Goal: Task Accomplishment & Management: Manage account settings

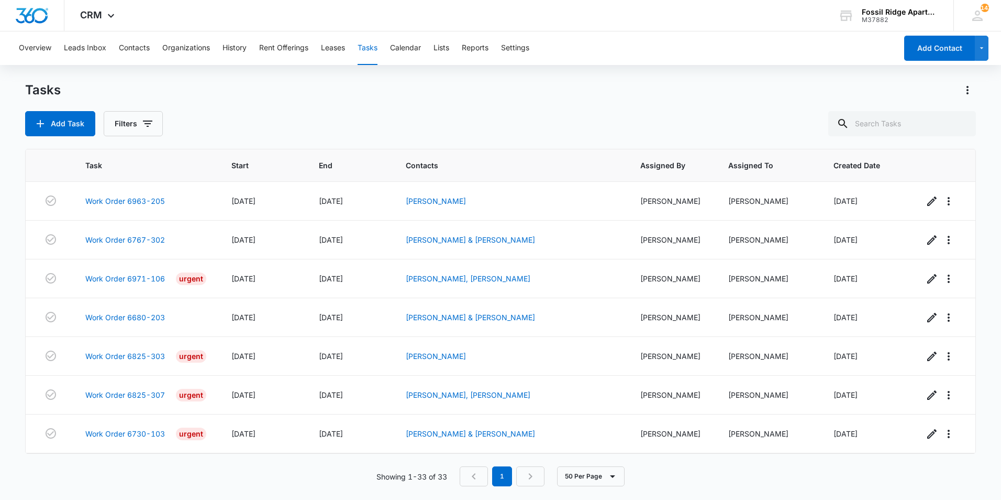
click at [387, 474] on p "Showing 1-33 of 33" at bounding box center [411, 476] width 71 height 11
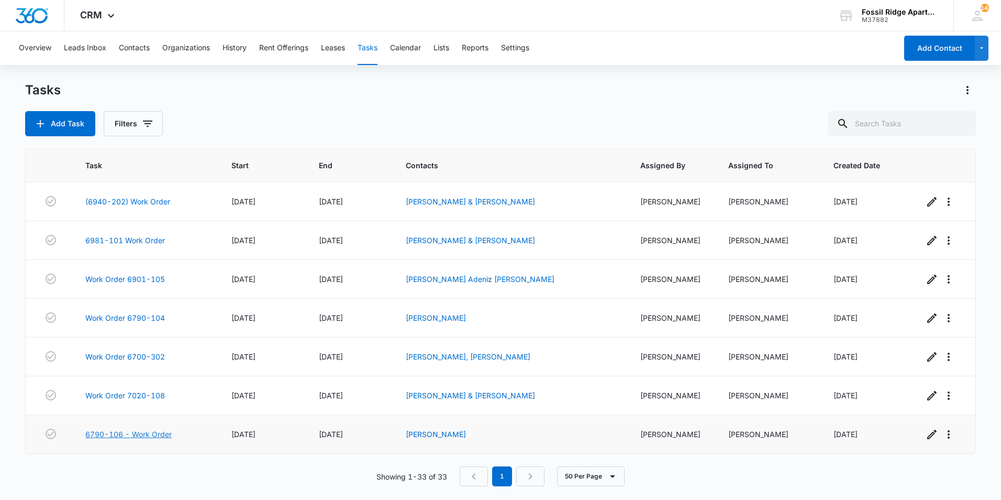
click at [108, 431] on link "6790-106 - Work Order" at bounding box center [128, 433] width 86 height 11
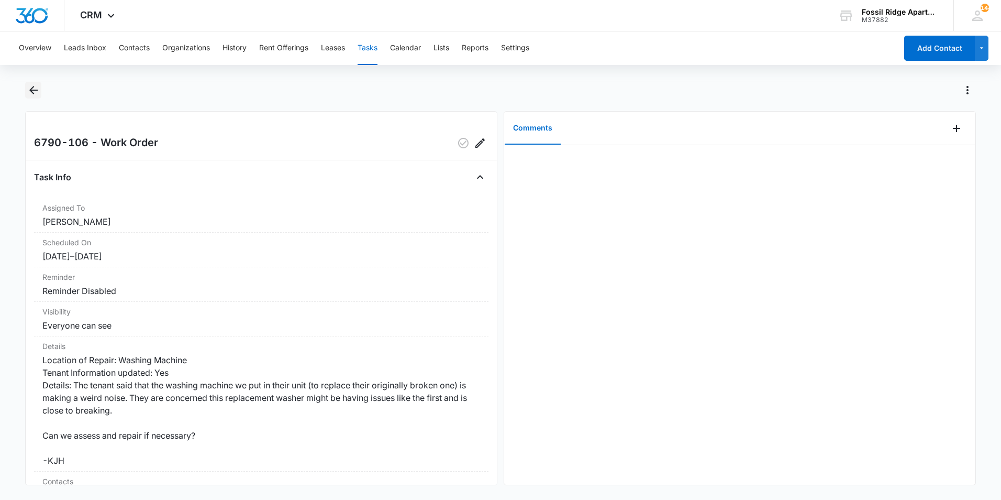
click at [39, 92] on icon "Back" at bounding box center [33, 90] width 13 height 13
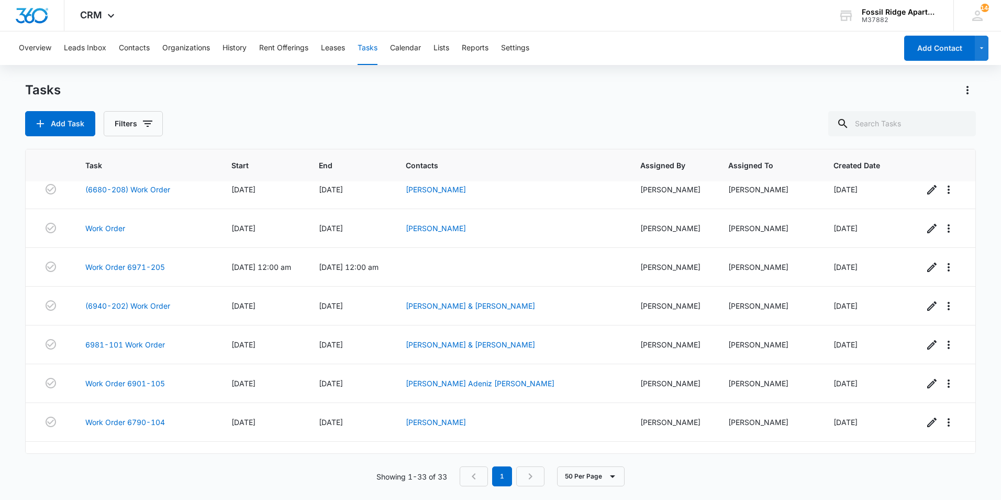
scroll to position [1007, 0]
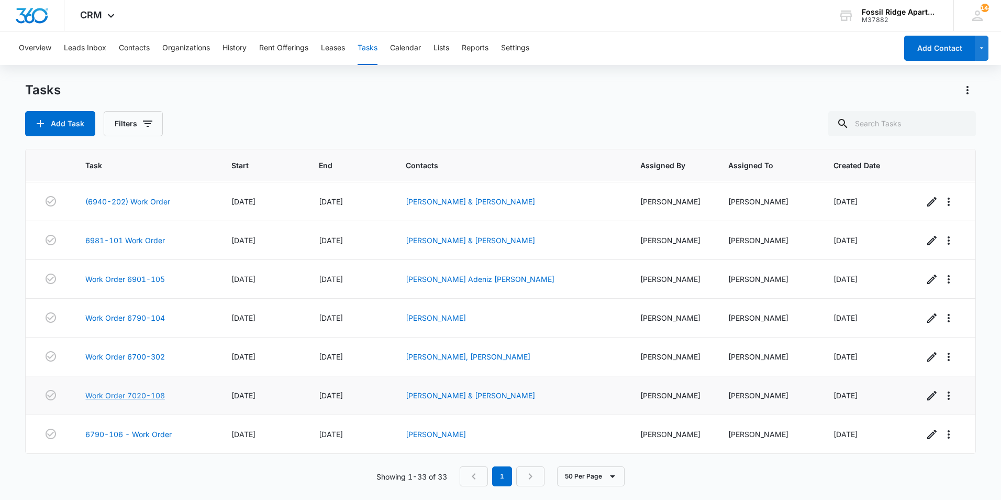
click at [141, 393] on link "Work Order 7020-108" at bounding box center [125, 395] width 80 height 11
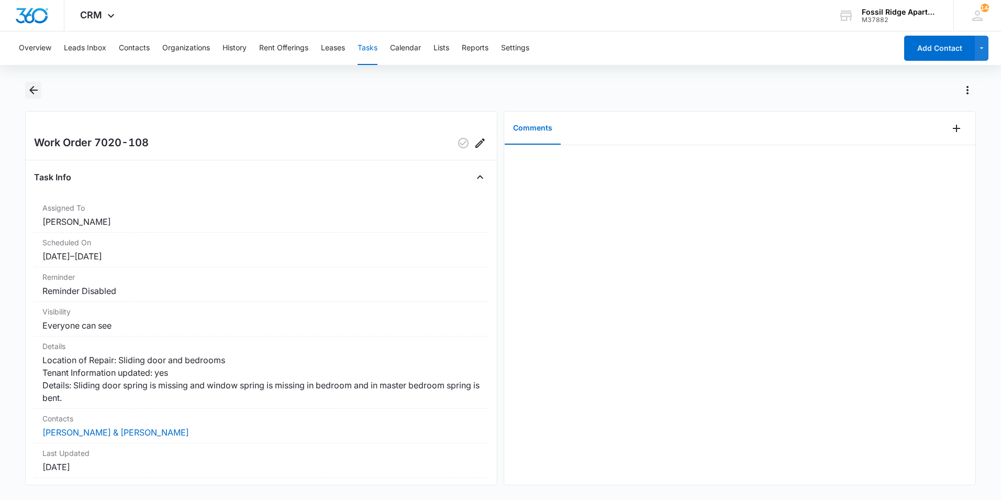
click at [37, 90] on icon "Back" at bounding box center [33, 90] width 8 height 8
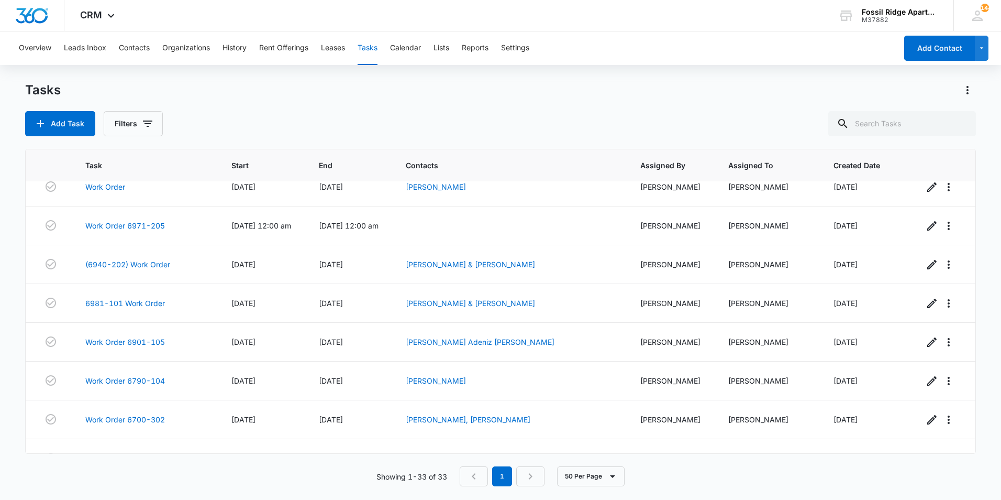
scroll to position [1007, 0]
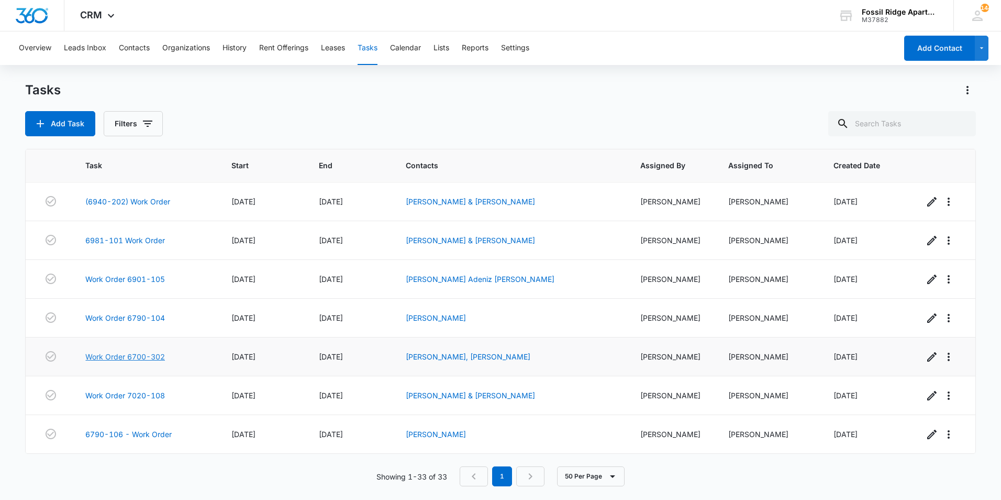
click at [136, 358] on link "Work Order 6700-302" at bounding box center [125, 356] width 80 height 11
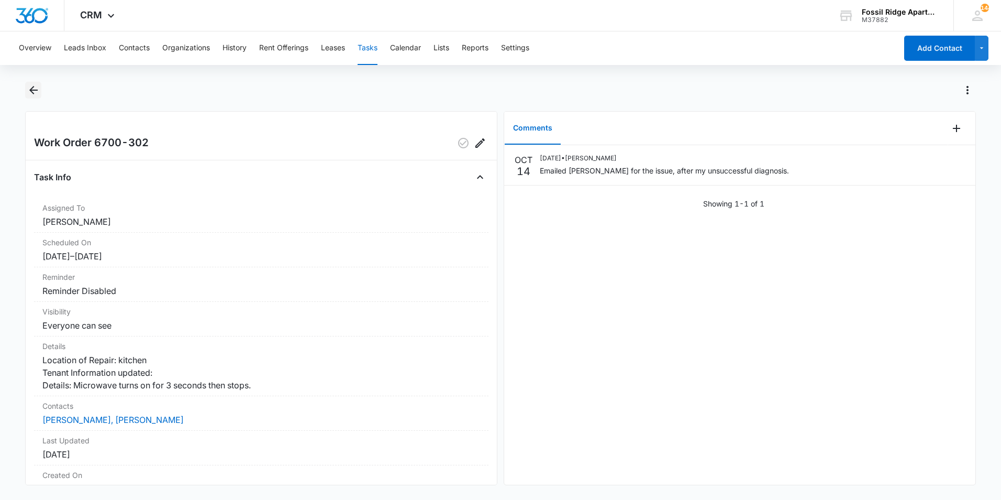
click at [32, 88] on icon "Back" at bounding box center [33, 90] width 8 height 8
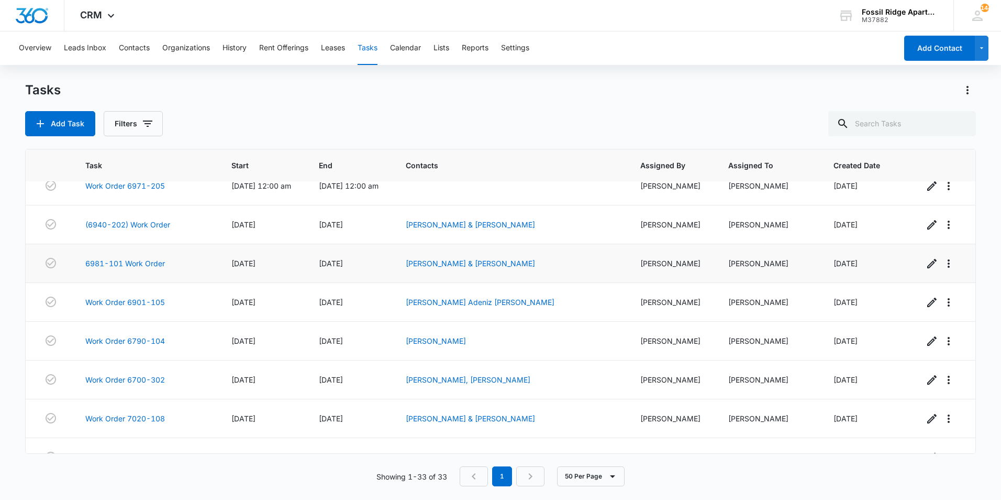
scroll to position [1007, 0]
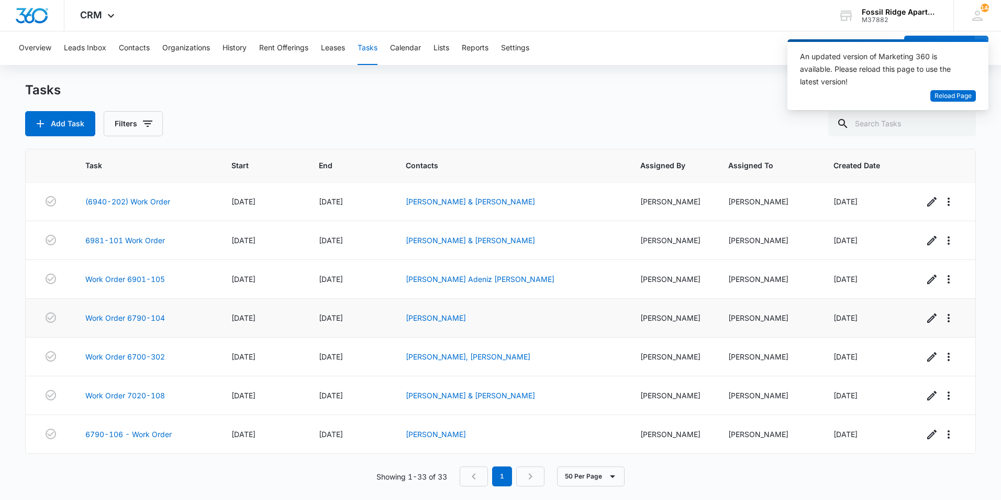
drag, startPoint x: 220, startPoint y: 296, endPoint x: 219, endPoint y: 304, distance: 7.5
click at [415, 116] on div "Add Task Filters" at bounding box center [500, 123] width 951 height 25
click at [723, 107] on div "Tasks Add Task Filters" at bounding box center [500, 109] width 951 height 54
click at [738, 96] on div "Tasks" at bounding box center [500, 90] width 951 height 17
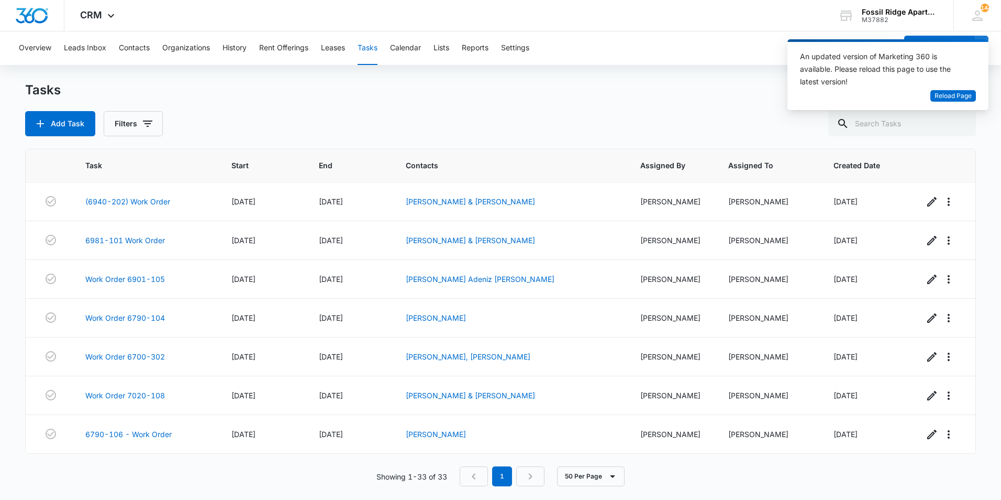
click at [737, 97] on div "Tasks" at bounding box center [500, 90] width 951 height 17
click at [731, 26] on div "CRM Apps Websites Forms CRM Files Brand Settings AI Assistant Fossil Ridge Apar…" at bounding box center [500, 15] width 1001 height 31
click at [721, 46] on div "Overview Leads Inbox Contacts Organizations History Rent Offerings Leases Tasks…" at bounding box center [455, 48] width 884 height 34
click at [513, 116] on div "Add Task Filters" at bounding box center [500, 123] width 951 height 25
click at [120, 430] on link "6790-106 - Work Order" at bounding box center [128, 433] width 86 height 11
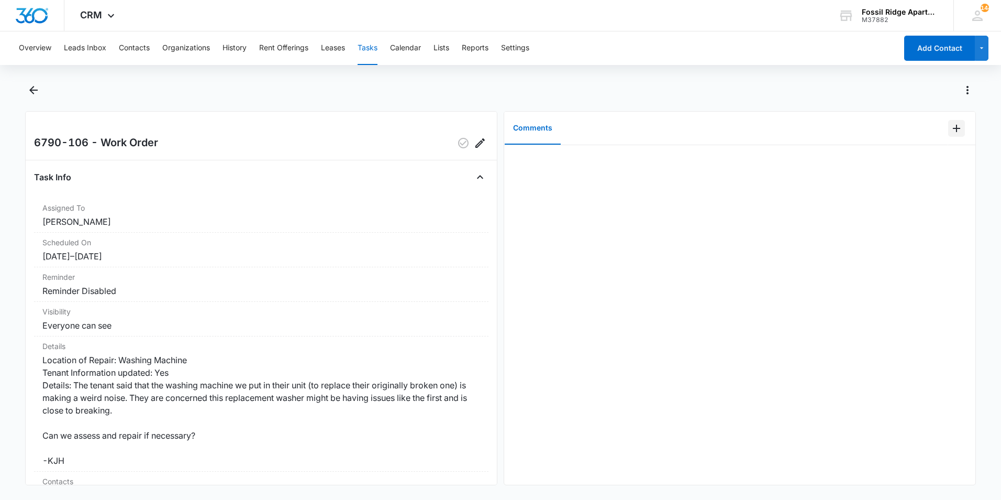
click at [951, 131] on icon "Add Comment" at bounding box center [956, 128] width 13 height 13
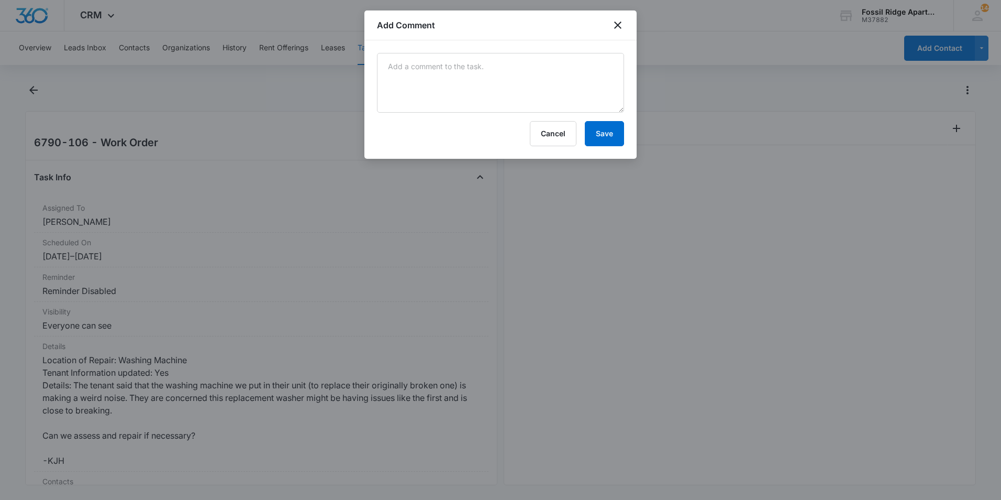
click at [502, 52] on div "Cancel Save" at bounding box center [500, 99] width 272 height 118
click at [503, 80] on textarea at bounding box center [500, 83] width 247 height 60
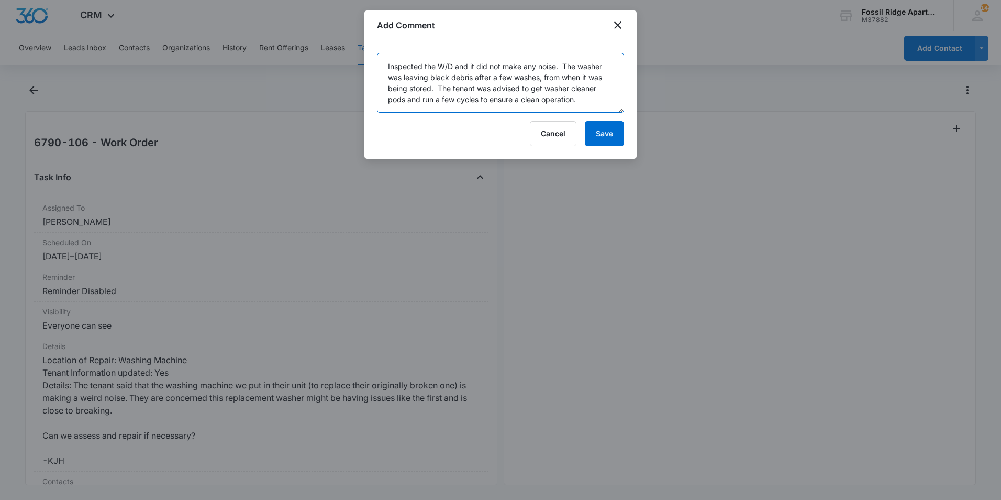
click at [518, 87] on textarea "Inspected the W/D and it did not make any noise. The washer was leaving black d…" at bounding box center [500, 83] width 247 height 60
click at [546, 87] on textarea "Inspected the W/D and it did not make any noise. The washer was leaving black d…" at bounding box center [500, 83] width 247 height 60
click at [524, 87] on textarea "Inspected the W/D and it did not make any noise. The washer was leaving black d…" at bounding box center [500, 83] width 247 height 60
click at [587, 98] on textarea "Inspected the W/D and it did not make any noise. The washer was leaving black d…" at bounding box center [500, 83] width 247 height 60
click at [405, 101] on textarea "Inspected the W/D and it did not make any noise. The washer was leaving black d…" at bounding box center [500, 83] width 247 height 60
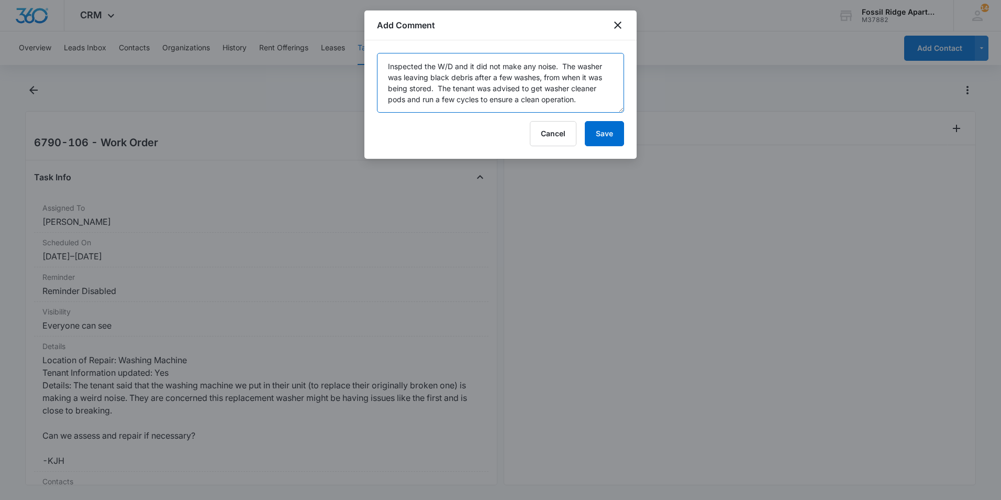
click at [518, 87] on textarea "Inspected the W/D and it did not make any noise. The washer was leaving black d…" at bounding box center [500, 83] width 247 height 60
click at [580, 97] on textarea "Inspected the W/D and it did not make any noise. The washer was leaving black d…" at bounding box center [500, 83] width 247 height 60
type textarea "Inspected the W/D and it did not make any noise. The washer was leaving black d…"
click at [607, 134] on button "Save" at bounding box center [604, 133] width 39 height 25
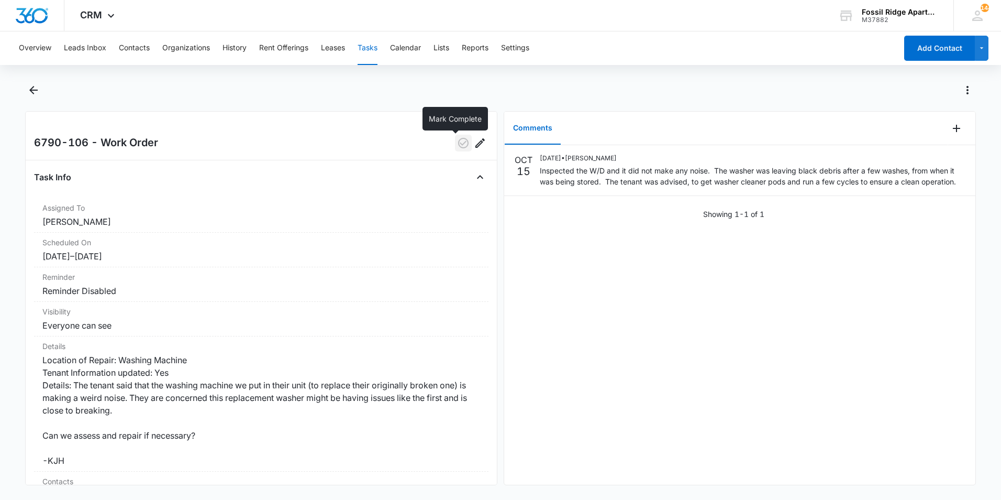
click at [458, 147] on icon "button" at bounding box center [463, 143] width 10 height 10
click at [35, 92] on icon "Back" at bounding box center [33, 90] width 13 height 13
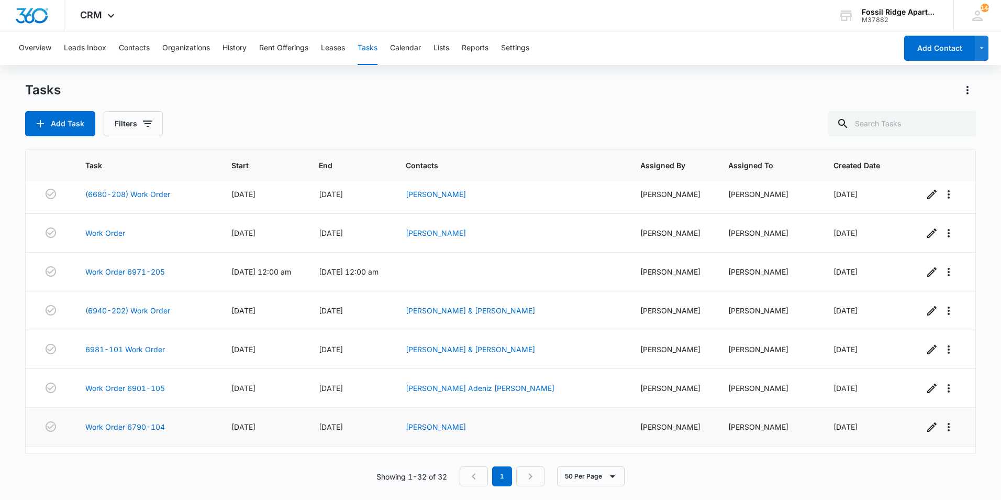
scroll to position [968, 0]
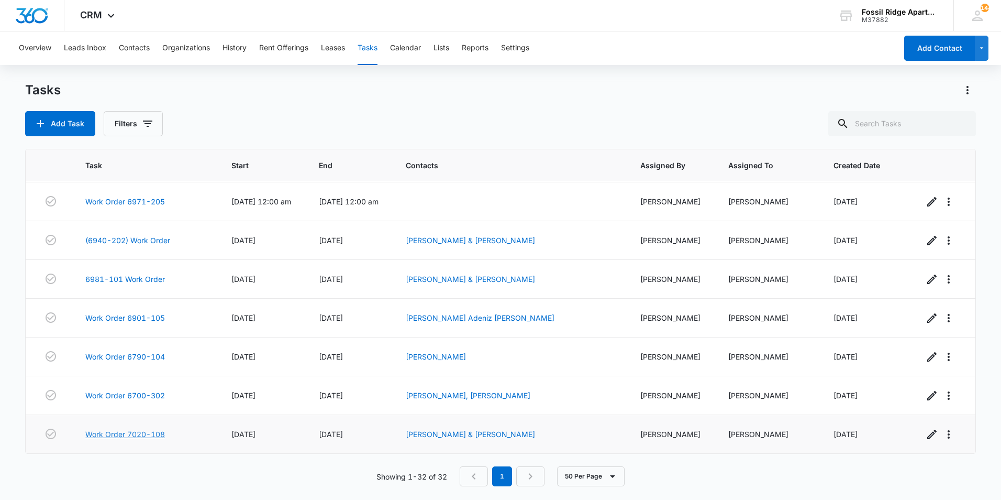
click at [130, 435] on link "Work Order 7020-108" at bounding box center [125, 433] width 80 height 11
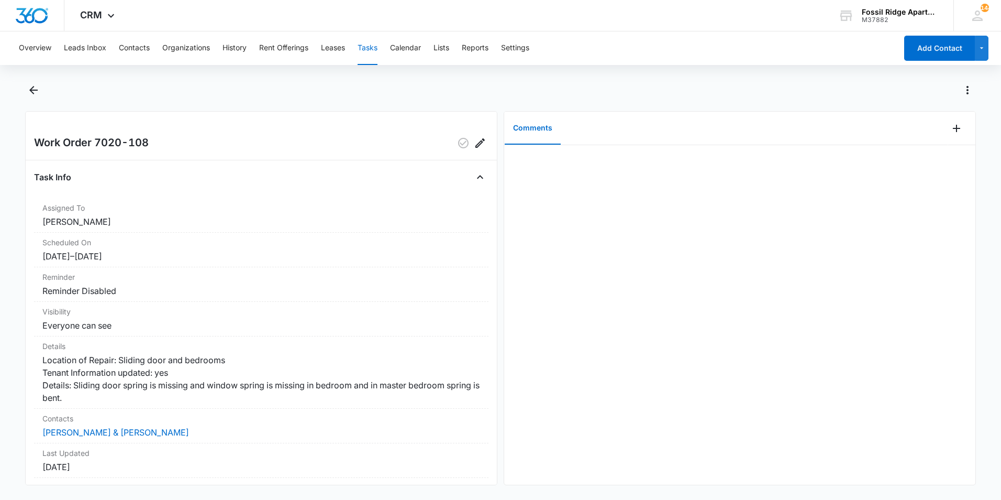
scroll to position [113, 0]
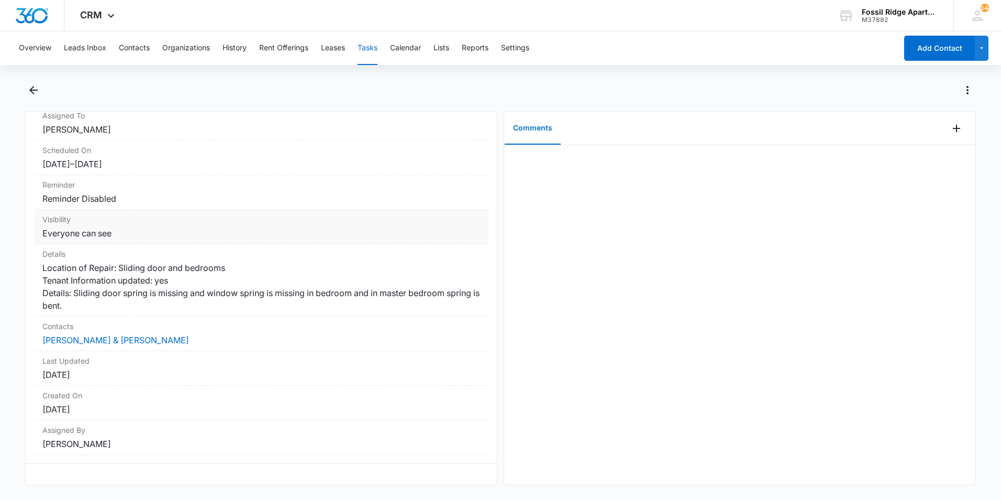
click at [162, 214] on dt "Visibility" at bounding box center [261, 219] width 438 height 11
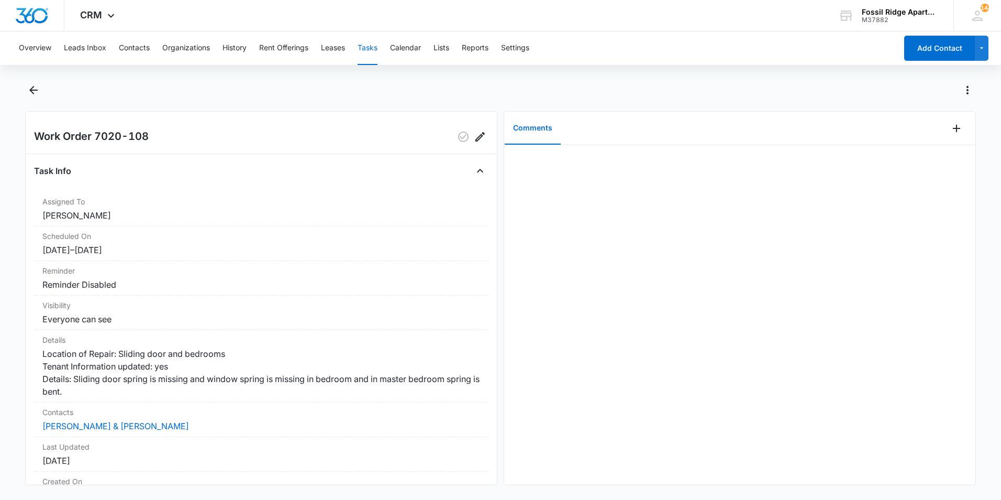
scroll to position [0, 0]
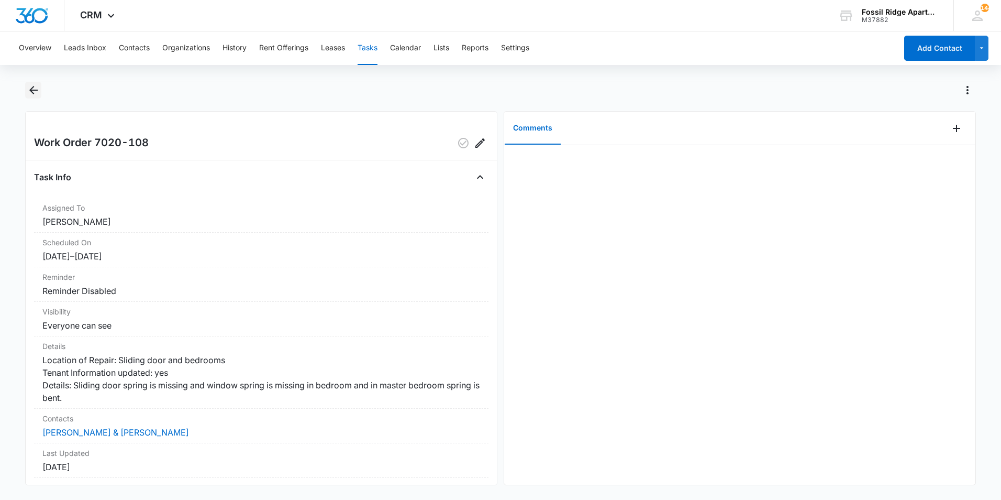
click at [31, 94] on icon "Back" at bounding box center [33, 90] width 13 height 13
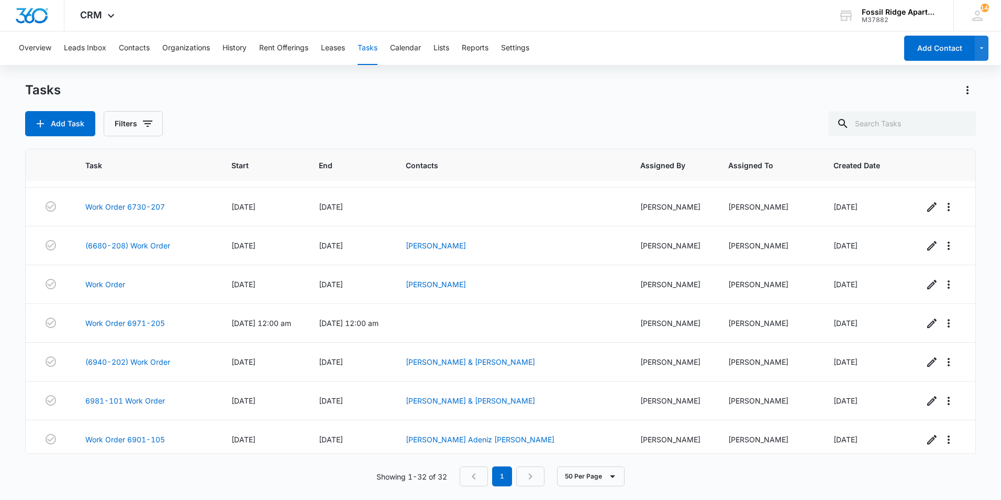
scroll to position [968, 0]
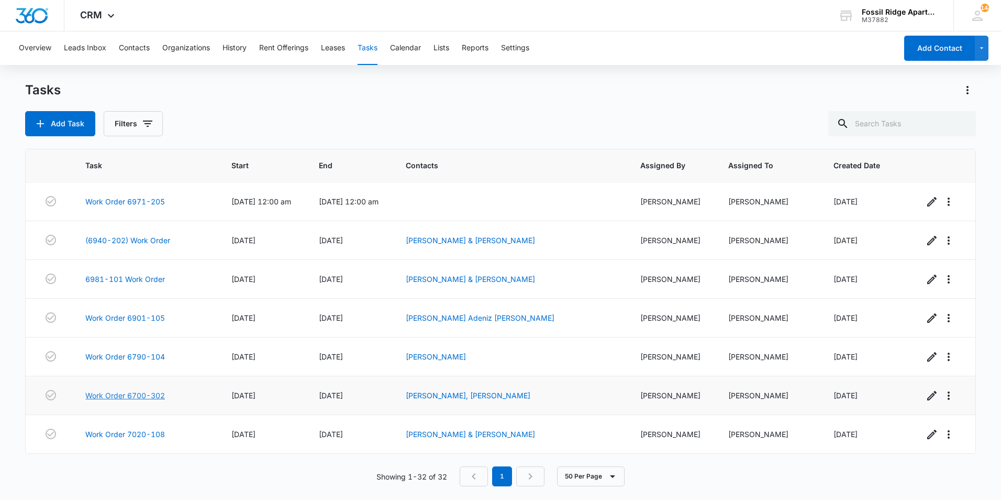
click at [146, 393] on link "Work Order 6700-302" at bounding box center [125, 395] width 80 height 11
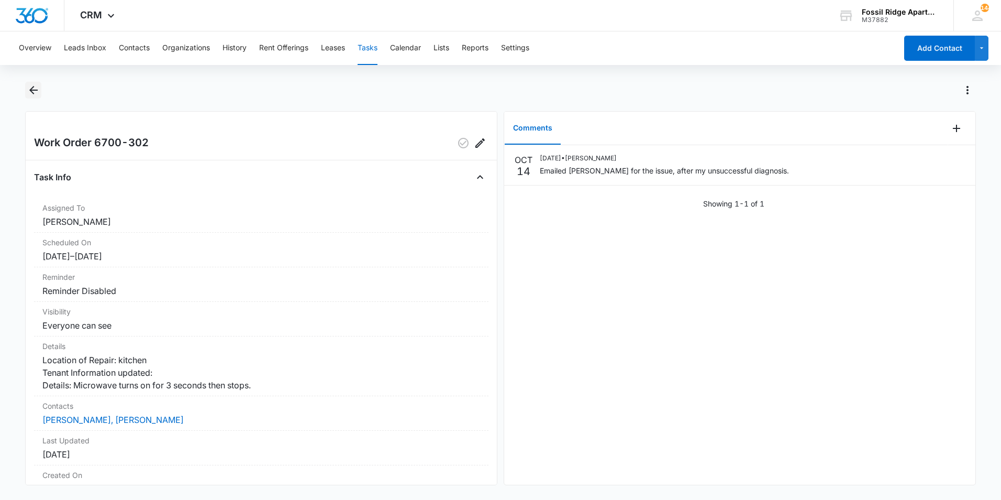
click at [35, 87] on icon "Back" at bounding box center [33, 90] width 13 height 13
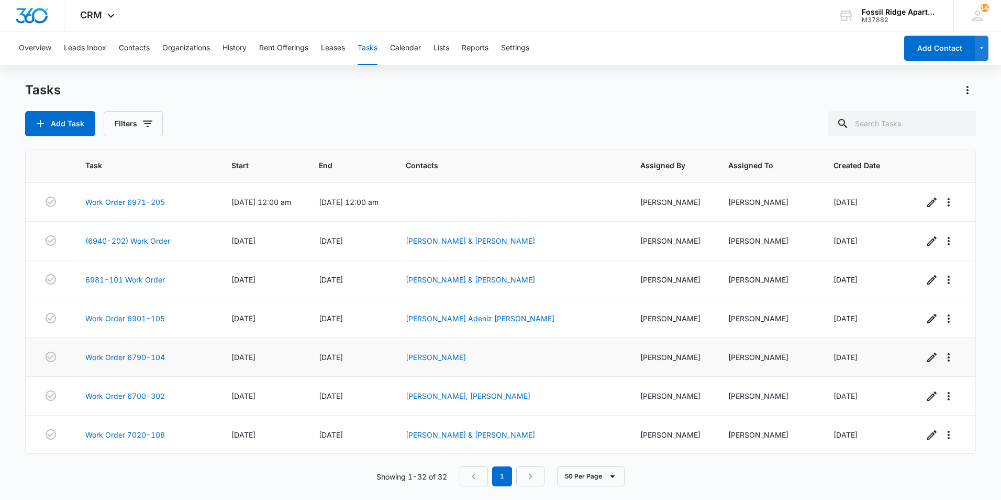
scroll to position [968, 0]
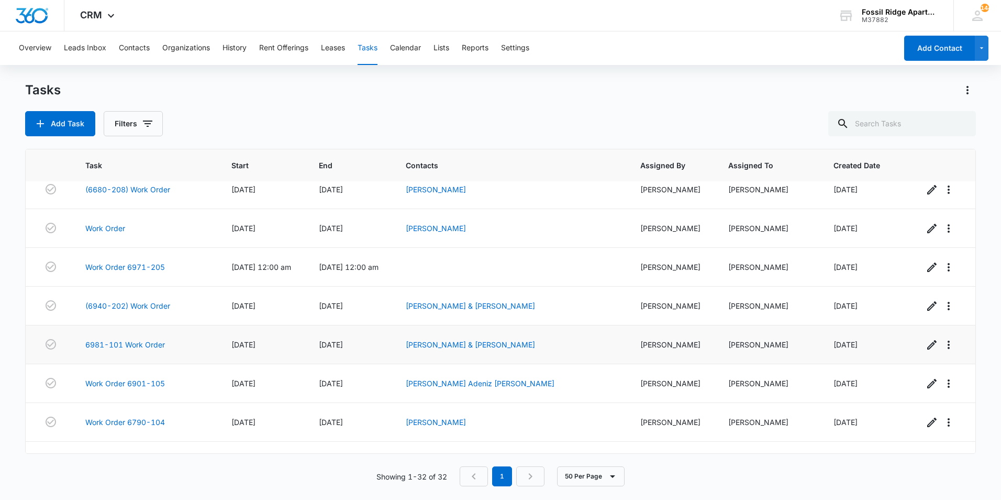
scroll to position [968, 0]
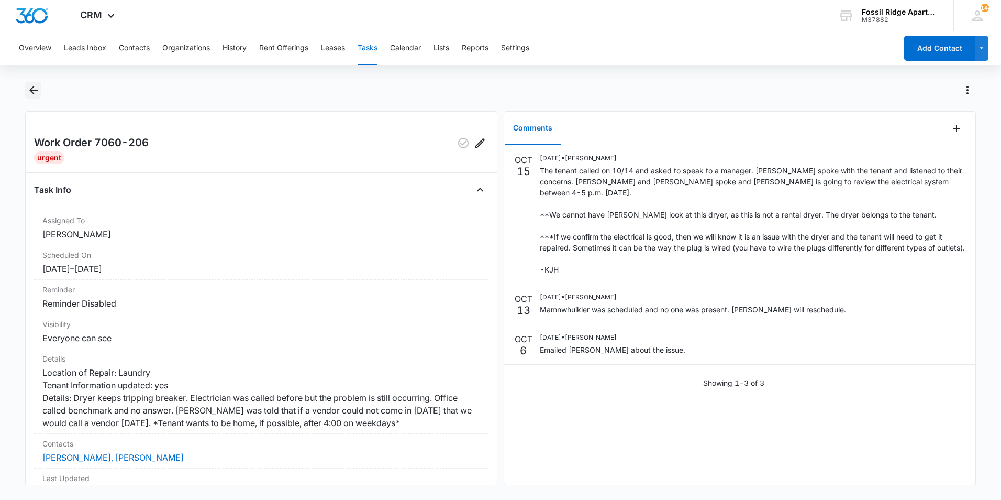
click at [38, 91] on icon "Back" at bounding box center [33, 90] width 13 height 13
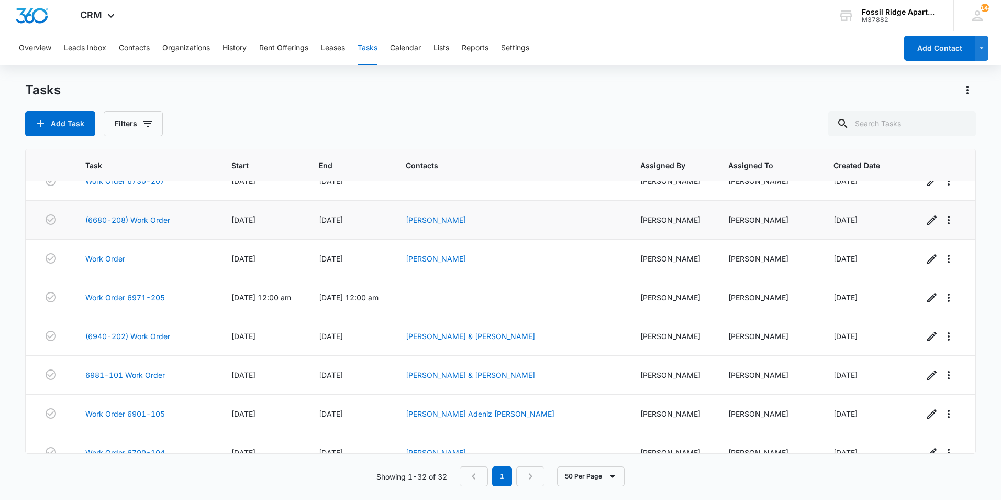
scroll to position [968, 0]
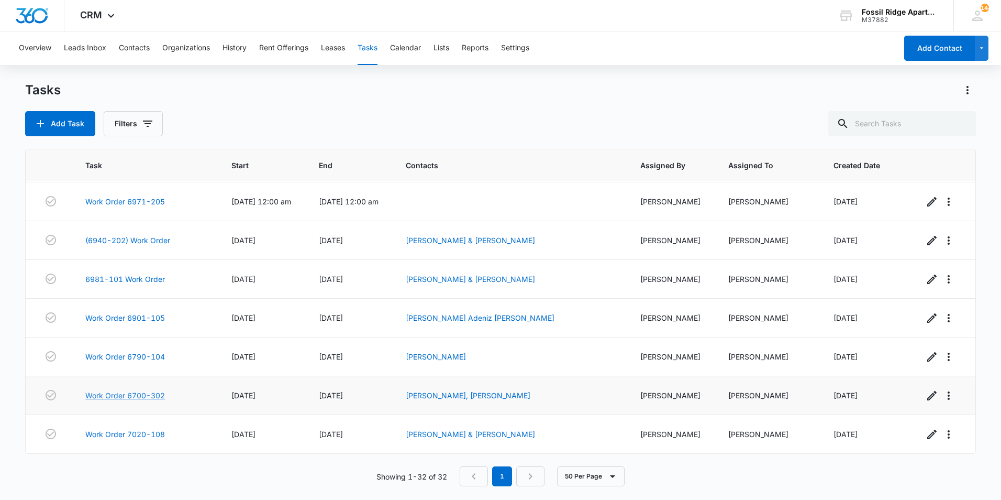
click at [141, 392] on link "Work Order 6700-302" at bounding box center [125, 395] width 80 height 11
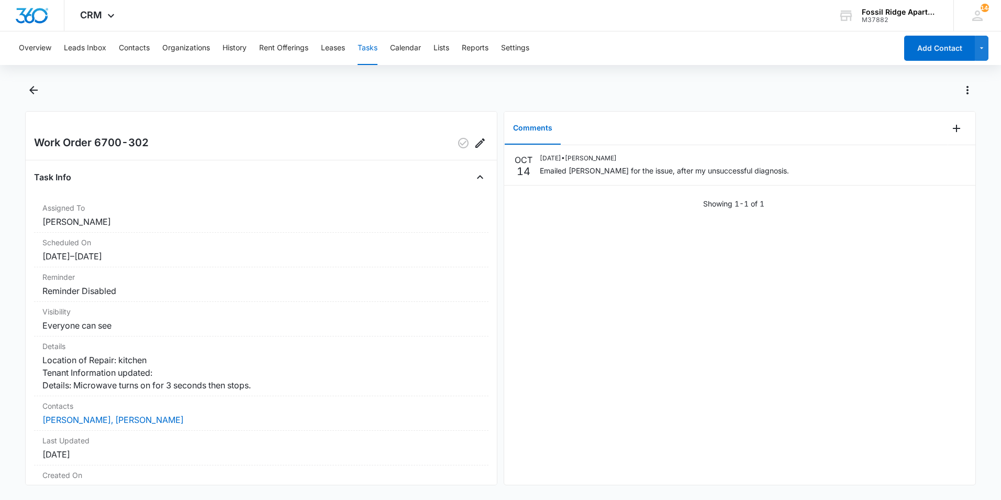
click at [584, 449] on div "OCT 14 10/14/2025 • Leotis Johnson Emailed Manweiler for the issue, after my un…" at bounding box center [739, 314] width 471 height 339
click at [950, 124] on icon "Add Comment" at bounding box center [956, 128] width 13 height 13
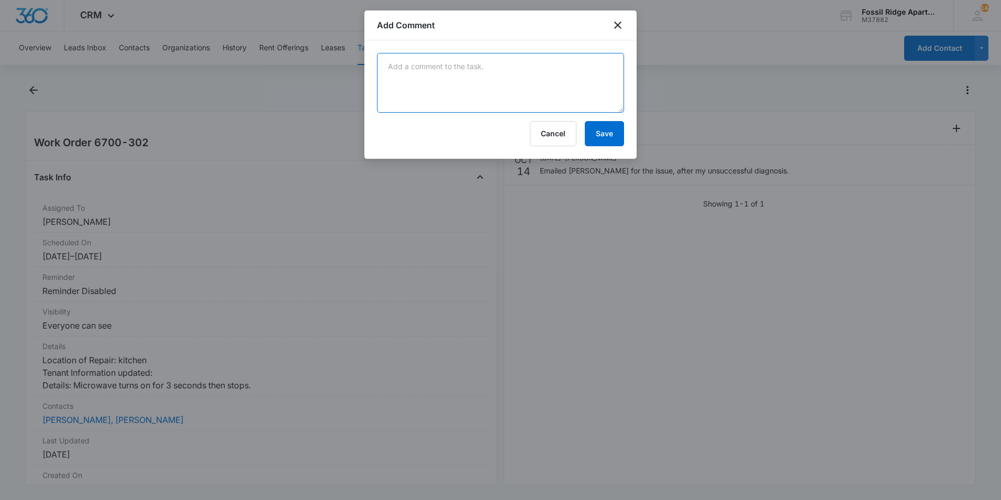
click at [567, 91] on textarea at bounding box center [500, 83] width 247 height 60
type textarea "Manweiler tech will be out 10/16/2025 to repair the microwave."
click at [605, 133] on button "Save" at bounding box center [604, 133] width 39 height 25
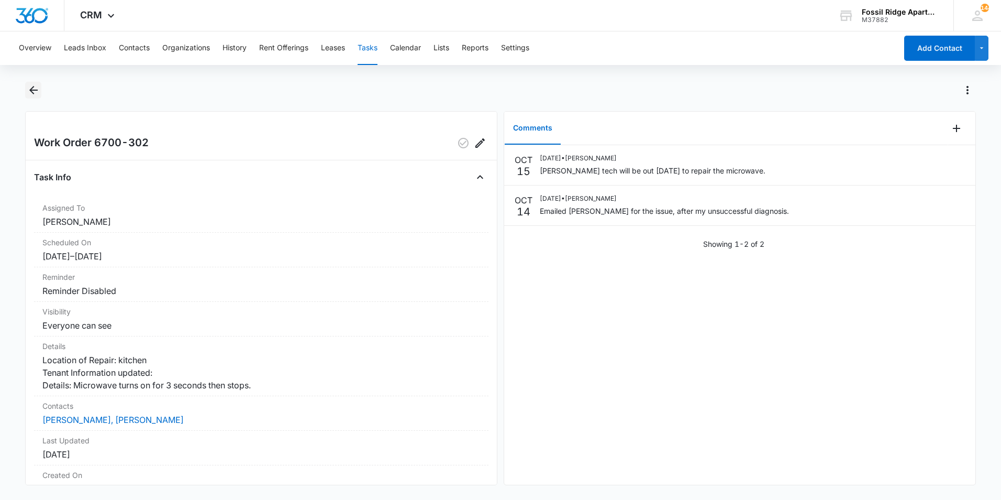
click at [30, 93] on icon "Back" at bounding box center [33, 90] width 13 height 13
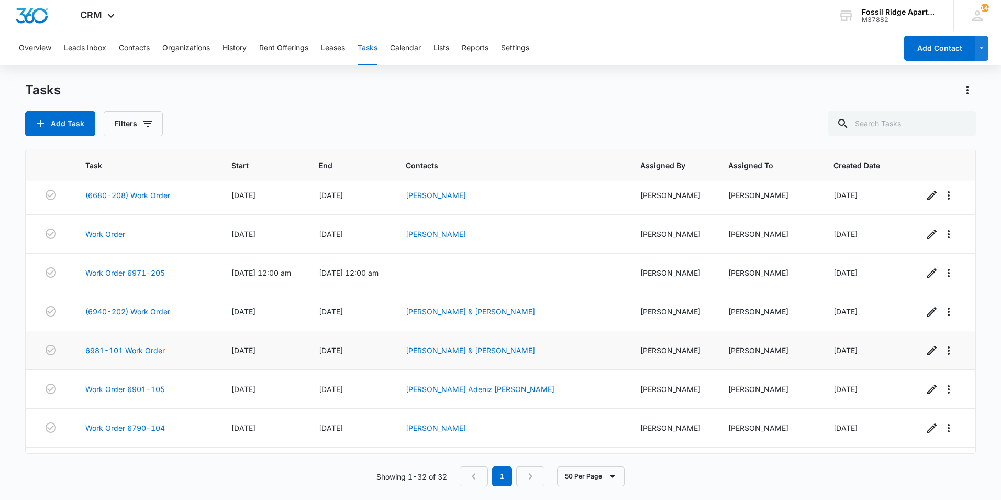
scroll to position [968, 0]
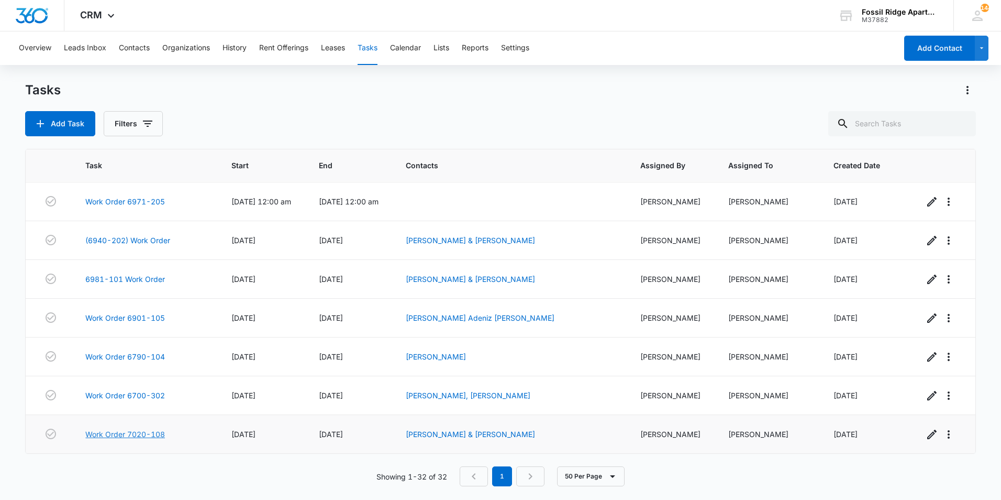
click at [143, 435] on link "Work Order 7020-108" at bounding box center [125, 433] width 80 height 11
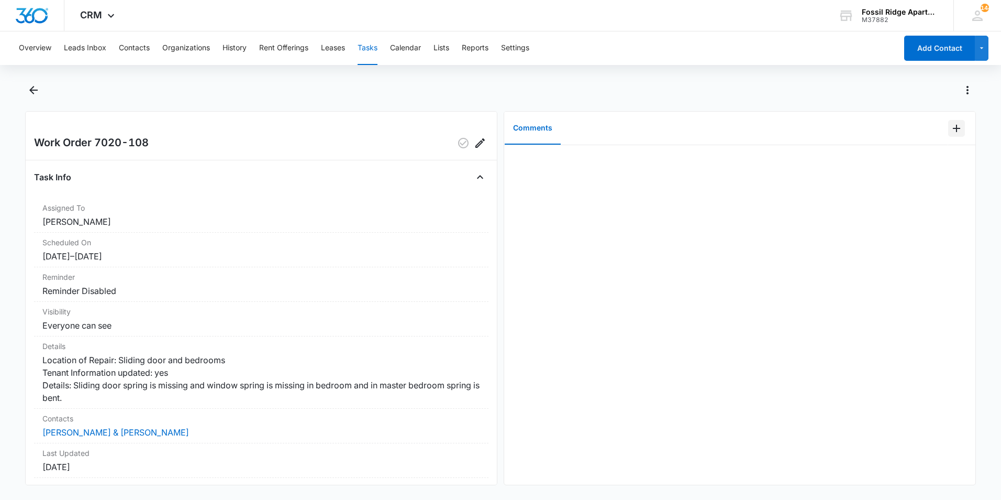
click at [950, 133] on icon "Add Comment" at bounding box center [956, 128] width 13 height 13
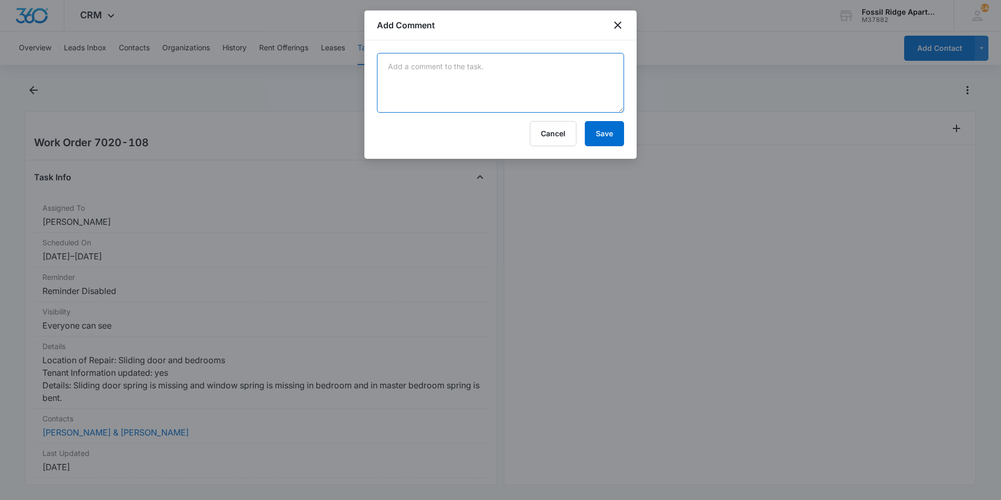
click at [557, 68] on textarea at bounding box center [500, 83] width 247 height 60
click at [559, 68] on textarea "Tried to complete the work order but, the tenant has a dog loose in the unit." at bounding box center [500, 83] width 247 height 60
click at [553, 69] on textarea "Tried to complete the work order but, the tenant has a dog loose in the unit." at bounding box center [500, 83] width 247 height 60
click at [494, 79] on textarea "Tried to complete the work order but, the tenant is not home and has a dog loos…" at bounding box center [500, 83] width 247 height 60
type textarea "Tried to complete the work order but, the tenant is not home and has a dog loos…"
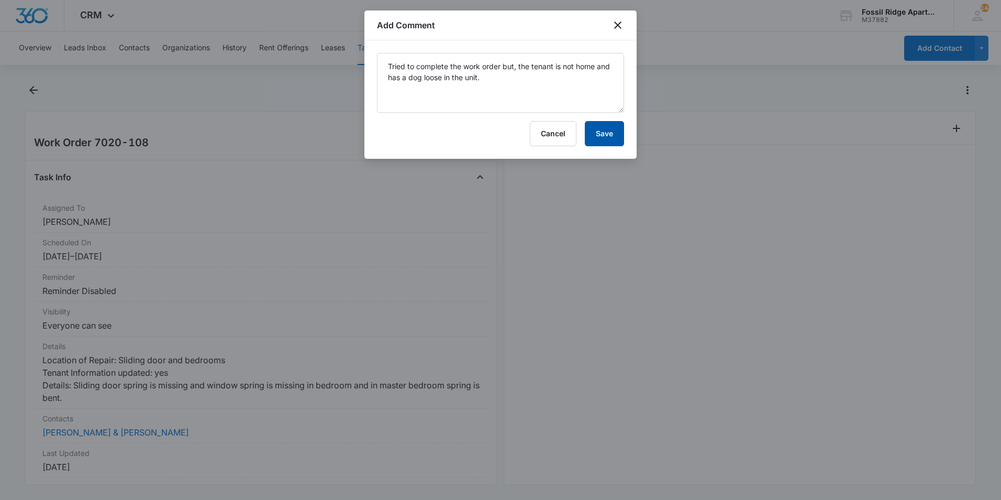
click at [599, 136] on button "Save" at bounding box center [604, 133] width 39 height 25
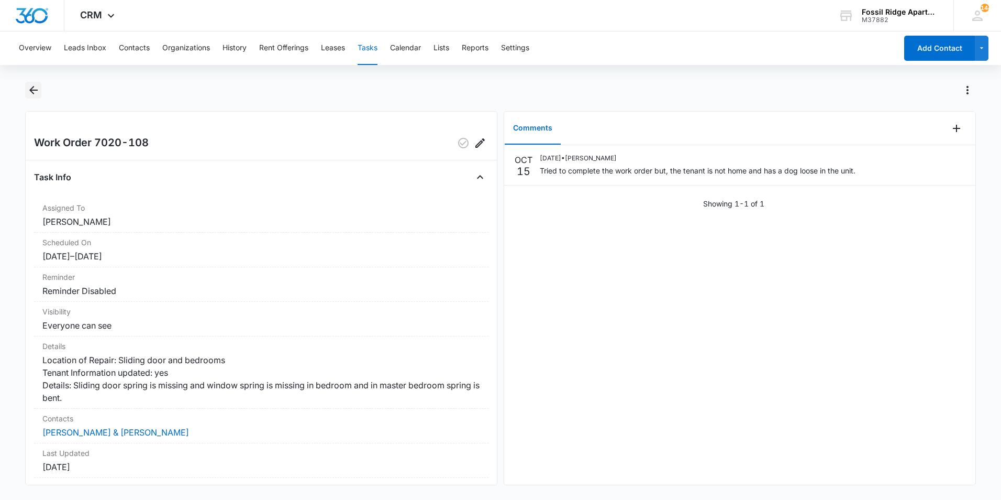
click at [35, 93] on icon "Back" at bounding box center [33, 90] width 13 height 13
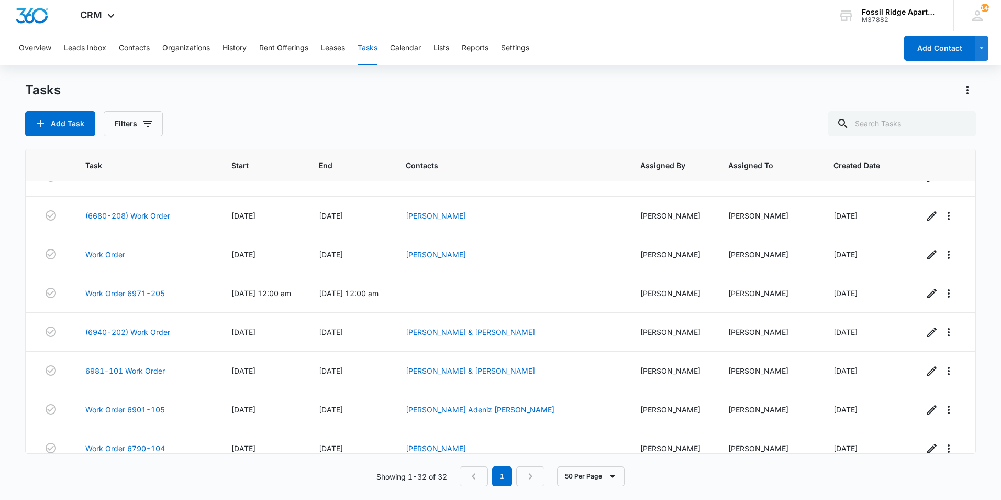
scroll to position [968, 0]
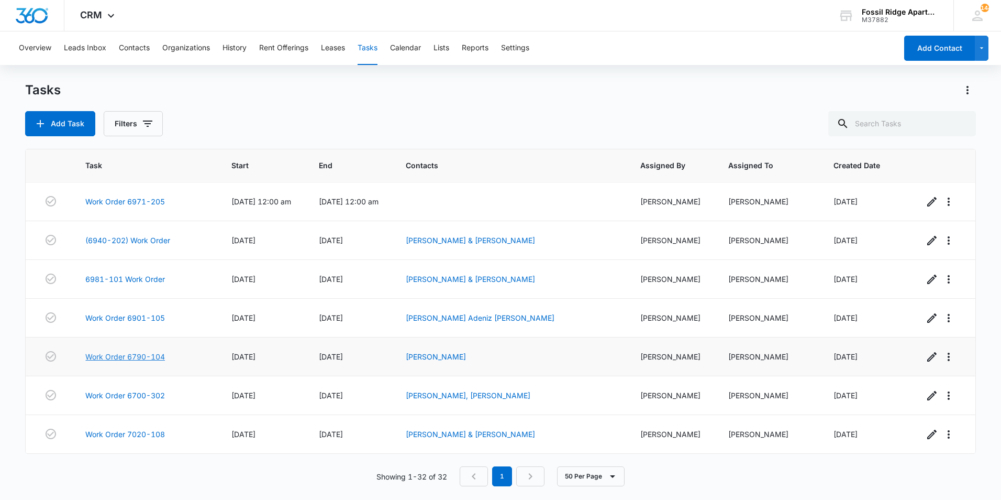
click at [148, 355] on link "Work Order 6790-104" at bounding box center [125, 356] width 80 height 11
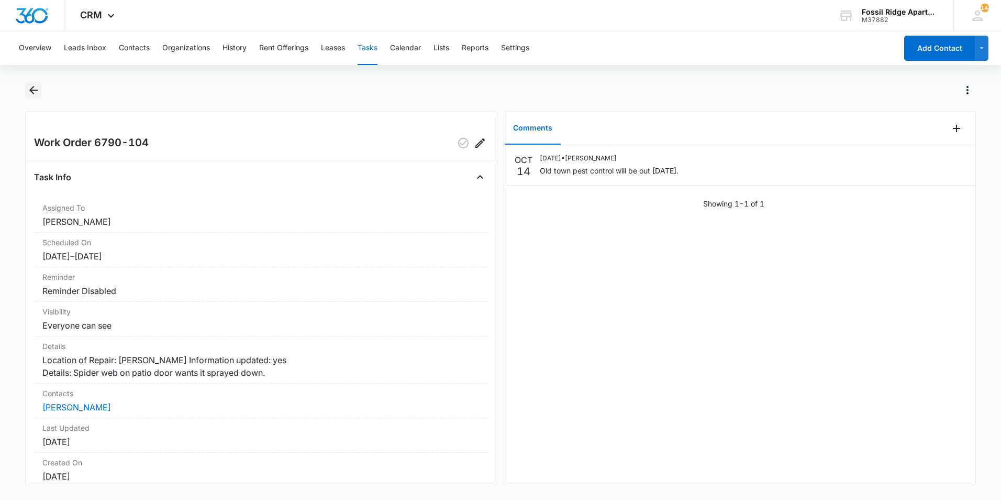
click at [33, 89] on icon "Back" at bounding box center [33, 90] width 13 height 13
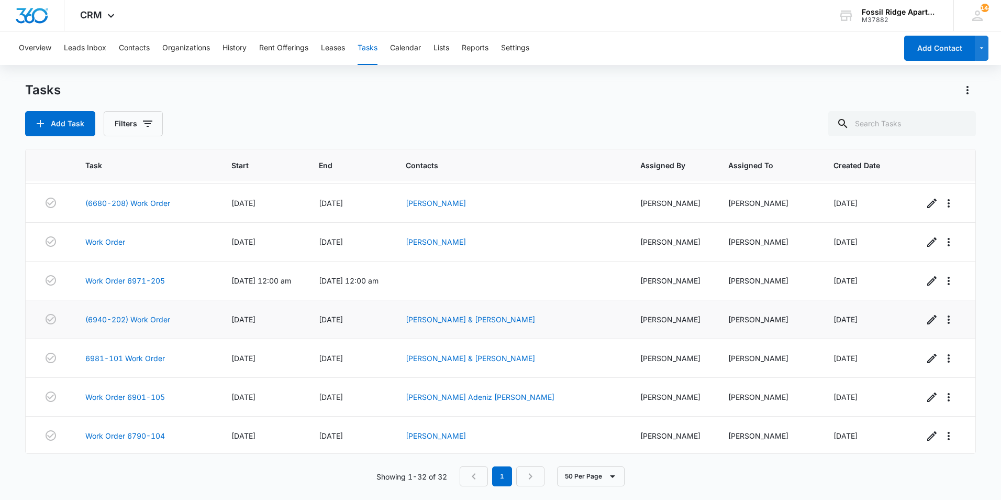
scroll to position [968, 0]
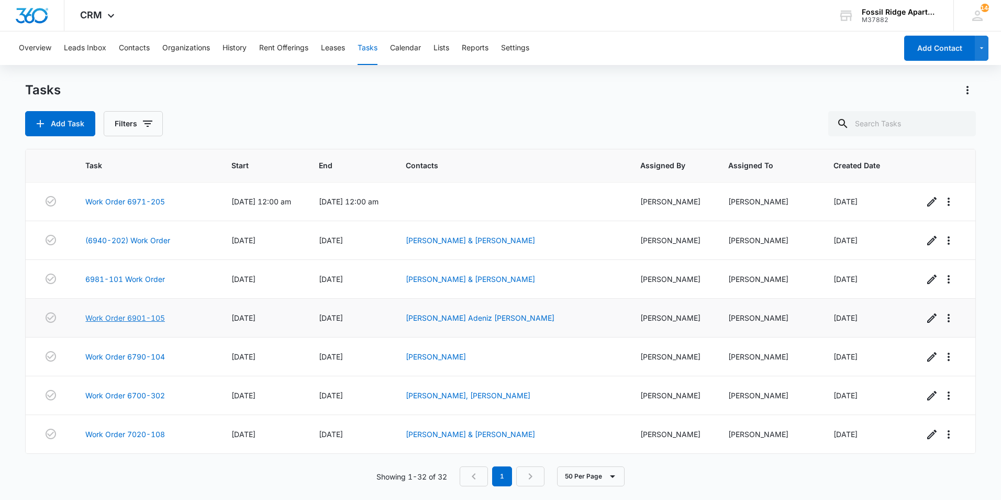
click at [135, 317] on link "Work Order 6901-105" at bounding box center [125, 317] width 80 height 11
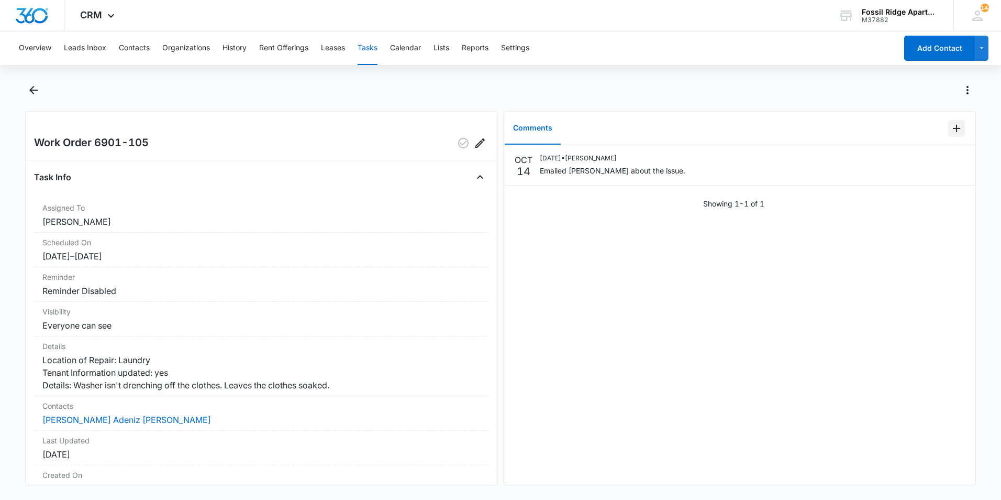
click at [951, 126] on icon "Add Comment" at bounding box center [956, 128] width 13 height 13
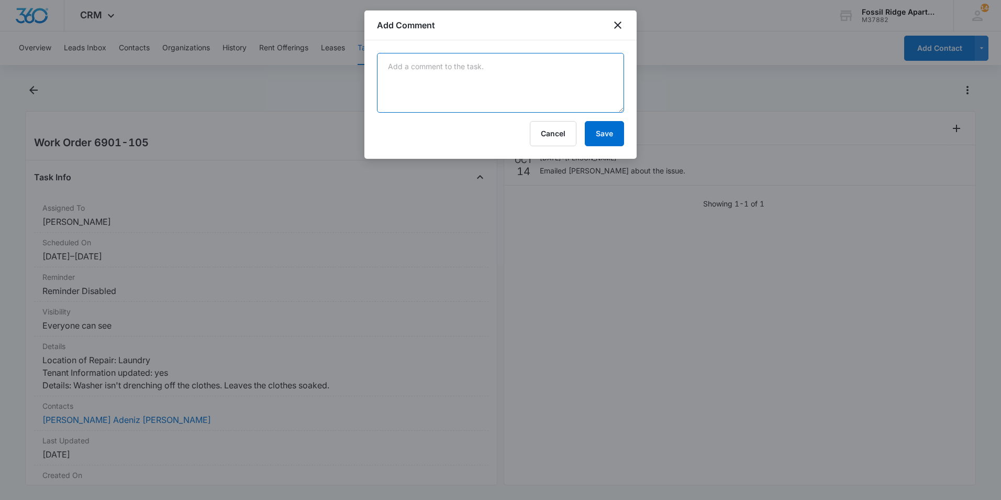
click at [494, 86] on textarea at bounding box center [500, 83] width 247 height 60
type textarea "A"
click at [424, 469] on div at bounding box center [500, 250] width 1001 height 500
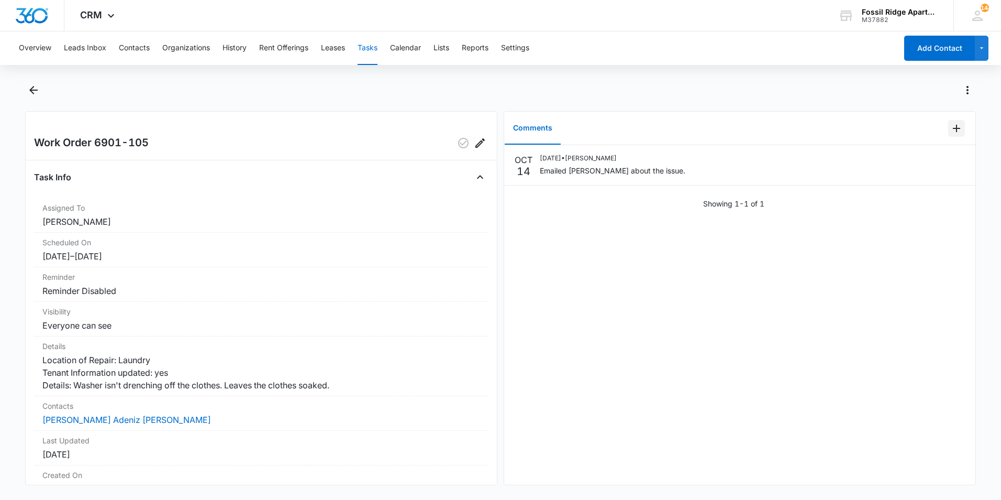
click at [950, 127] on icon "Add Comment" at bounding box center [956, 128] width 13 height 13
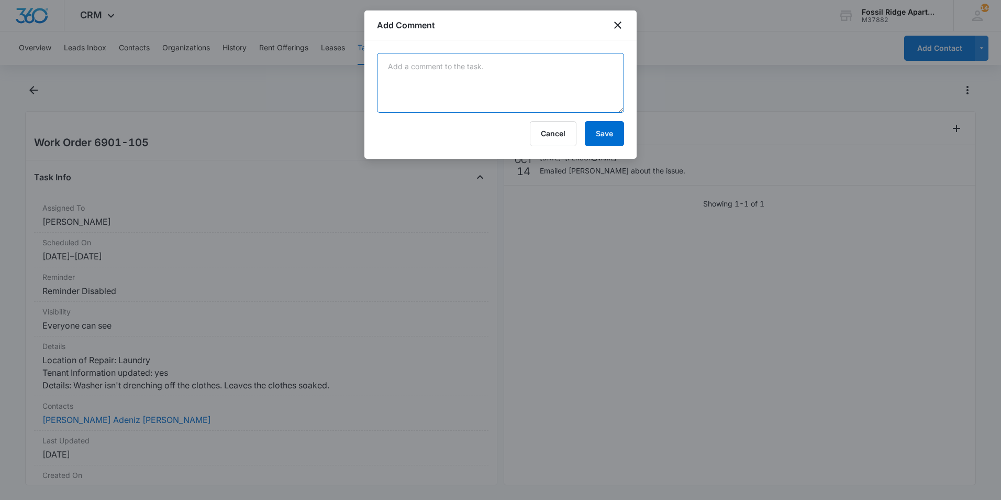
click at [453, 90] on textarea at bounding box center [500, 83] width 247 height 60
type textarea "[PERSON_NAME] will have a tech out [DATE] to repair the issue."
click at [612, 137] on button "Save" at bounding box center [604, 133] width 39 height 25
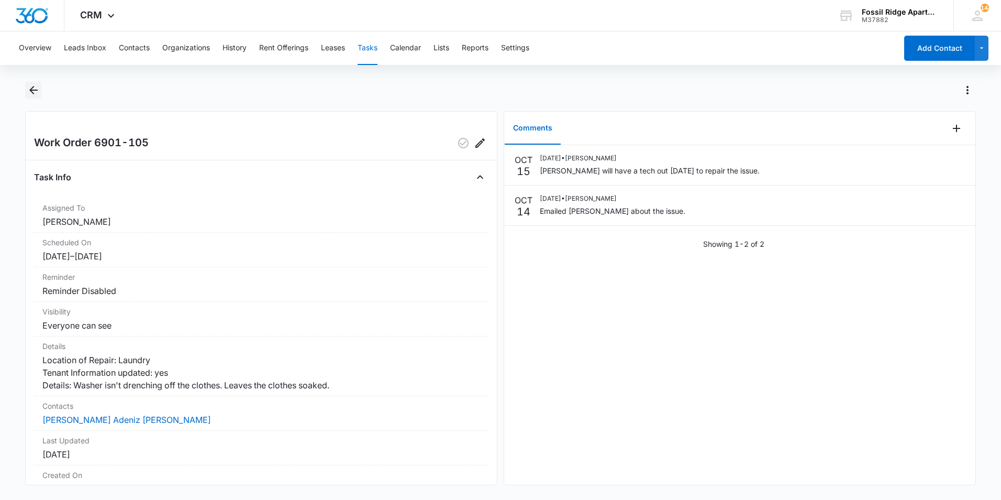
click at [28, 90] on icon "Back" at bounding box center [33, 90] width 13 height 13
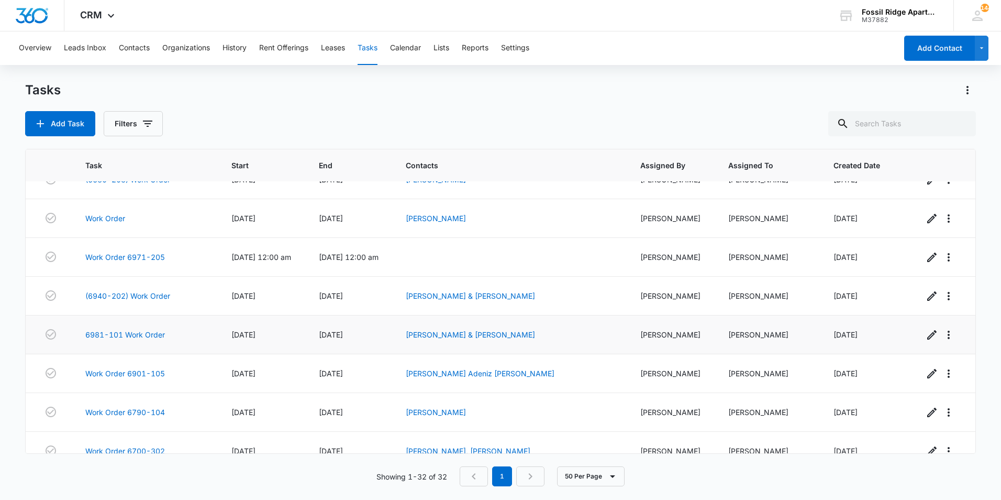
scroll to position [968, 0]
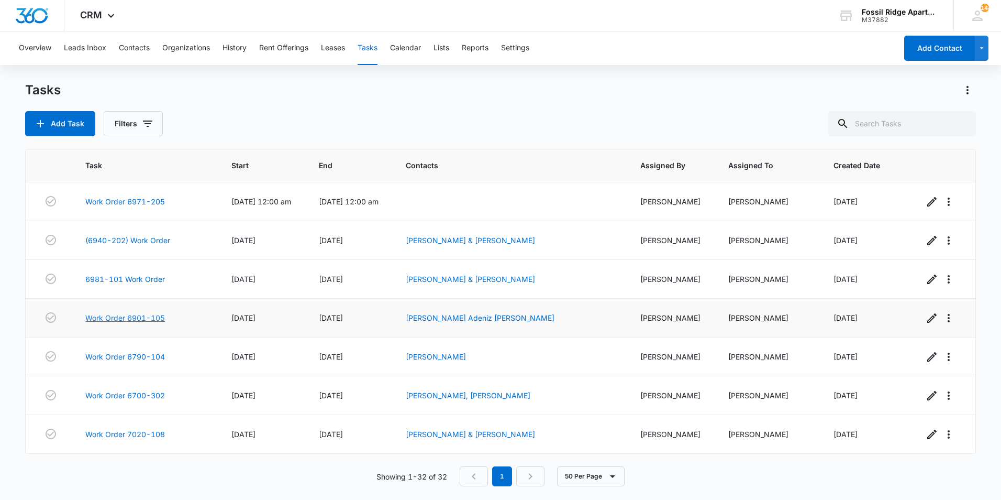
click at [160, 316] on link "Work Order 6901-105" at bounding box center [125, 317] width 80 height 11
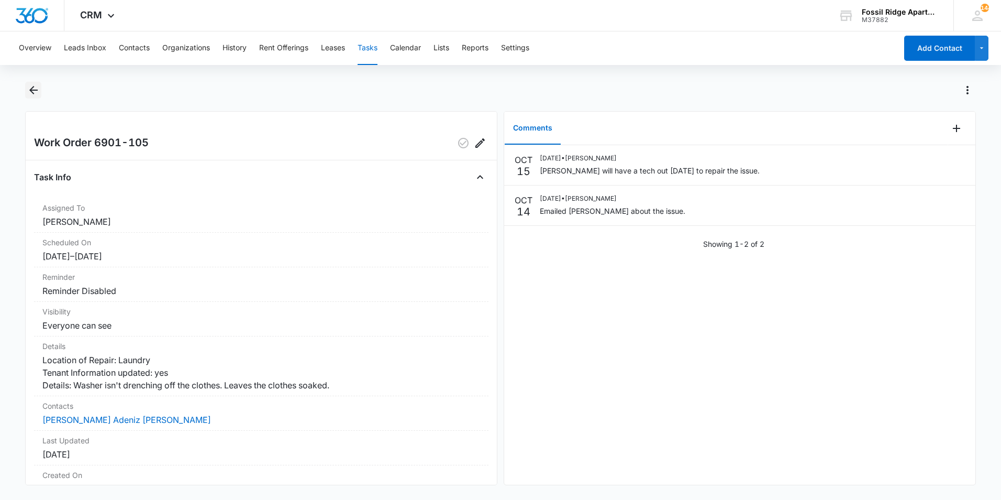
click at [28, 94] on icon "Back" at bounding box center [33, 90] width 13 height 13
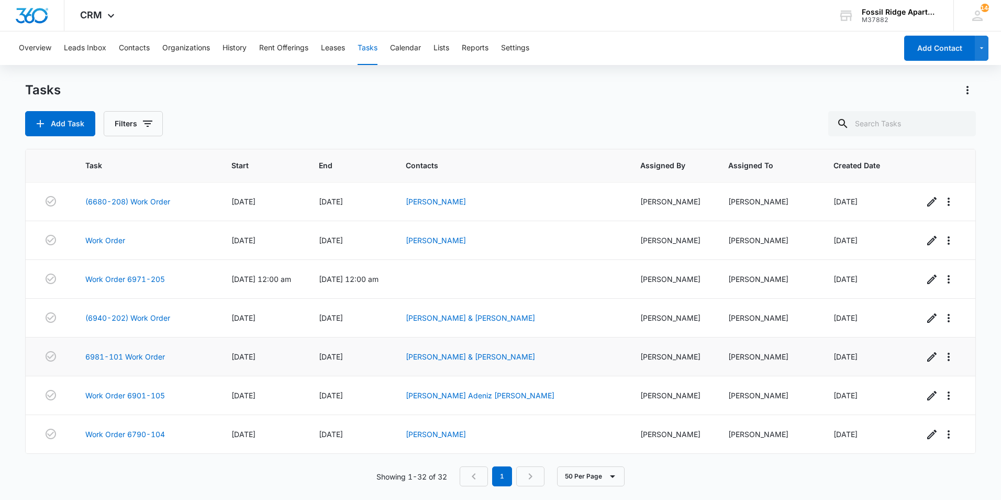
scroll to position [968, 0]
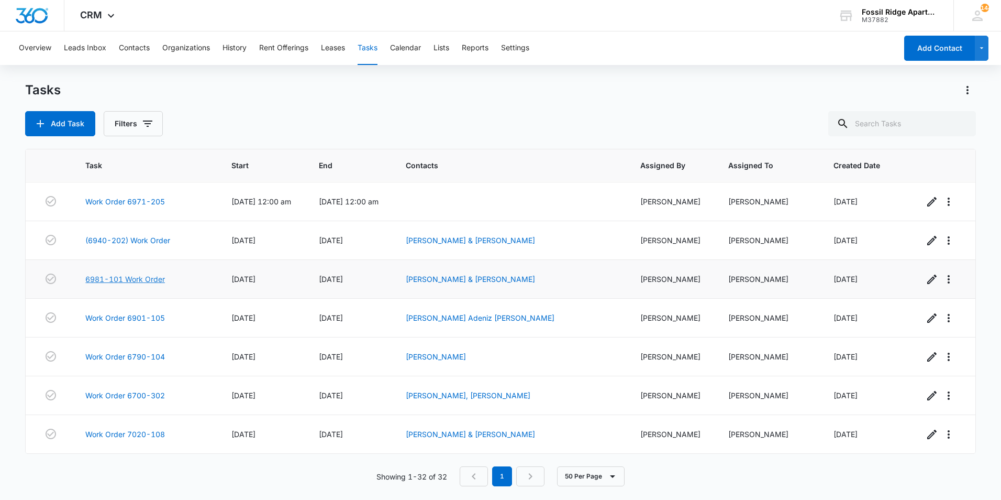
click at [140, 276] on link "6981-101 Work Order" at bounding box center [125, 278] width 80 height 11
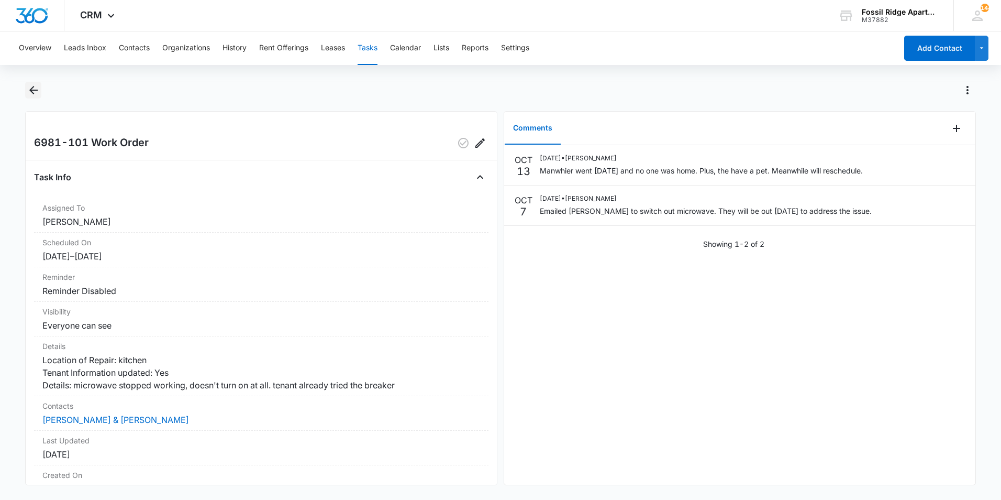
click at [30, 91] on icon "Back" at bounding box center [33, 90] width 8 height 8
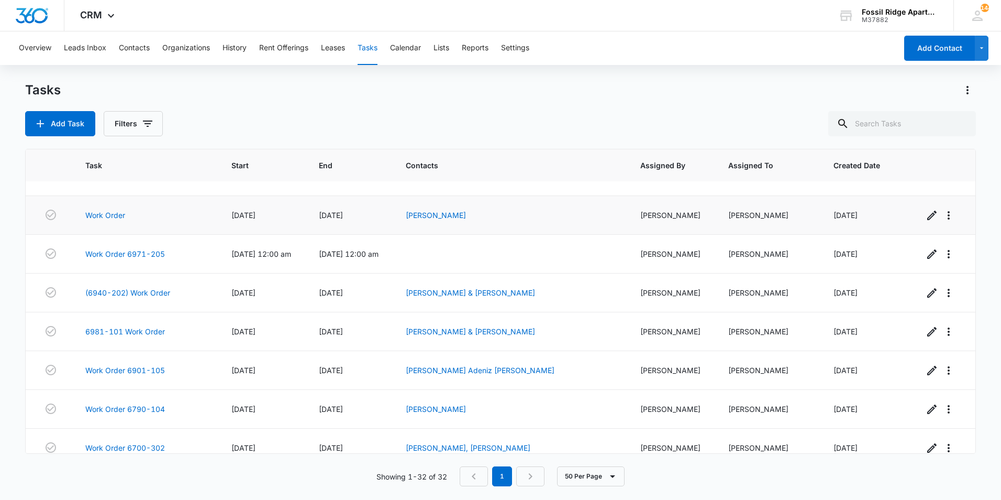
scroll to position [968, 0]
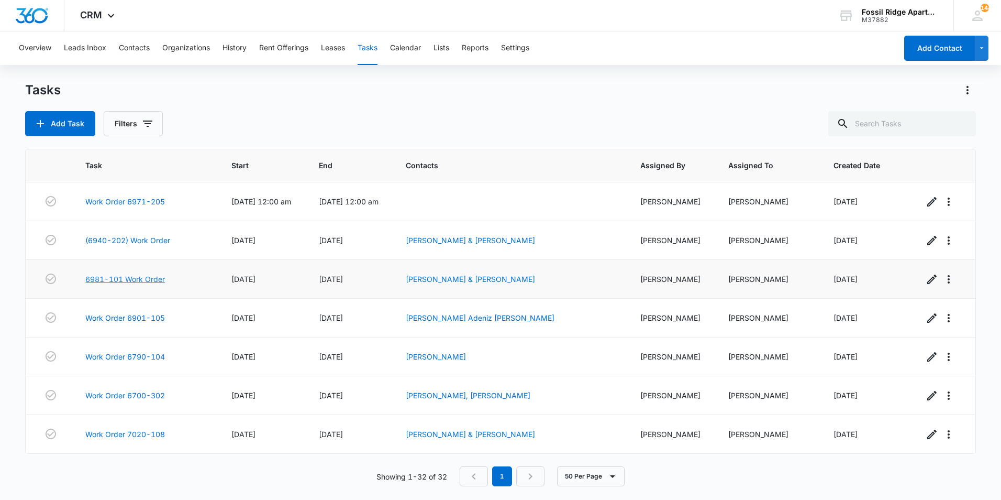
click at [161, 280] on link "6981-101 Work Order" at bounding box center [125, 278] width 80 height 11
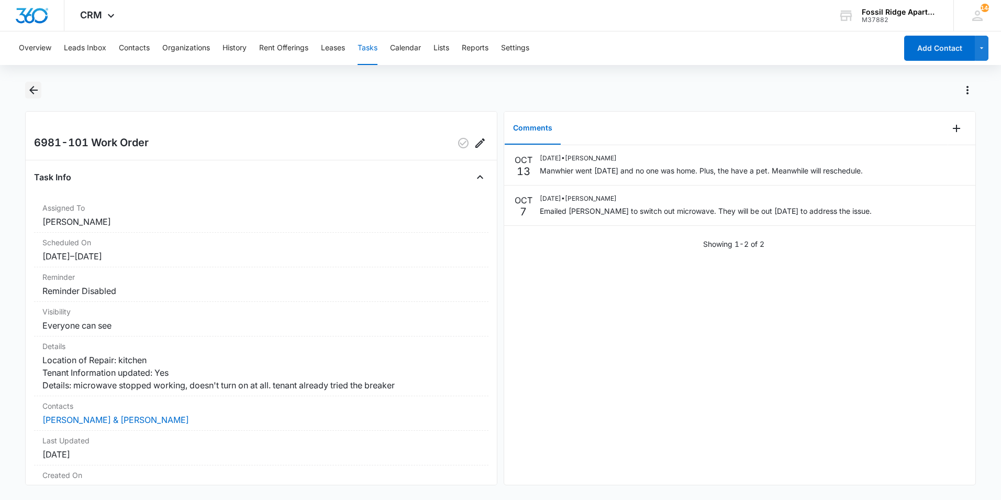
click at [34, 87] on icon "Back" at bounding box center [33, 90] width 8 height 8
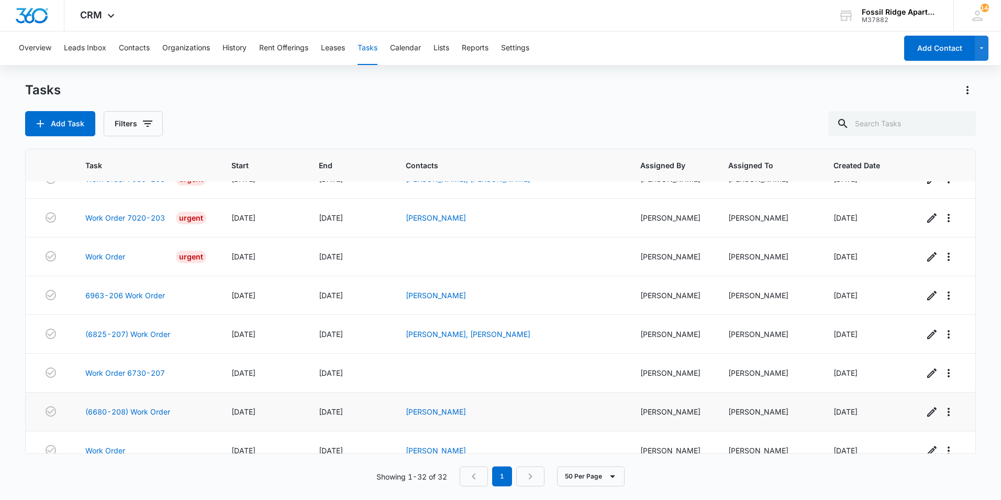
scroll to position [968, 0]
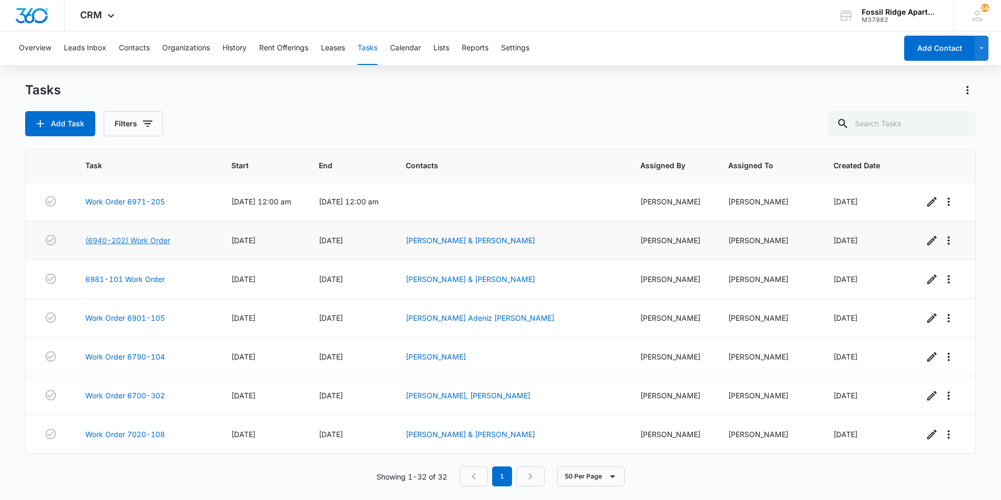
click at [135, 239] on link "(6940-202) Work Order" at bounding box center [127, 240] width 85 height 11
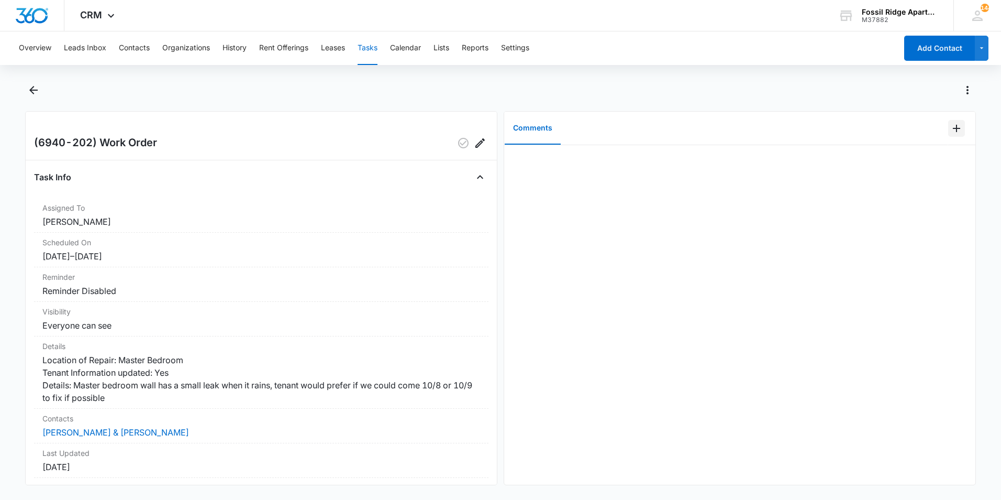
click at [953, 128] on icon "Add Comment" at bounding box center [956, 128] width 7 height 7
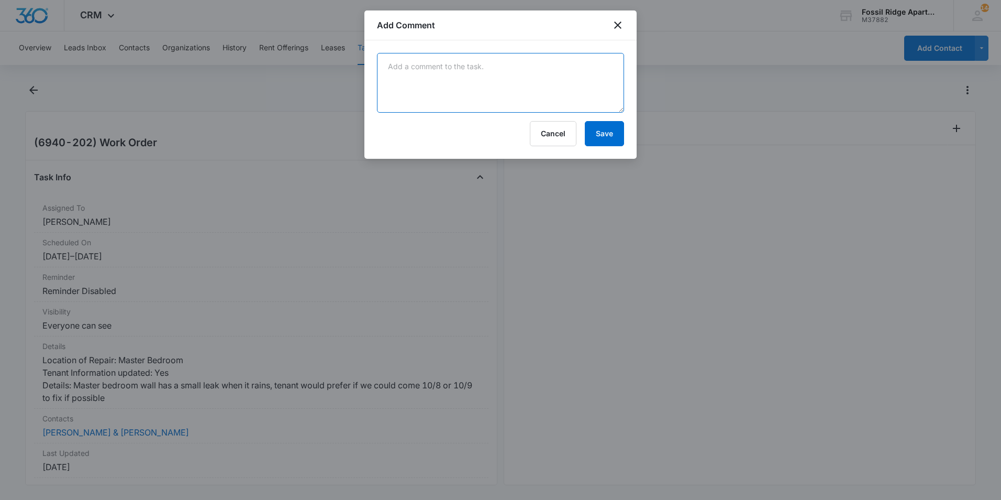
click at [596, 81] on textarea at bounding box center [500, 83] width 247 height 60
type textarea "Still waiting on the cost estimate from Bob Behrens roofing company."
click at [612, 131] on button "Save" at bounding box center [604, 133] width 39 height 25
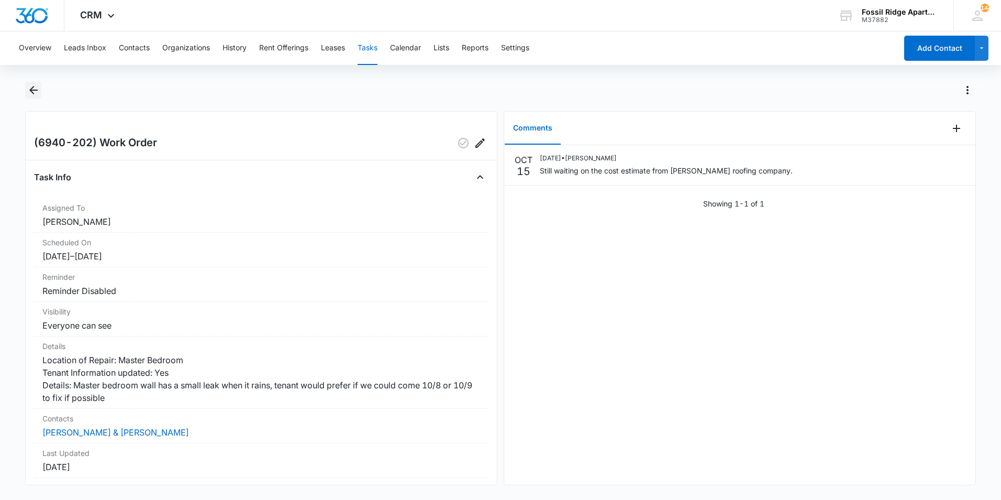
click at [29, 88] on icon "Back" at bounding box center [33, 90] width 13 height 13
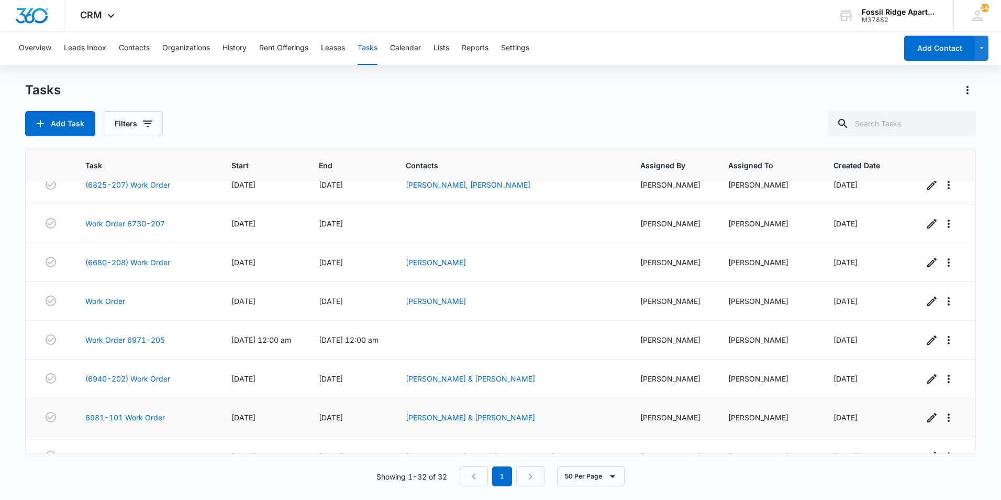
scroll to position [968, 0]
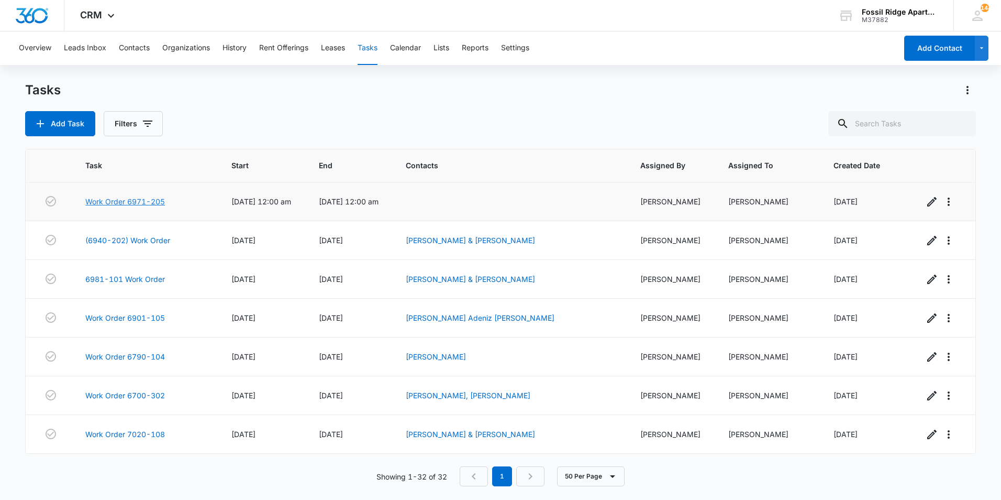
click at [146, 201] on link "Work Order 6971-205" at bounding box center [125, 201] width 80 height 11
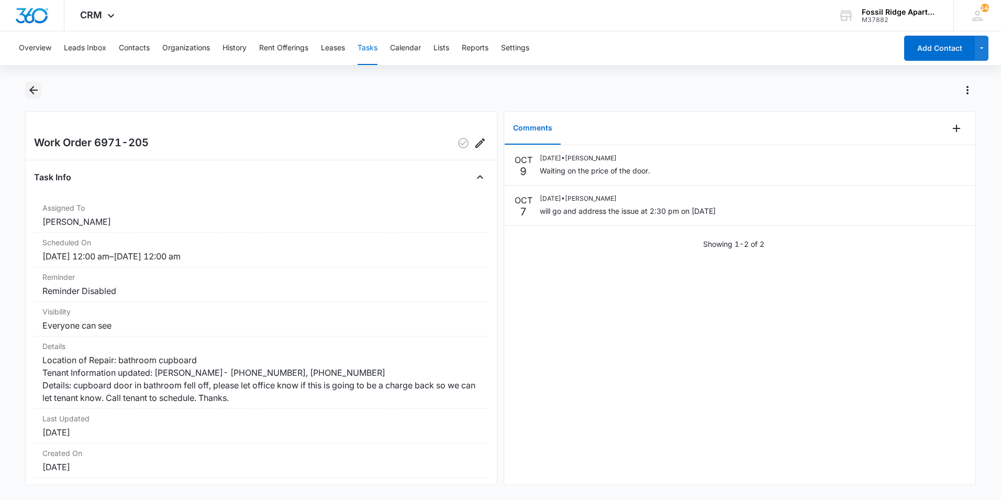
click at [27, 91] on icon "Back" at bounding box center [33, 90] width 13 height 13
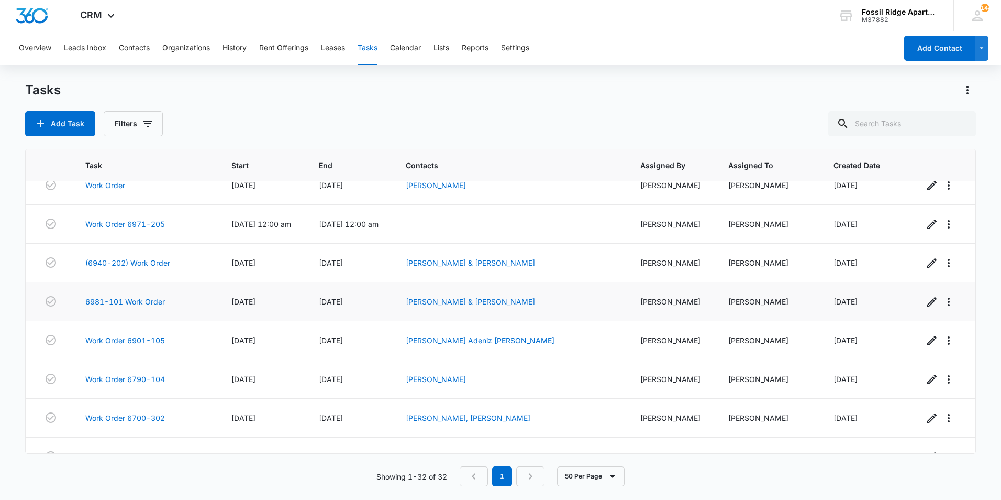
scroll to position [968, 0]
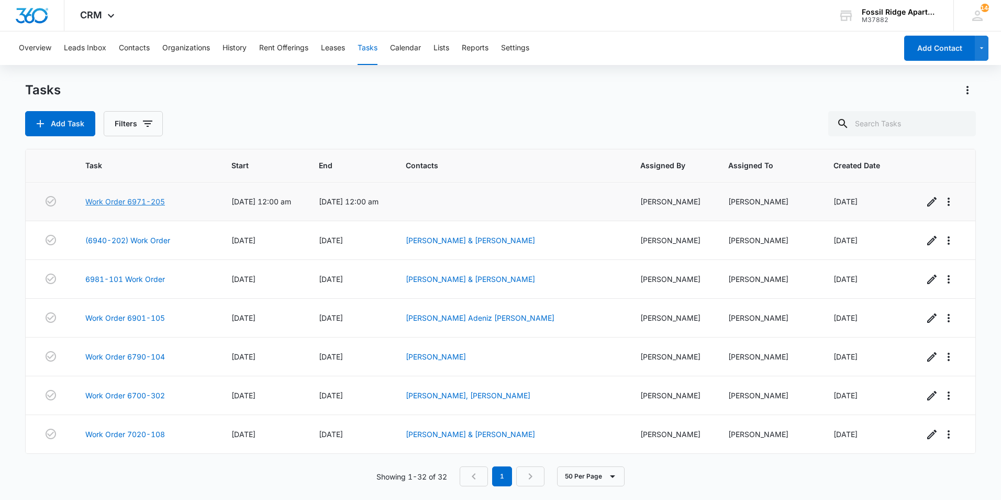
click at [137, 203] on link "Work Order 6971-205" at bounding box center [125, 201] width 80 height 11
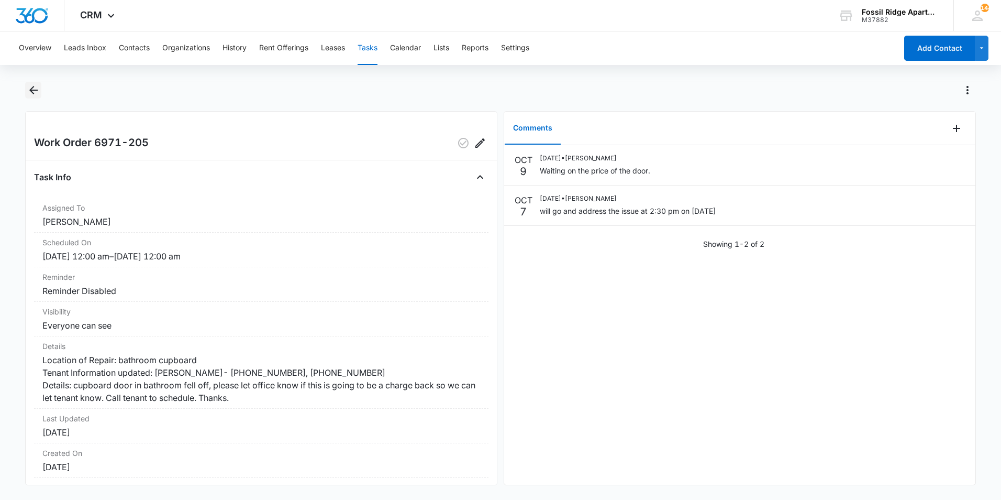
click at [32, 83] on button "Back" at bounding box center [33, 90] width 16 height 17
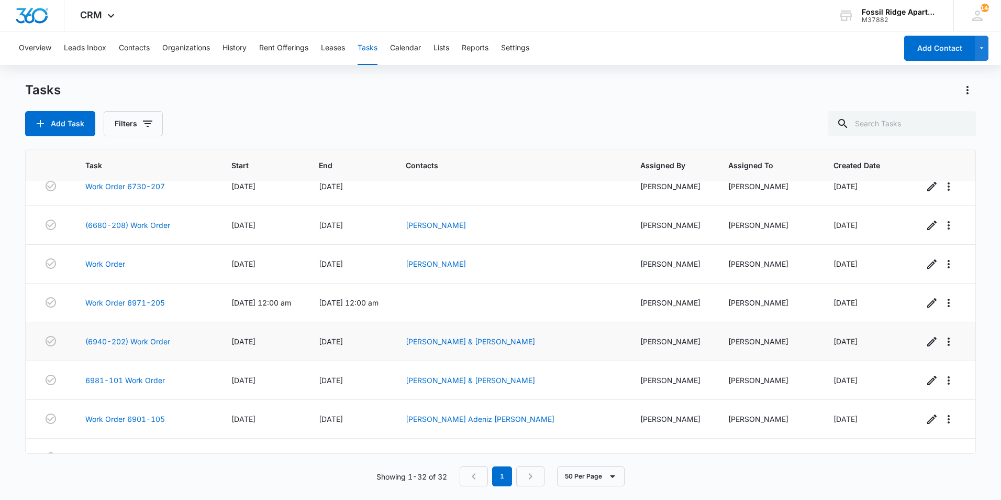
scroll to position [811, 0]
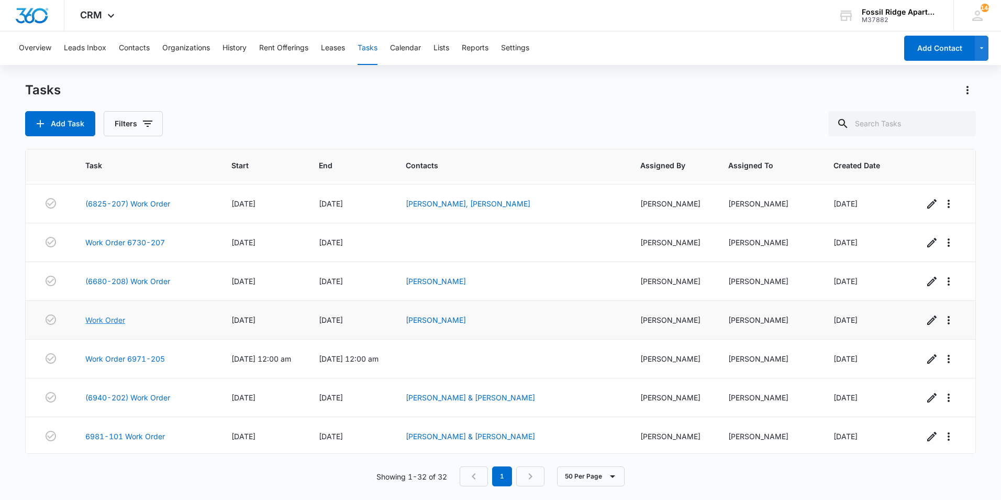
click at [108, 317] on link "Work Order" at bounding box center [105, 319] width 40 height 11
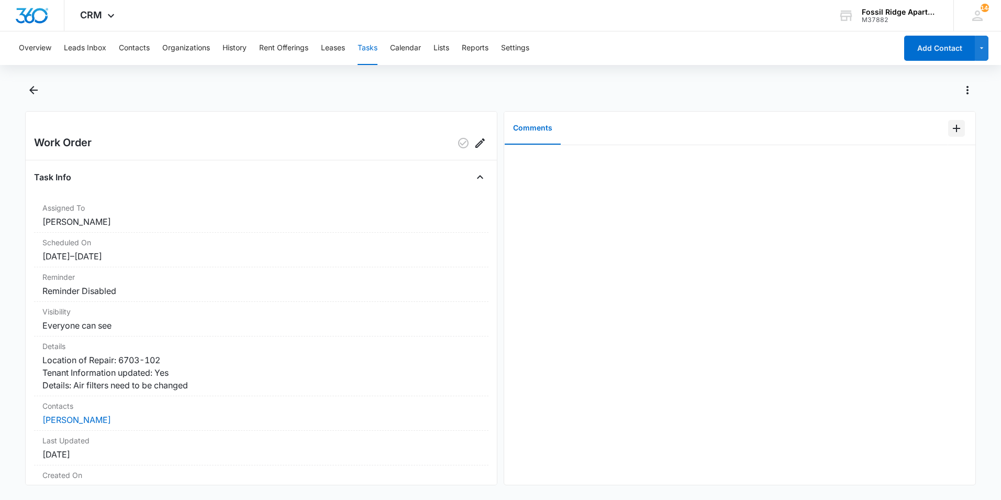
click at [953, 132] on icon "Add Comment" at bounding box center [956, 128] width 13 height 13
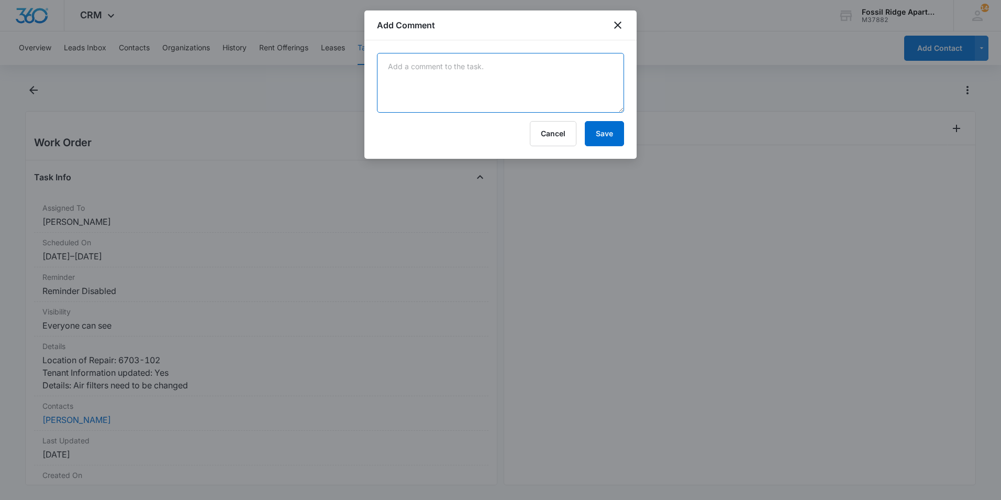
click at [512, 105] on textarea at bounding box center [500, 83] width 247 height 60
type textarea "Replaced the air filter."
click at [599, 141] on button "Save" at bounding box center [604, 133] width 39 height 25
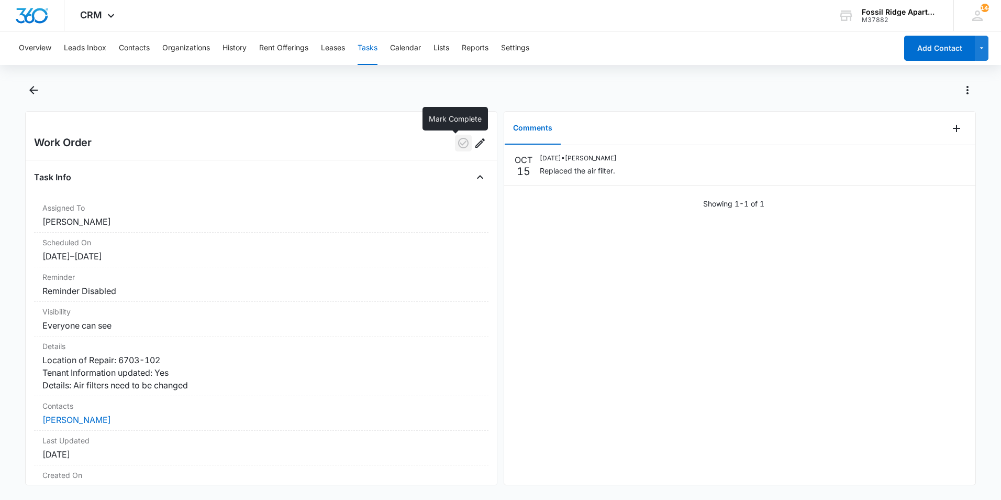
click at [457, 146] on icon "button" at bounding box center [463, 143] width 13 height 13
click at [26, 96] on button "Back" at bounding box center [33, 90] width 16 height 17
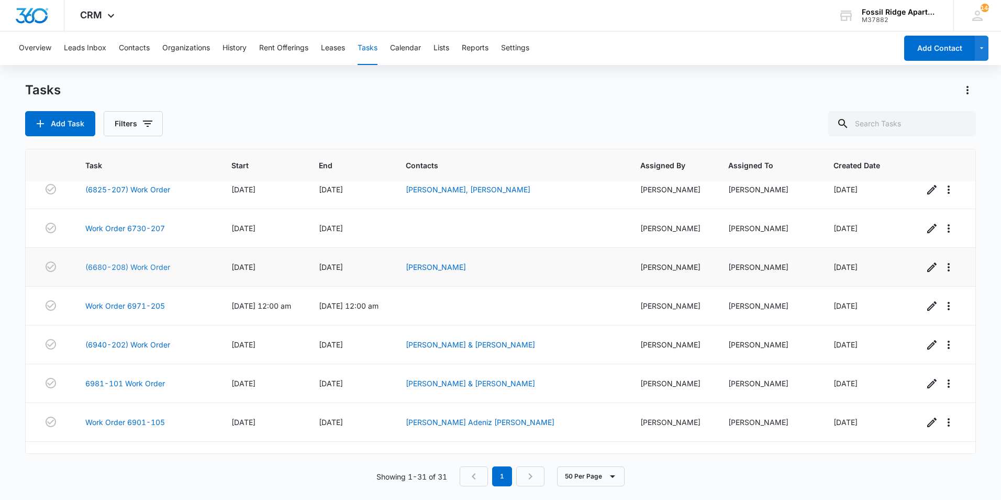
scroll to position [825, 0]
click at [148, 267] on link "(6680-208) Work Order" at bounding box center [127, 267] width 85 height 11
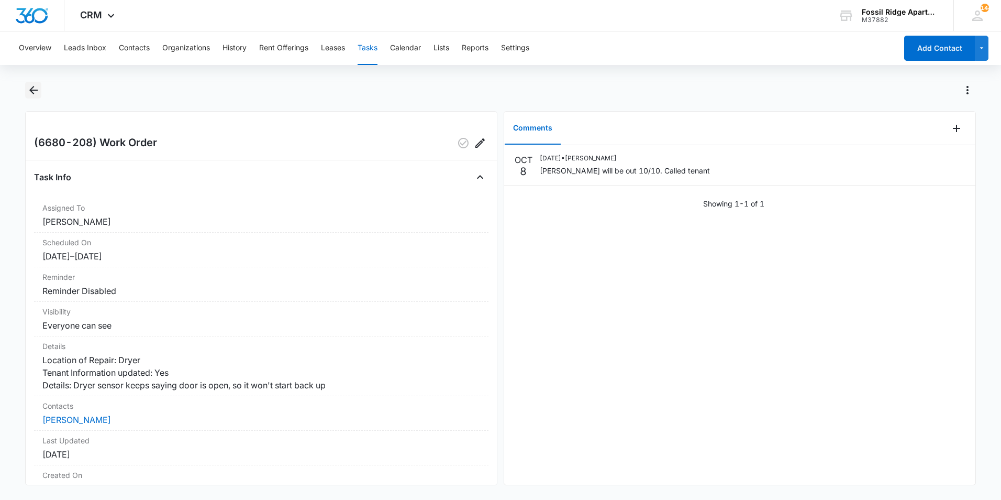
click at [32, 92] on icon "Back" at bounding box center [33, 90] width 13 height 13
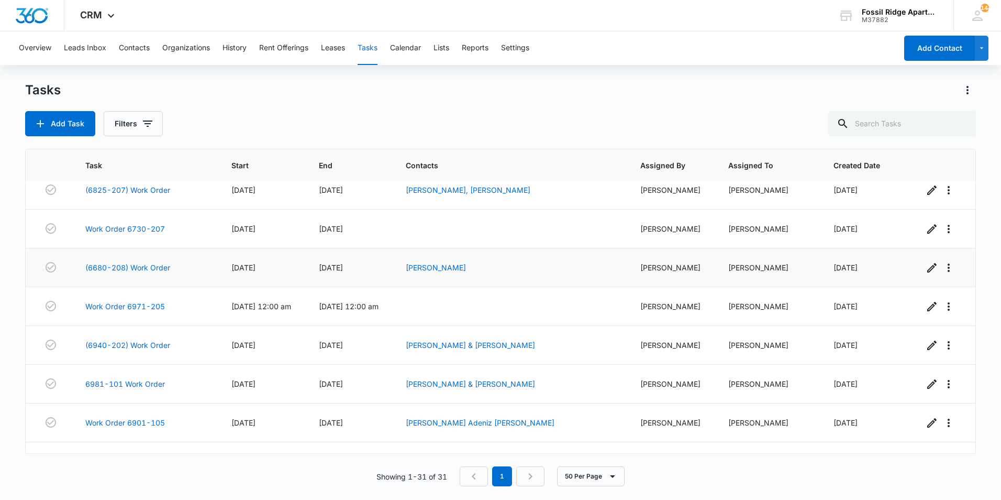
scroll to position [772, 0]
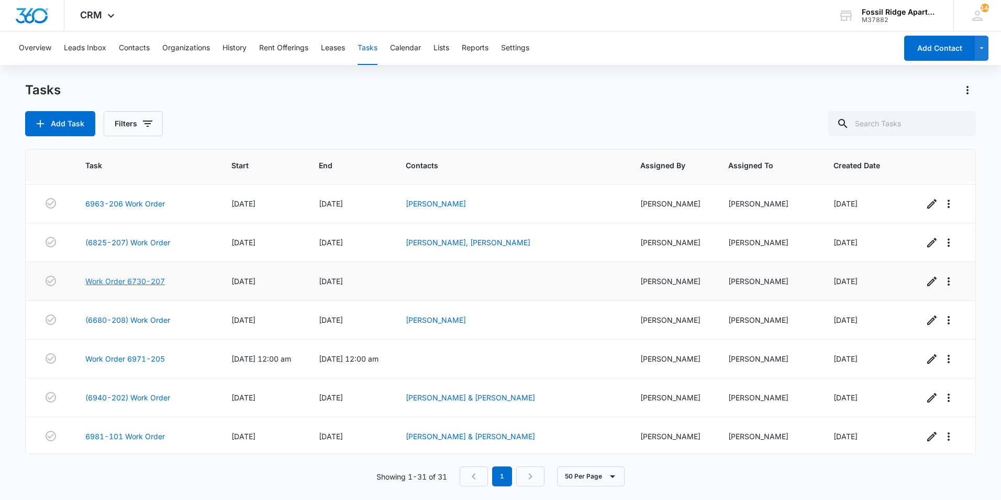
click at [157, 281] on link "Work Order 6730-207" at bounding box center [125, 280] width 80 height 11
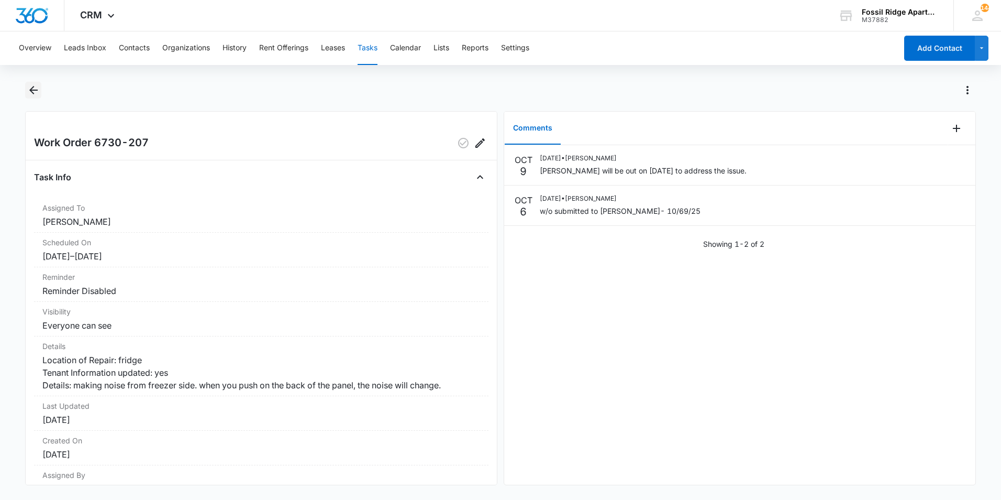
click at [30, 86] on icon "Back" at bounding box center [33, 90] width 13 height 13
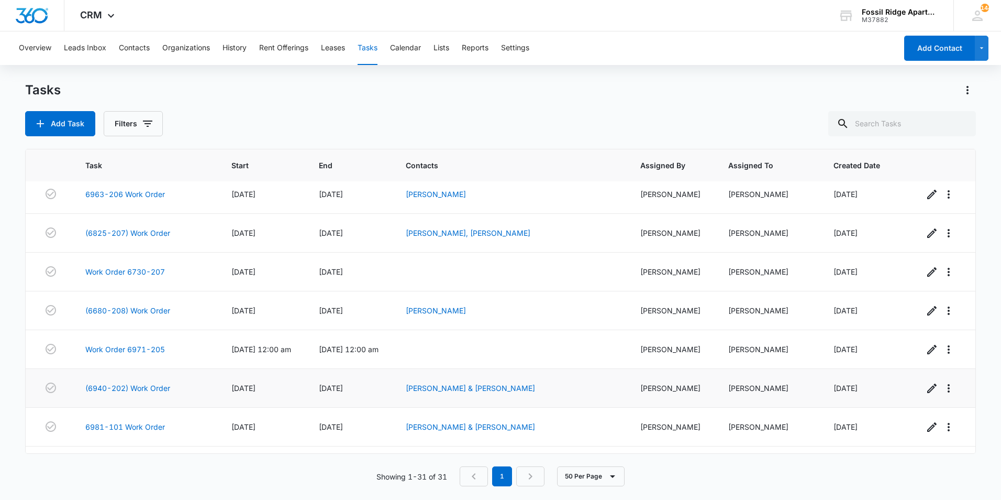
scroll to position [772, 0]
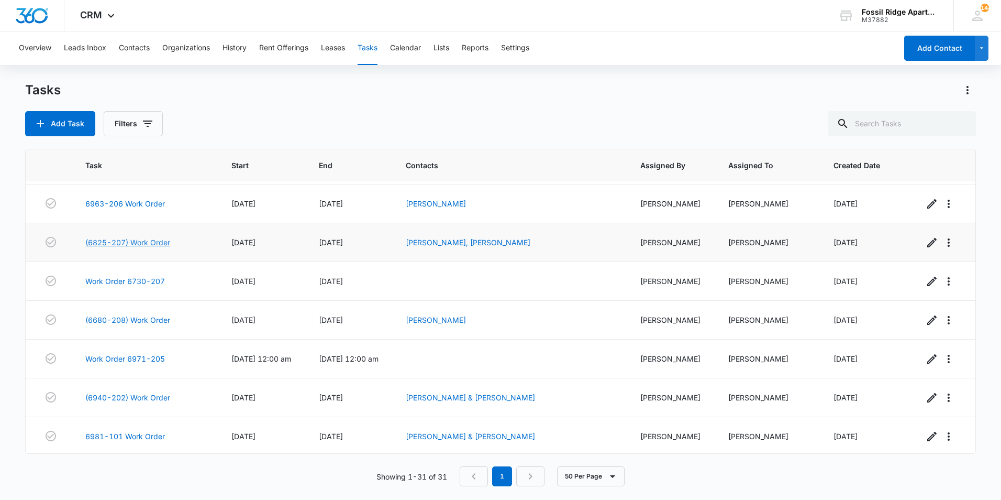
click at [140, 241] on link "(6825-207) Work Order" at bounding box center [127, 242] width 85 height 11
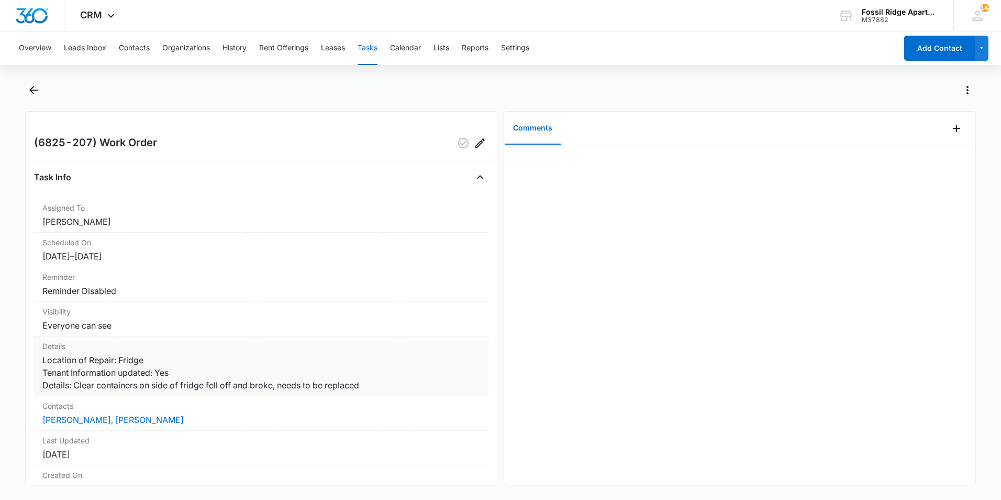
drag, startPoint x: 393, startPoint y: 345, endPoint x: 279, endPoint y: 389, distance: 122.5
drag, startPoint x: 279, startPoint y: 389, endPoint x: 237, endPoint y: 434, distance: 60.8
click at [237, 426] on dd "Dana Nicole Huston, Noah Riley Scheer" at bounding box center [261, 419] width 438 height 13
click at [950, 127] on icon "Add Comment" at bounding box center [956, 128] width 13 height 13
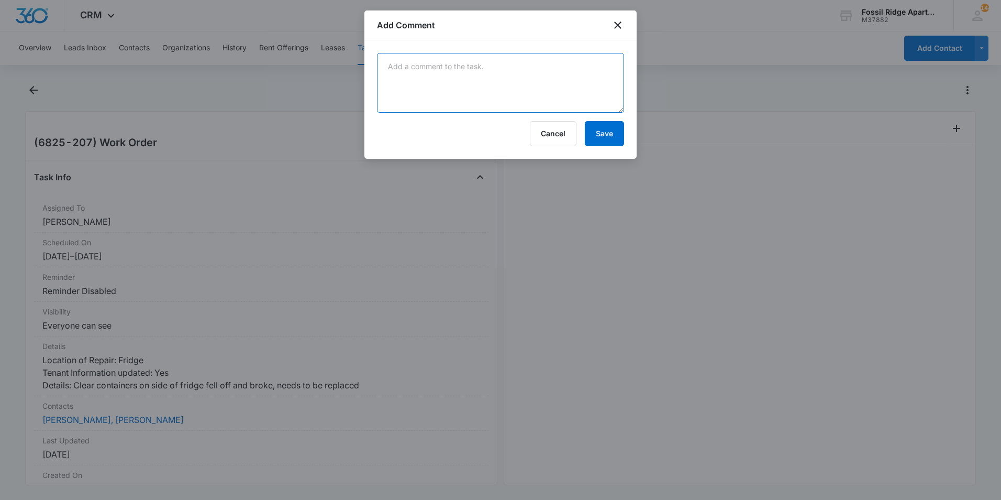
click at [596, 84] on textarea at bounding box center [500, 83] width 247 height 60
type textarea "Tenants stated that they never requested a work order. They stated that there w…"
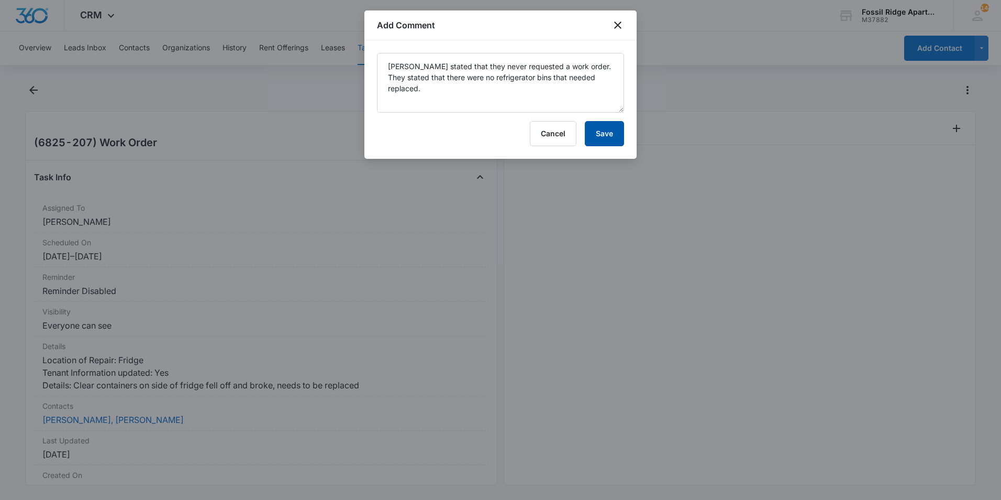
click at [604, 134] on button "Save" at bounding box center [604, 133] width 39 height 25
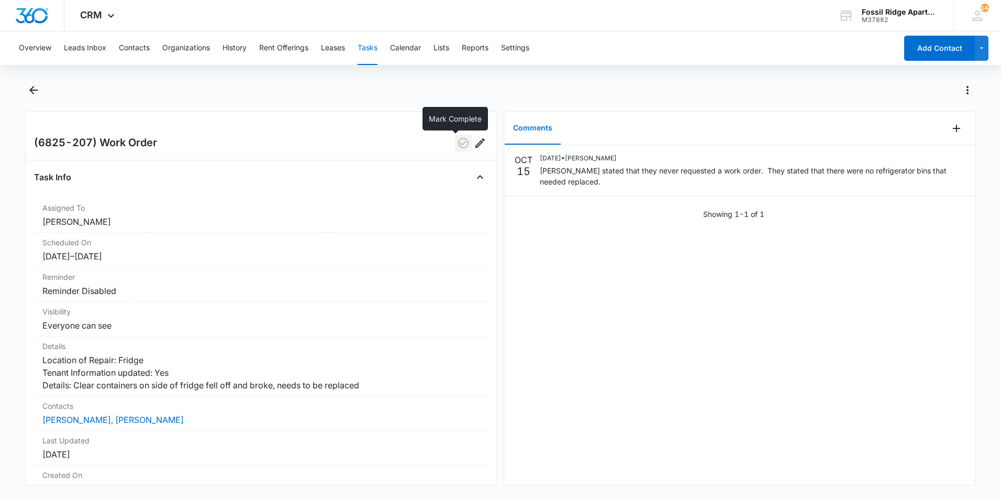
click at [458, 141] on icon "button" at bounding box center [463, 143] width 10 height 10
click at [36, 91] on icon "Back" at bounding box center [33, 90] width 13 height 13
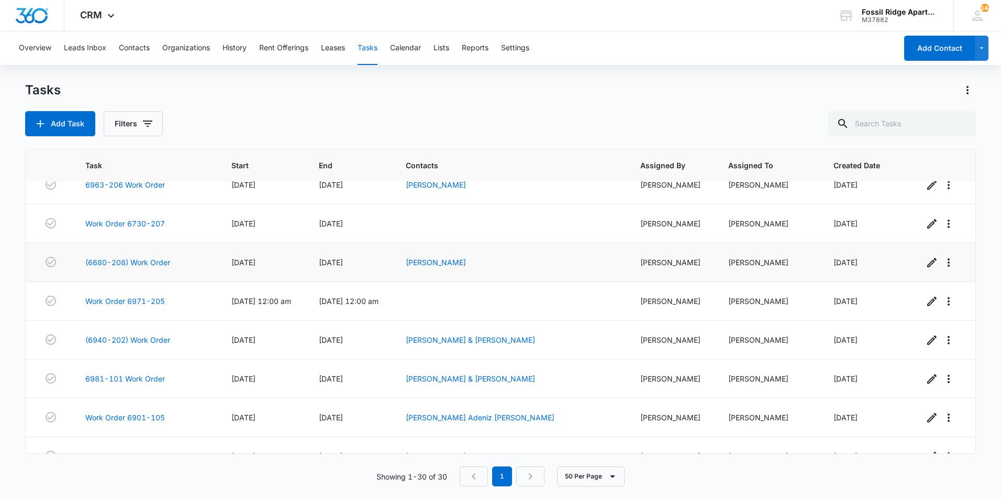
scroll to position [734, 0]
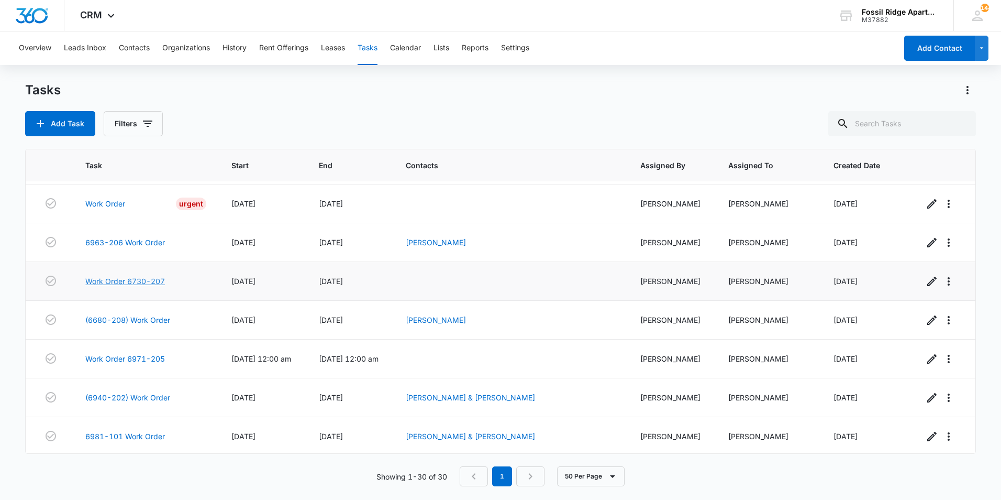
click at [146, 280] on link "Work Order 6730-207" at bounding box center [125, 280] width 80 height 11
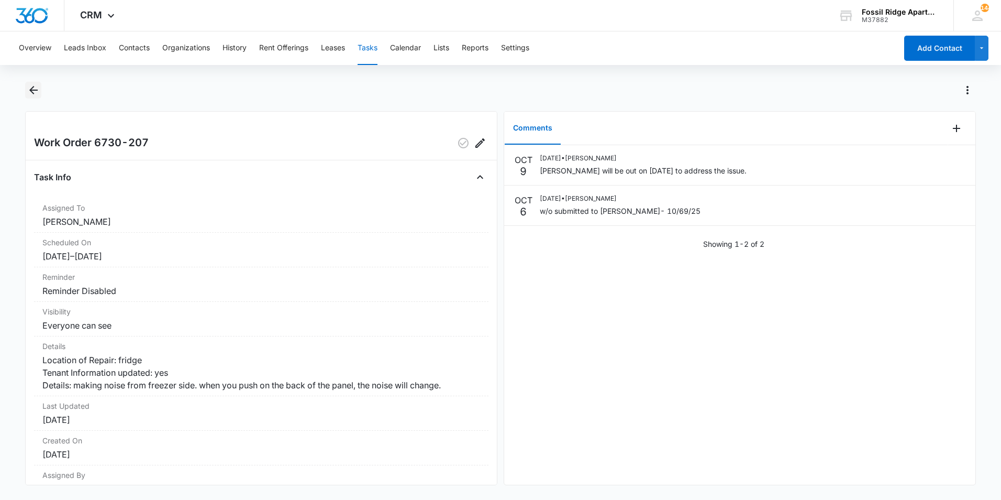
click at [28, 88] on icon "Back" at bounding box center [33, 90] width 13 height 13
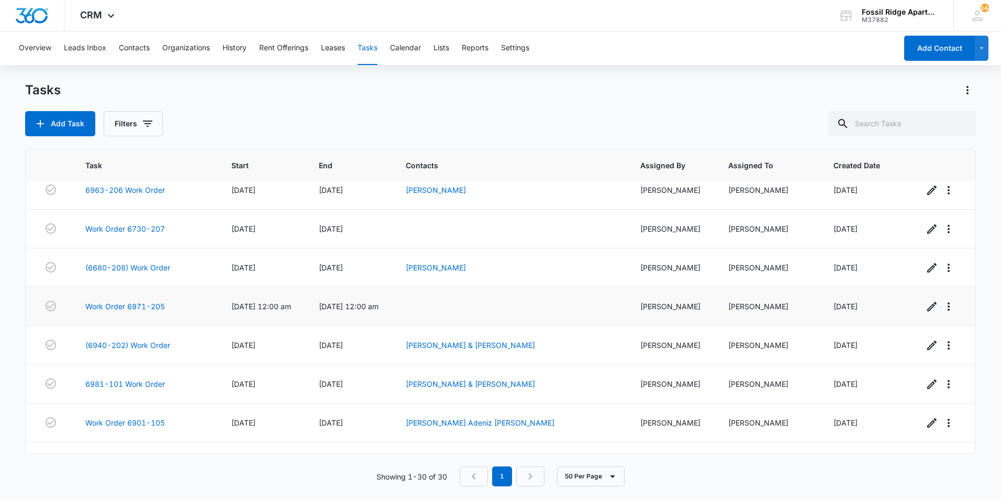
scroll to position [734, 0]
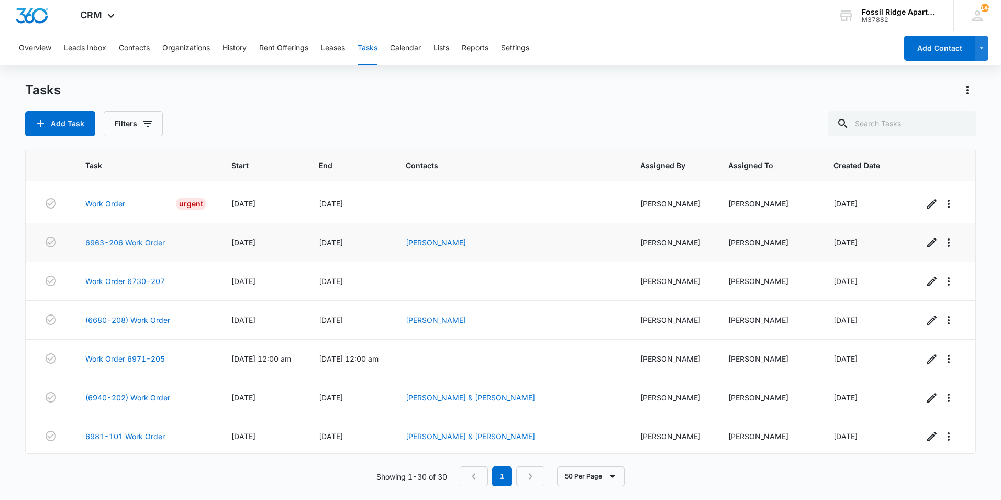
click at [150, 241] on link "6963-206 Work Order" at bounding box center [125, 242] width 80 height 11
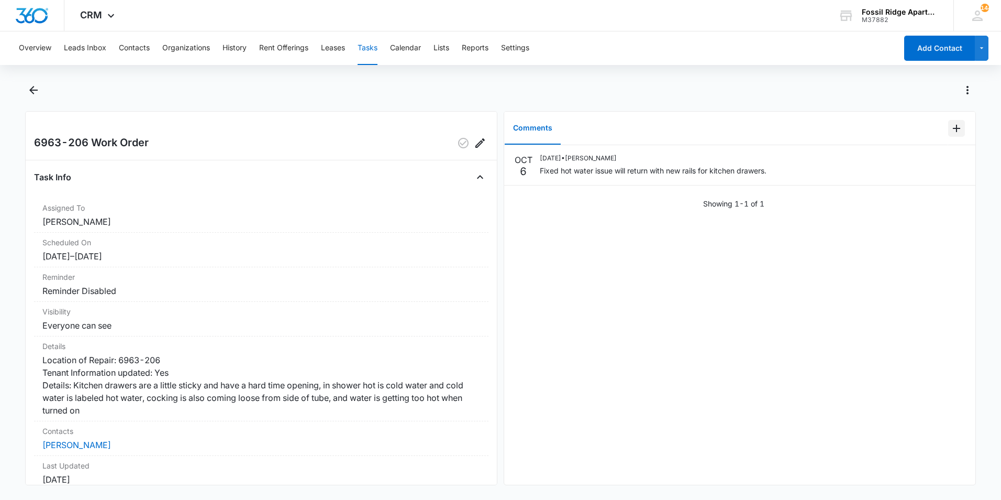
click at [950, 127] on icon "Add Comment" at bounding box center [956, 128] width 13 height 13
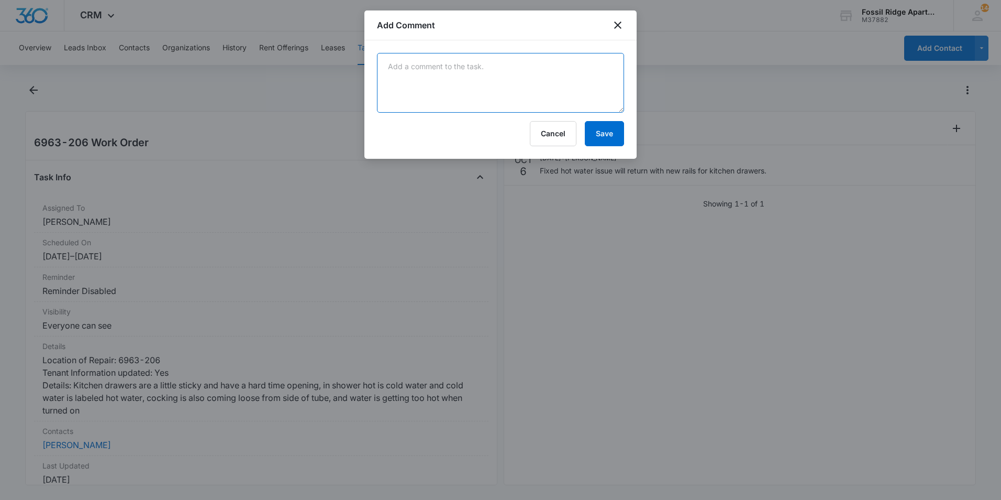
click at [489, 75] on textarea at bounding box center [500, 83] width 247 height 60
type textarea "Fixed the sticking drawers."
drag, startPoint x: 601, startPoint y: 121, endPoint x: 594, endPoint y: 125, distance: 7.3
click at [598, 124] on button "Save" at bounding box center [604, 133] width 39 height 25
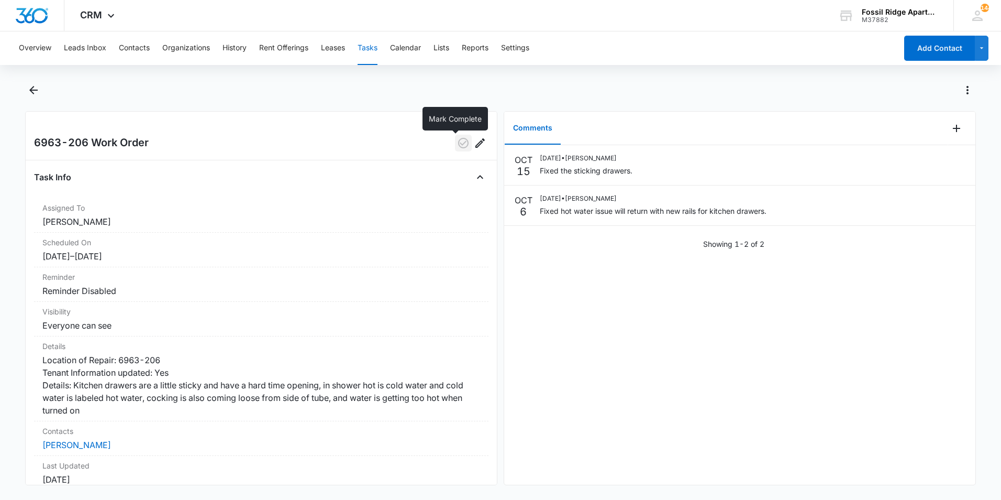
click at [459, 146] on icon "button" at bounding box center [463, 143] width 13 height 13
click at [35, 93] on icon "Back" at bounding box center [33, 90] width 13 height 13
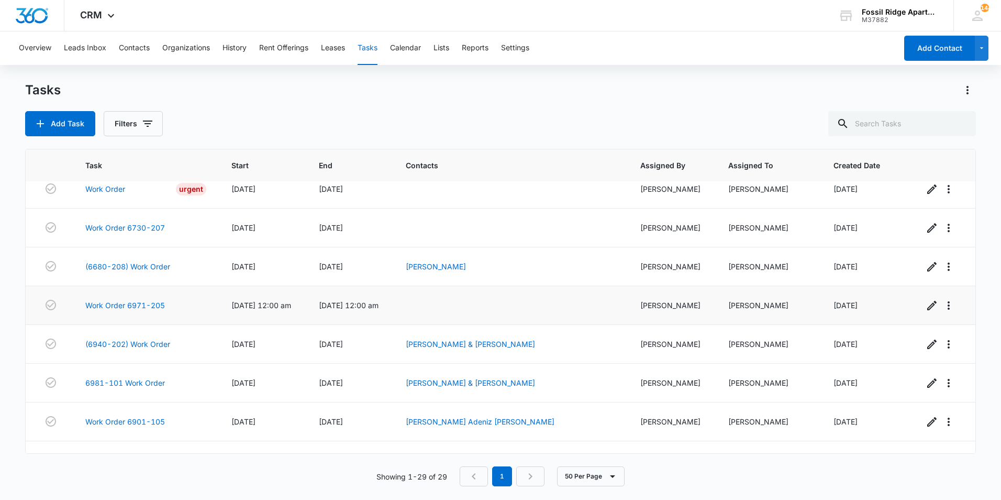
scroll to position [747, 0]
click at [151, 265] on link "(6680-208) Work Order" at bounding box center [127, 267] width 85 height 11
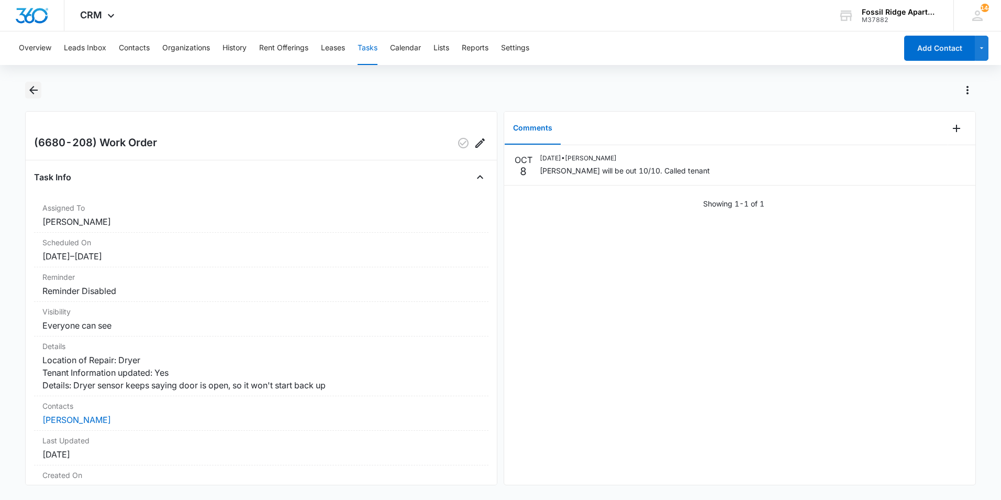
click at [39, 92] on icon "Back" at bounding box center [33, 90] width 13 height 13
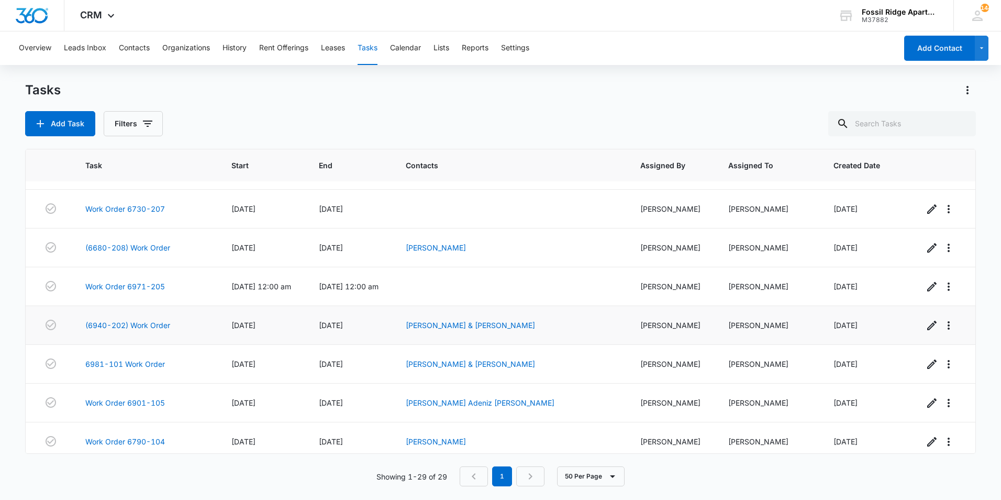
scroll to position [747, 0]
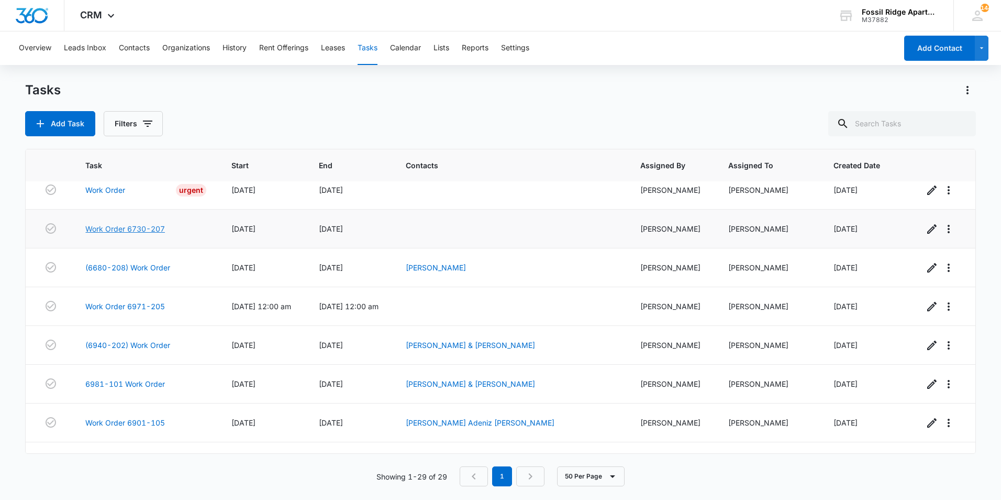
click at [129, 228] on link "Work Order 6730-207" at bounding box center [125, 228] width 80 height 11
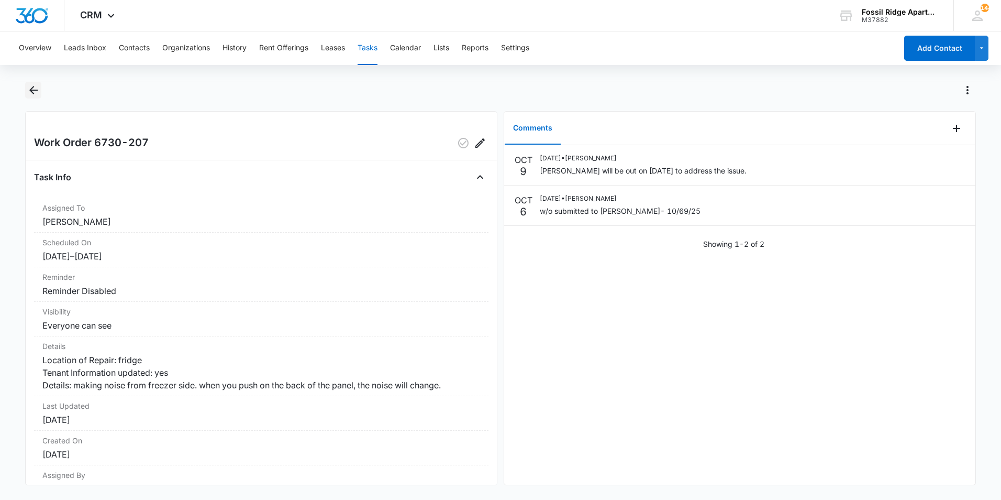
click at [28, 95] on icon "Back" at bounding box center [33, 90] width 13 height 13
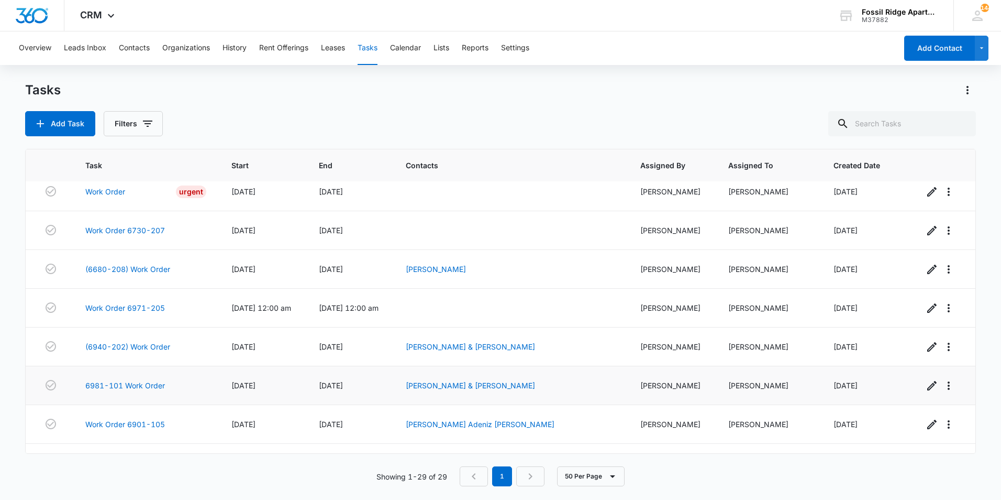
scroll to position [695, 0]
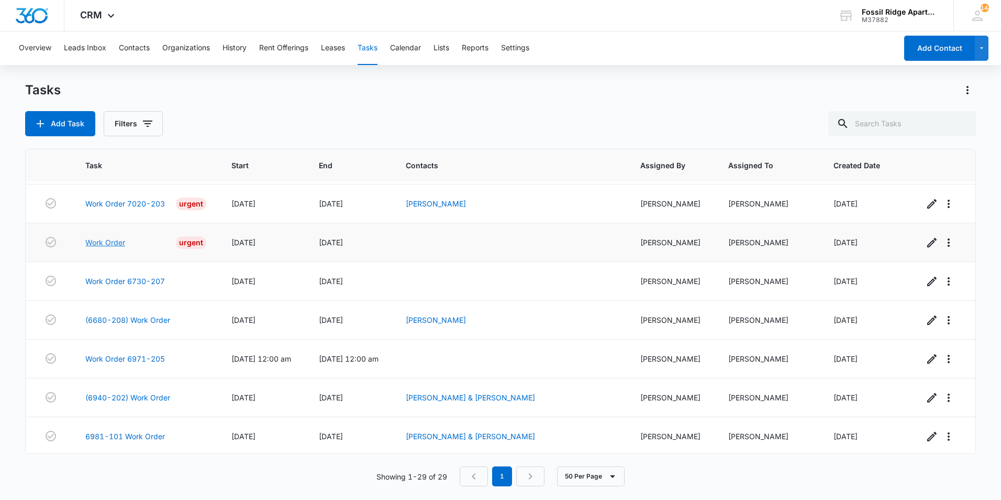
click at [118, 242] on link "Work Order" at bounding box center [105, 242] width 40 height 11
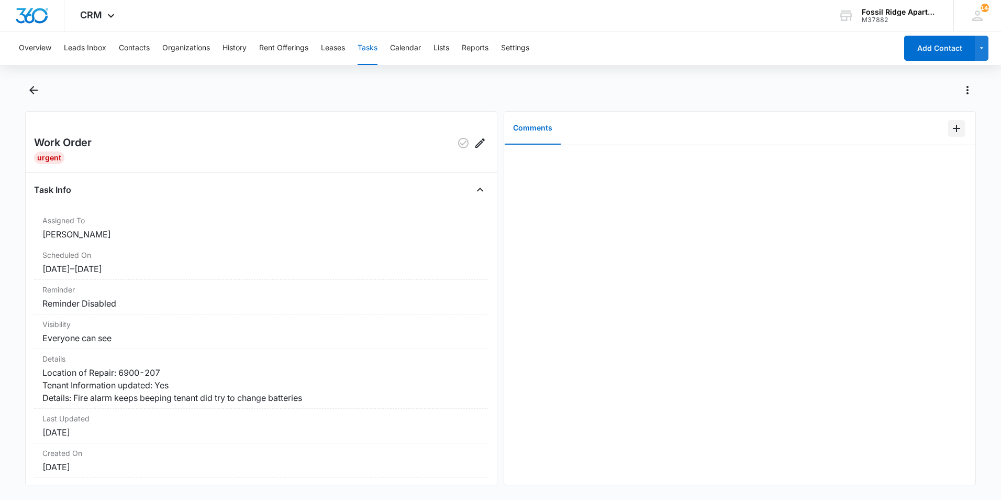
click at [950, 132] on icon "Add Comment" at bounding box center [956, 128] width 13 height 13
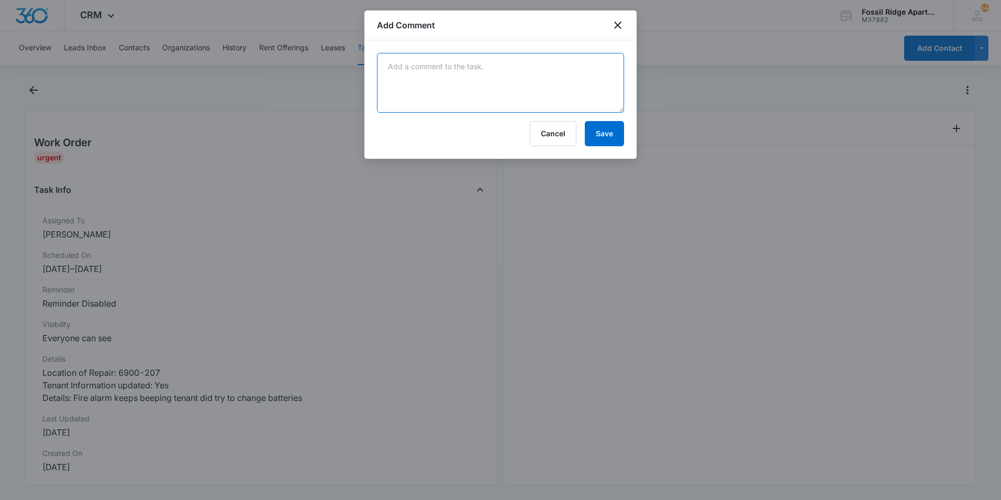
click at [457, 79] on textarea at bounding box center [500, 83] width 247 height 60
type textarea "S"
click at [460, 70] on textarea at bounding box center [500, 83] width 247 height 60
click at [453, 64] on textarea at bounding box center [500, 83] width 247 height 60
click at [444, 67] on textarea at bounding box center [500, 83] width 247 height 60
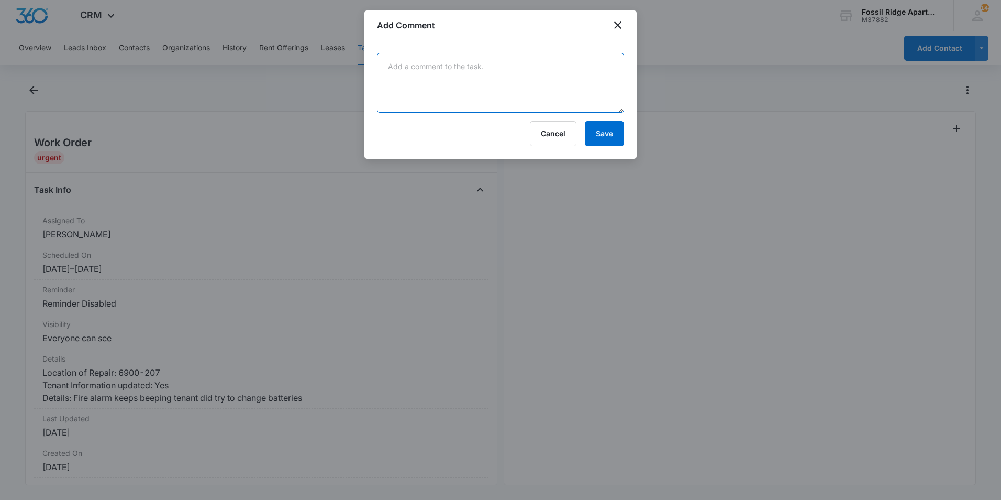
click at [467, 68] on textarea at bounding box center [500, 83] width 247 height 60
click at [486, 65] on textarea at bounding box center [500, 83] width 247 height 60
click at [467, 80] on textarea at bounding box center [500, 83] width 247 height 60
click at [471, 72] on textarea at bounding box center [500, 83] width 247 height 60
click at [495, 28] on div "Add Comment" at bounding box center [500, 25] width 272 height 30
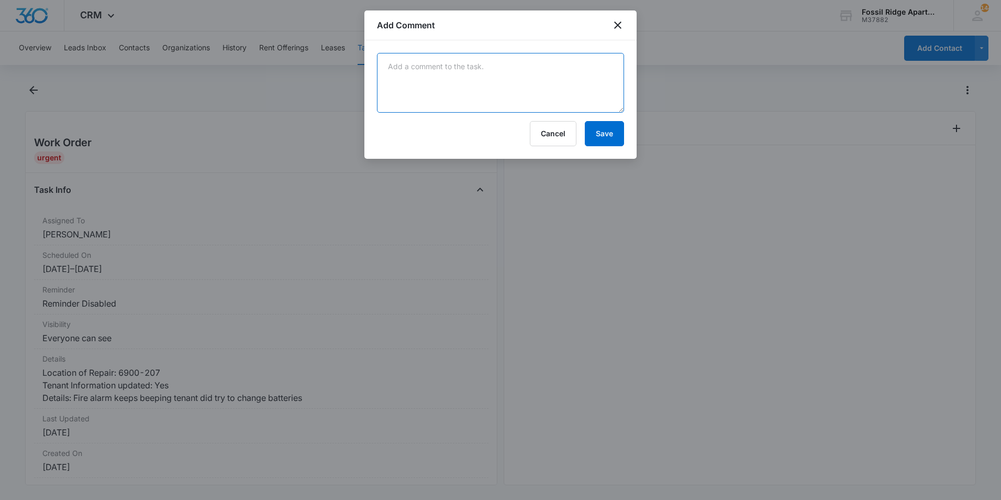
click at [476, 74] on textarea at bounding box center [500, 83] width 247 height 60
type textarea "Replaced smoke alarm."
click at [604, 131] on button "Save" at bounding box center [604, 133] width 39 height 25
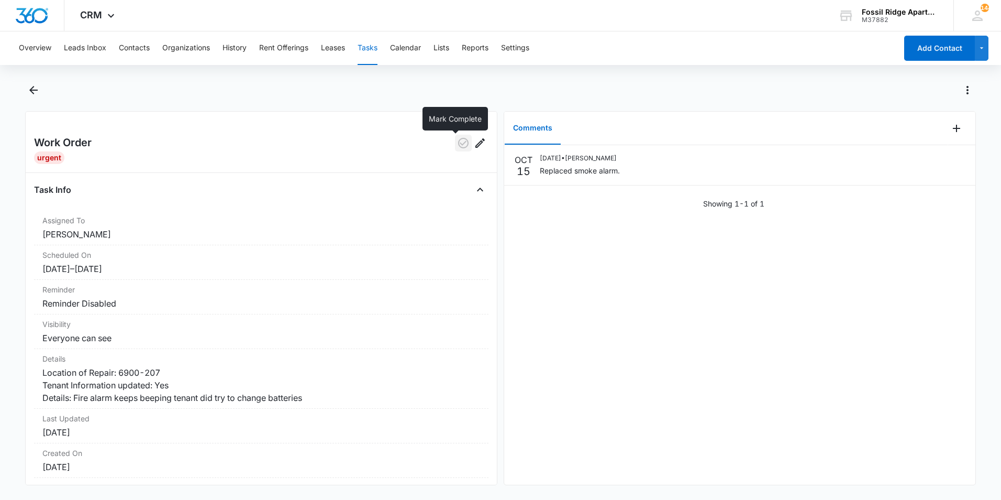
click at [458, 144] on icon "button" at bounding box center [463, 143] width 13 height 13
click at [30, 89] on icon "Back" at bounding box center [33, 90] width 8 height 8
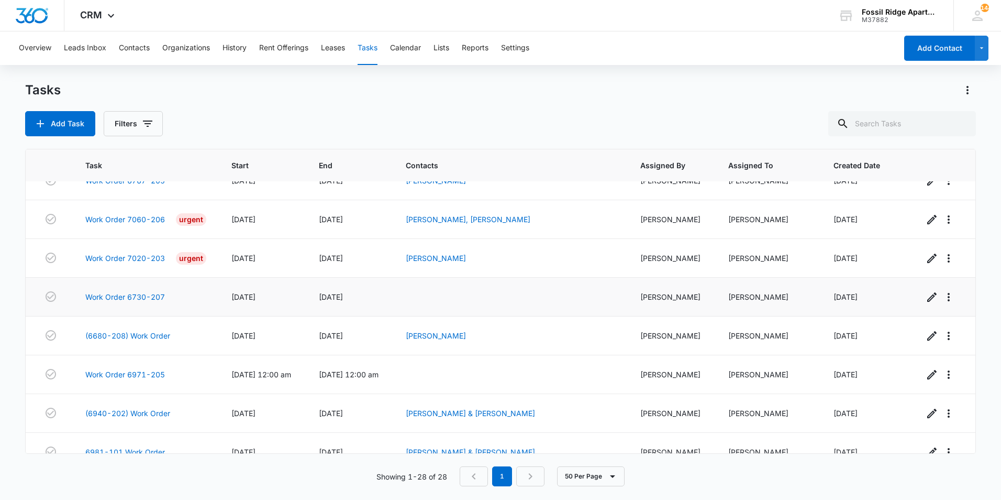
scroll to position [604, 0]
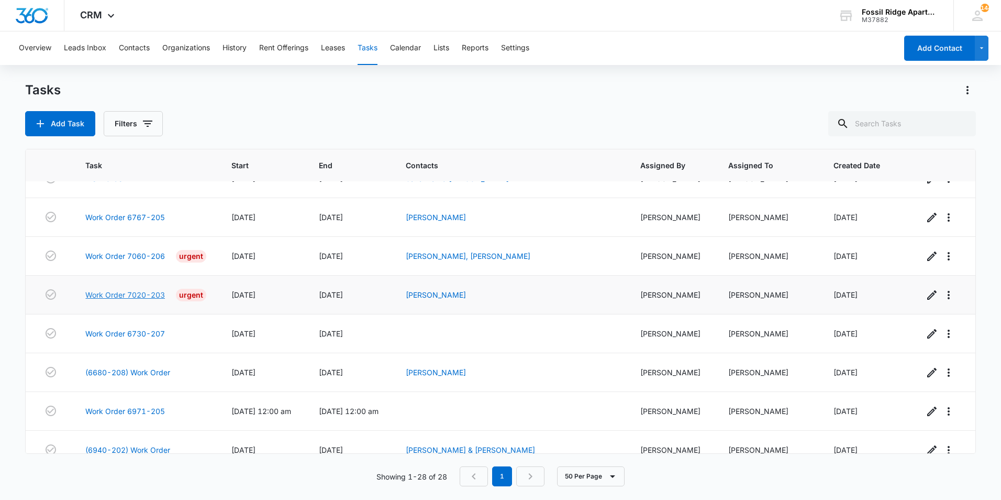
click at [148, 293] on link "Work Order 7020-203" at bounding box center [125, 294] width 80 height 11
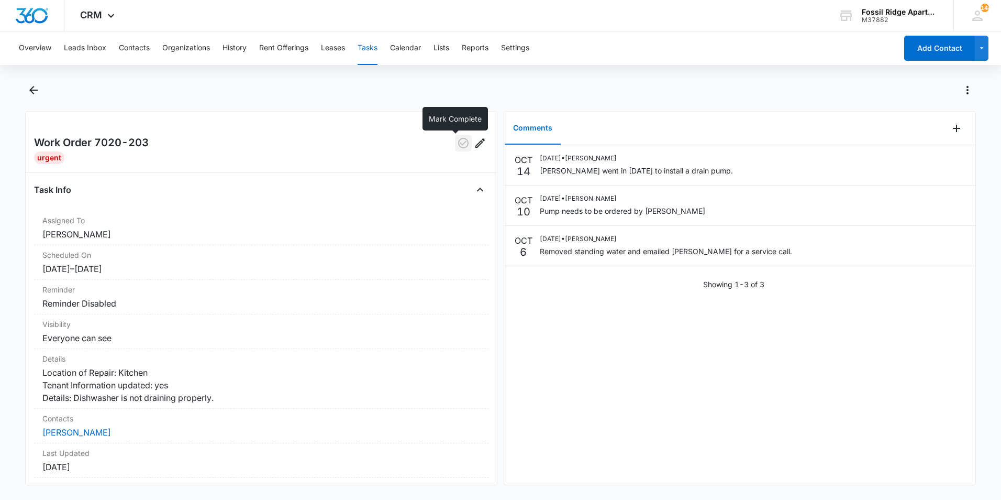
click at [457, 147] on icon "button" at bounding box center [463, 143] width 13 height 13
click at [37, 86] on icon "Back" at bounding box center [33, 90] width 13 height 13
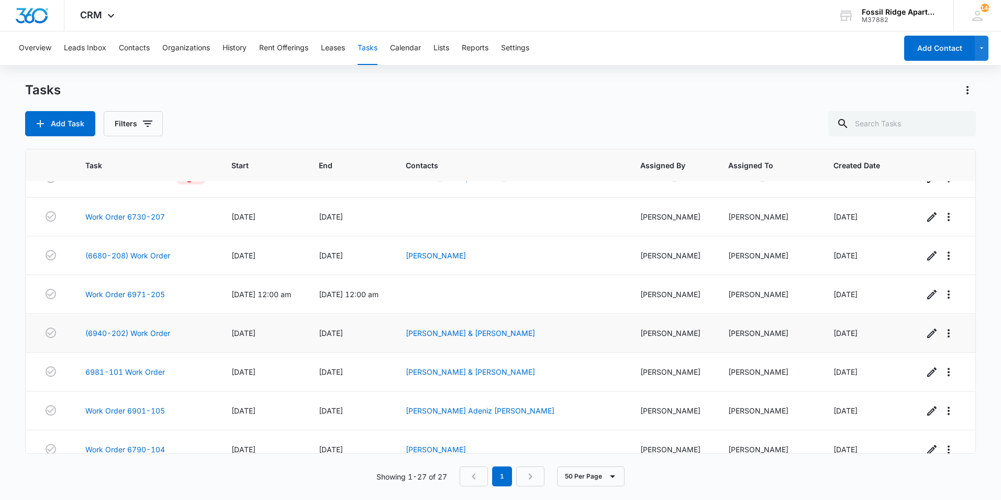
scroll to position [670, 0]
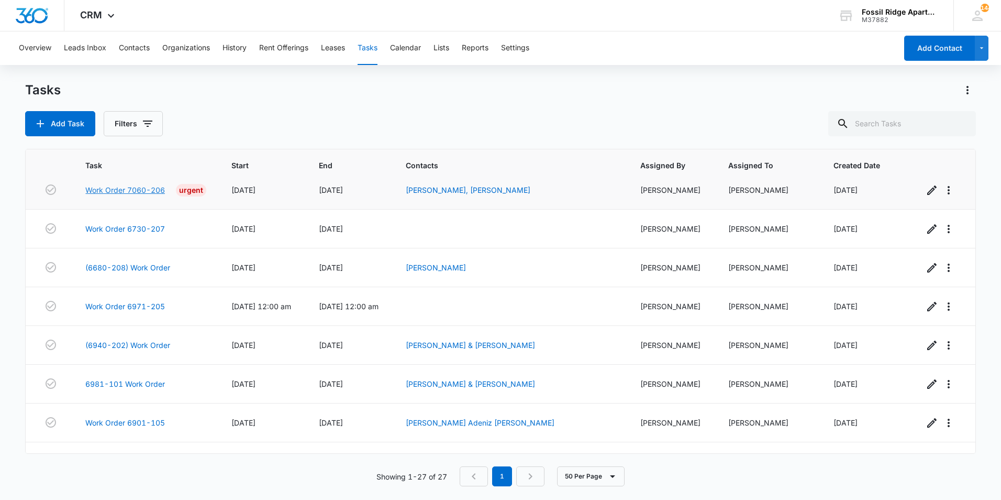
click at [157, 192] on link "Work Order 7060-206" at bounding box center [125, 189] width 80 height 11
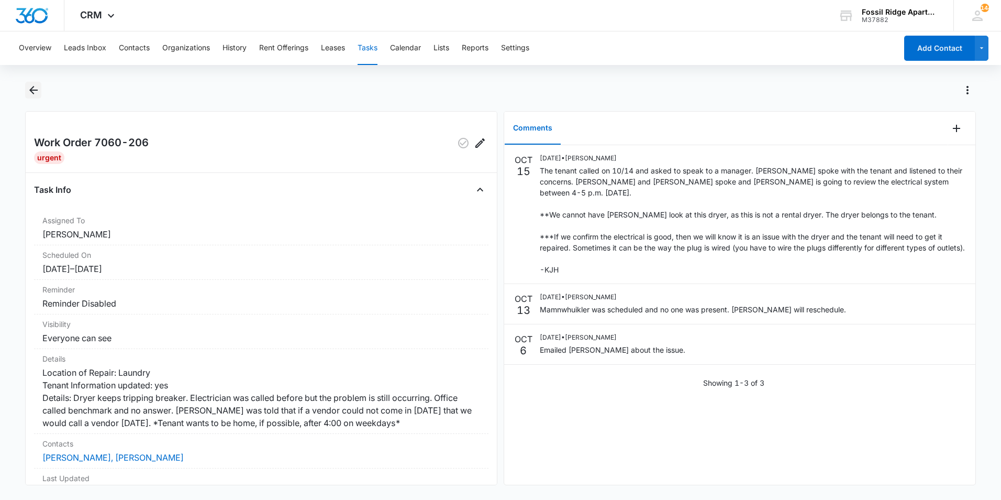
click at [27, 90] on icon "Back" at bounding box center [33, 90] width 13 height 13
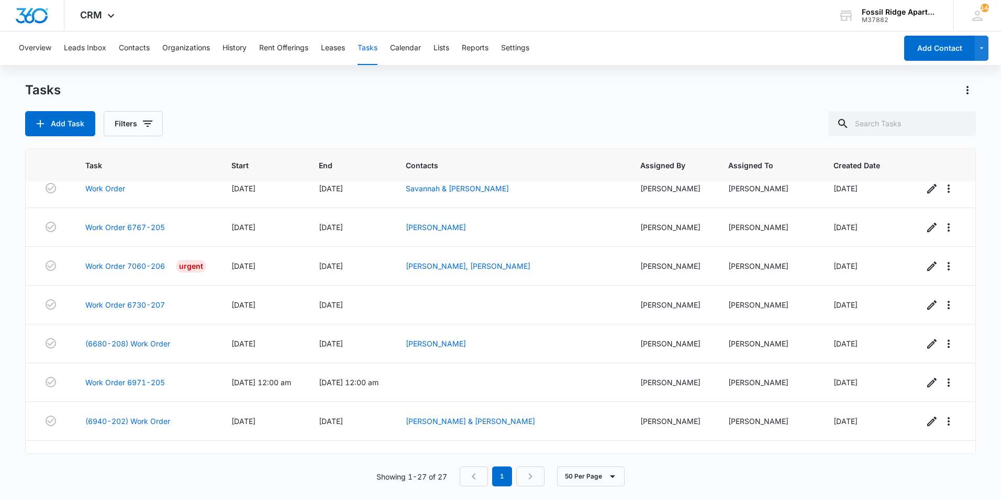
scroll to position [565, 0]
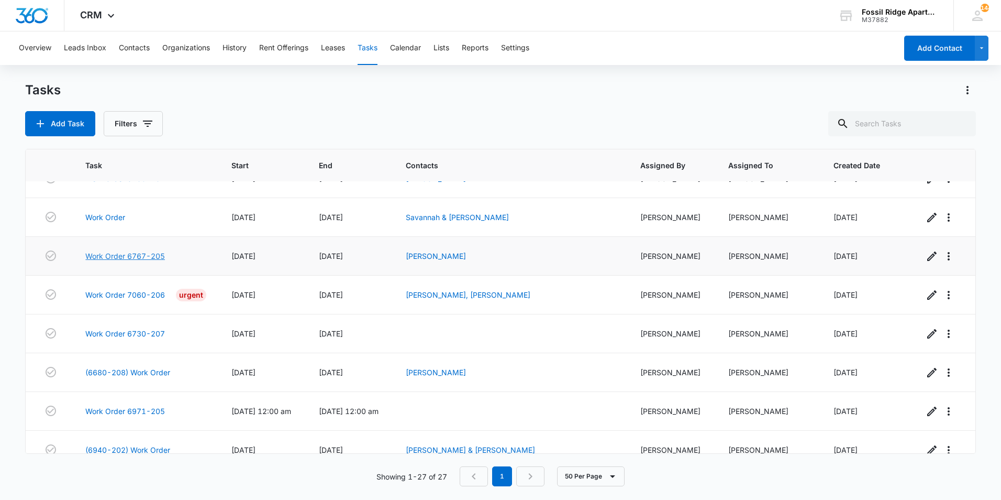
click at [130, 254] on link "Work Order 6767-205" at bounding box center [125, 255] width 80 height 11
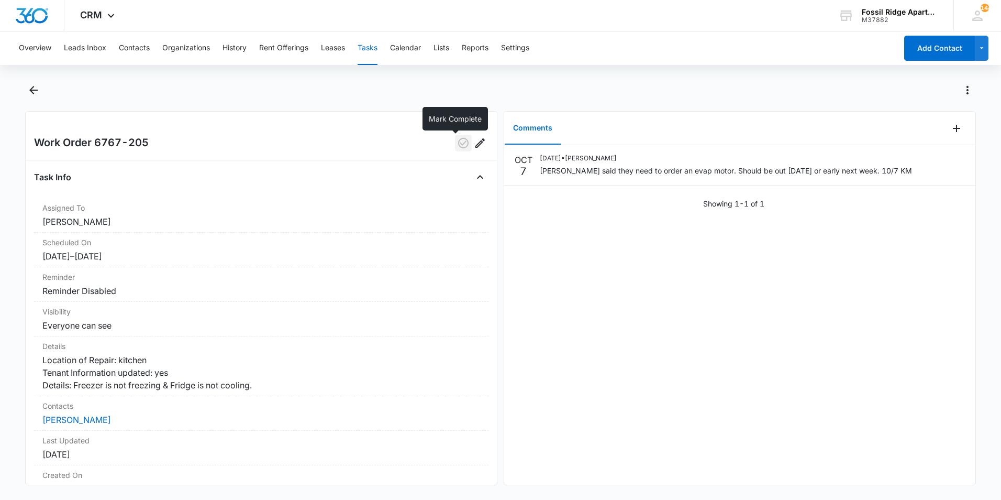
click at [457, 138] on icon "button" at bounding box center [463, 143] width 13 height 13
click at [28, 93] on icon "Back" at bounding box center [33, 90] width 13 height 13
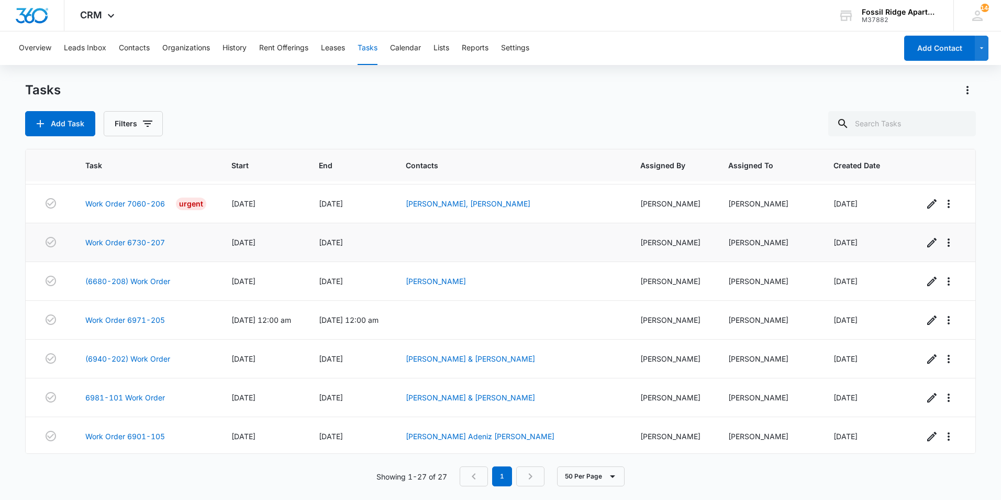
scroll to position [565, 0]
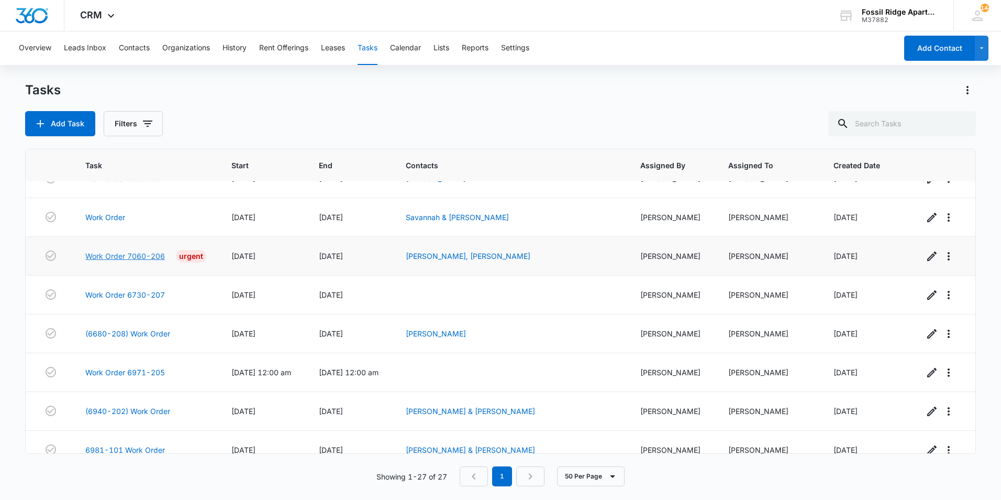
click at [140, 256] on link "Work Order 7060-206" at bounding box center [125, 255] width 80 height 11
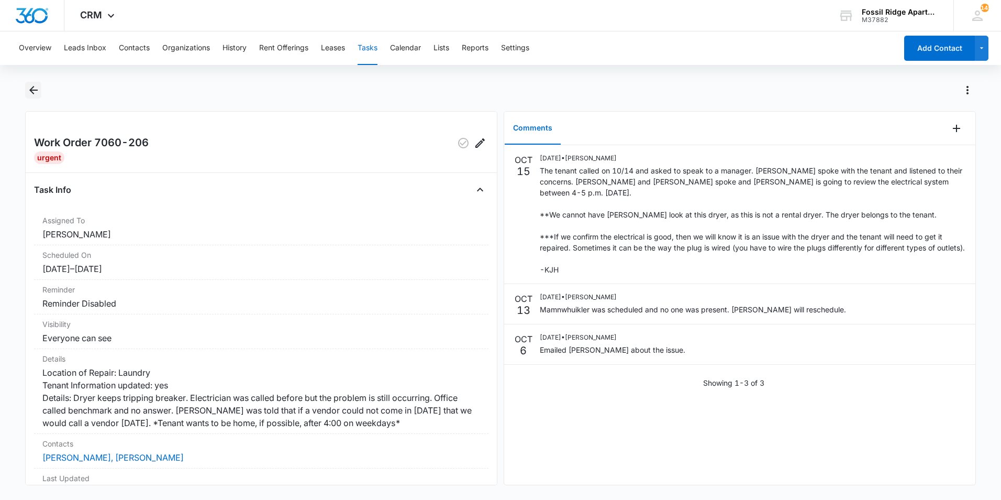
click at [34, 93] on icon "Back" at bounding box center [33, 90] width 13 height 13
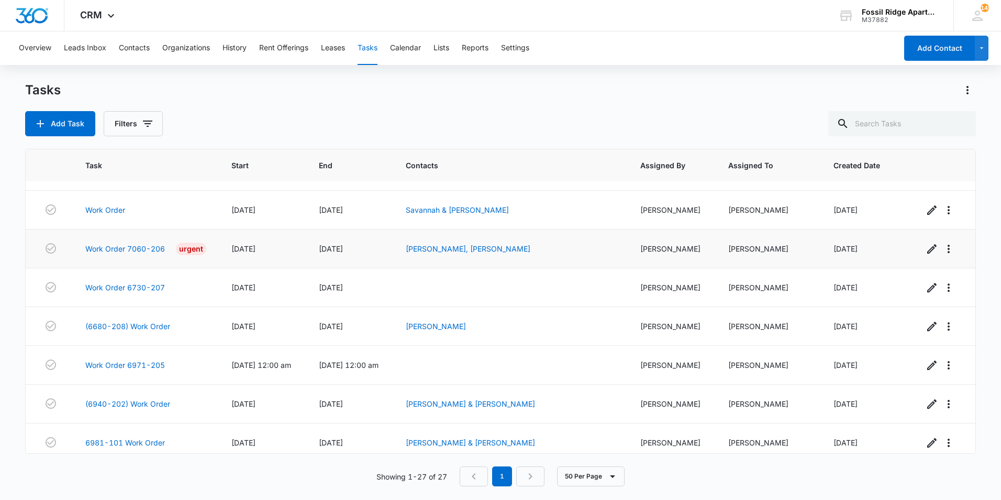
scroll to position [460, 0]
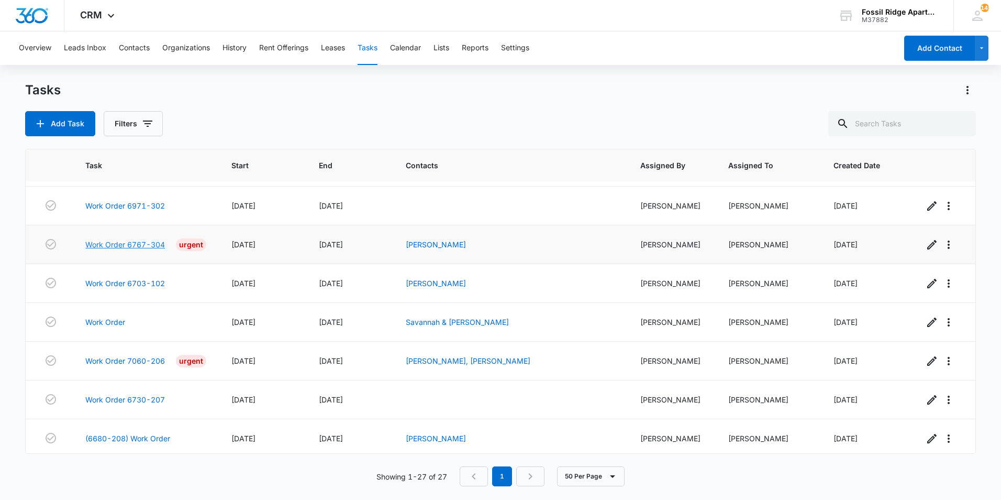
click at [119, 245] on link "Work Order 6767-304" at bounding box center [125, 244] width 80 height 11
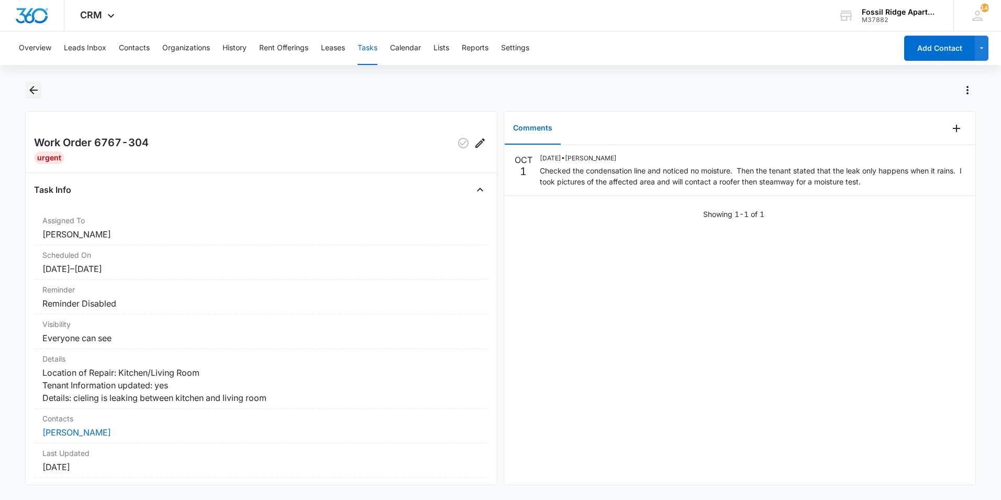
click at [28, 91] on icon "Back" at bounding box center [33, 90] width 13 height 13
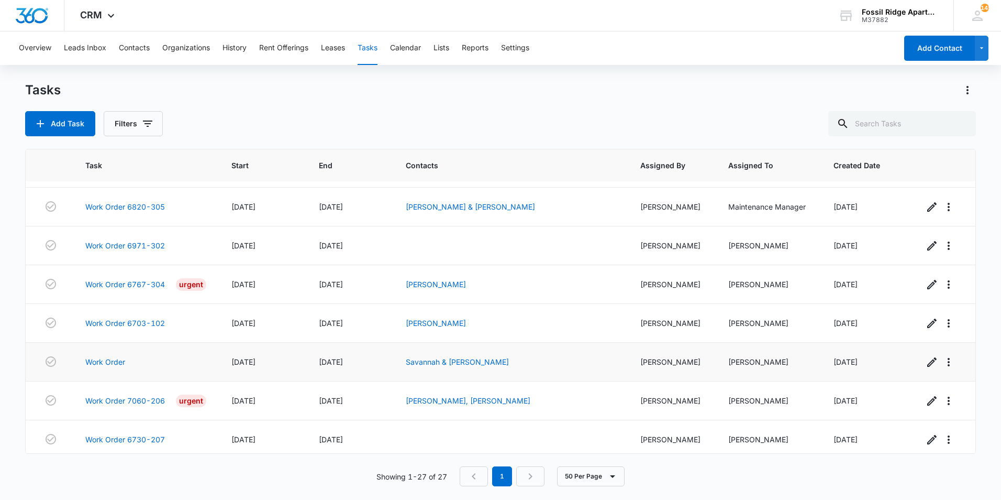
scroll to position [408, 0]
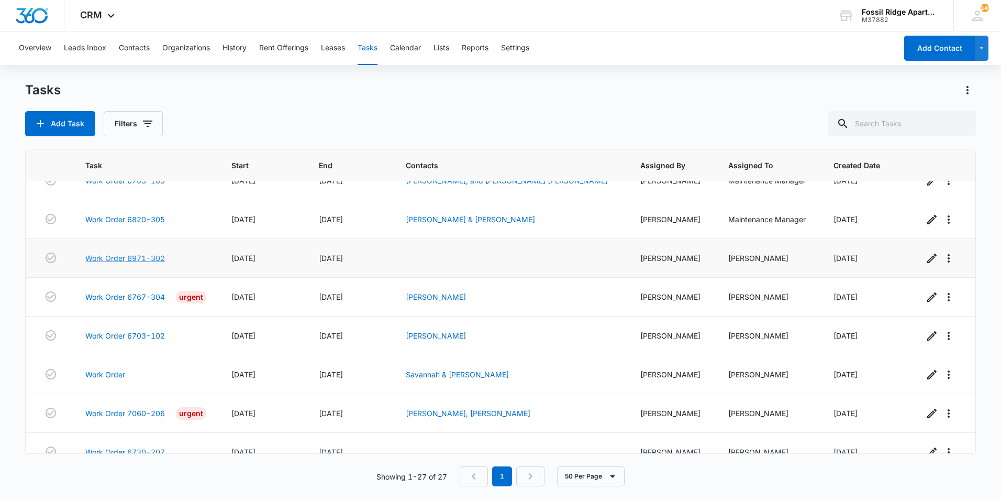
click at [145, 257] on link "Work Order 6971-302" at bounding box center [125, 257] width 80 height 11
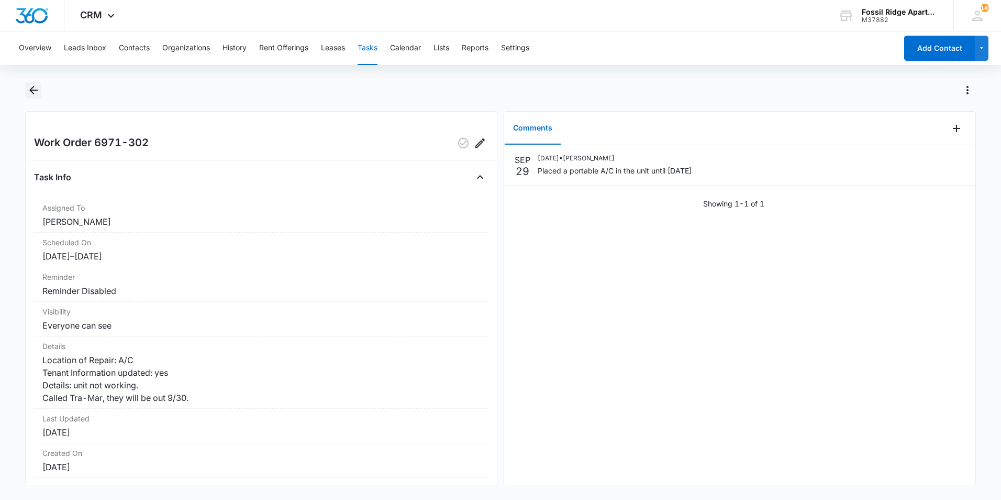
click at [32, 91] on icon "Back" at bounding box center [33, 90] width 8 height 8
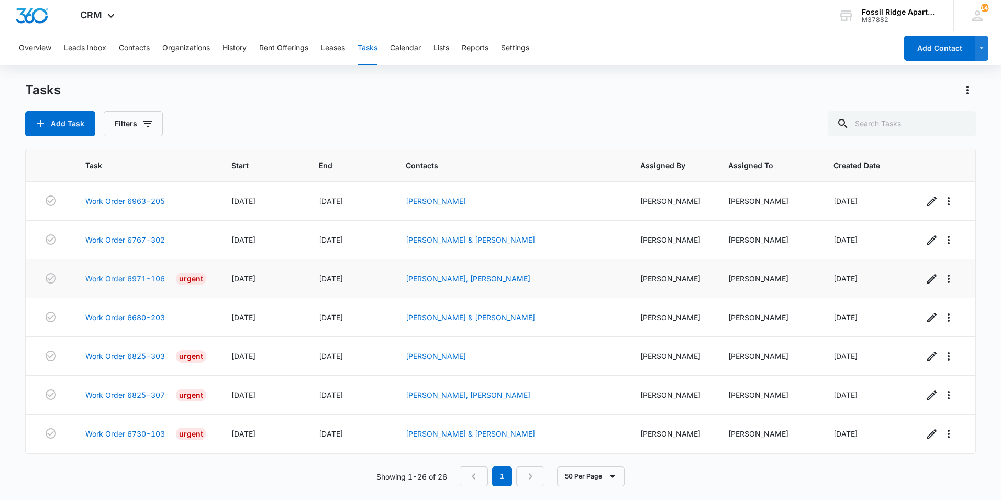
click at [134, 275] on link "Work Order 6971-106" at bounding box center [125, 278] width 80 height 11
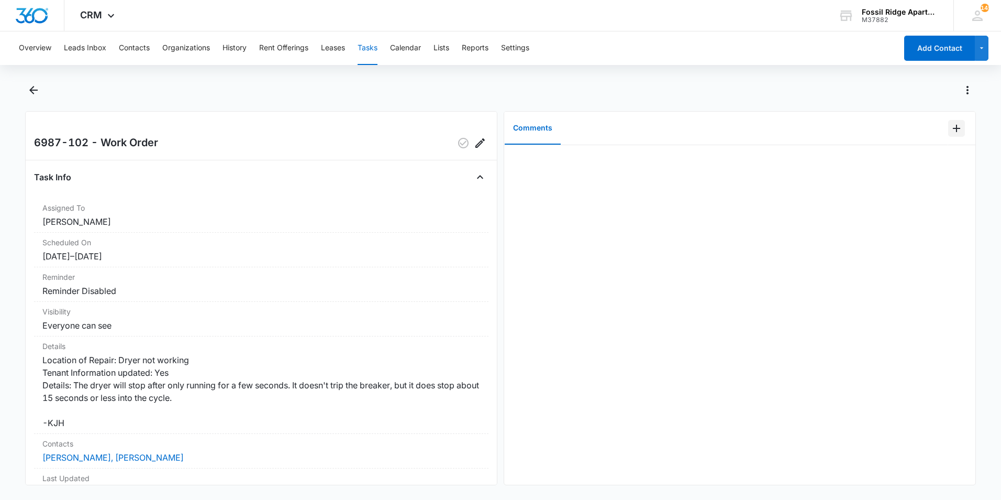
click at [950, 124] on icon "Add Comment" at bounding box center [956, 128] width 13 height 13
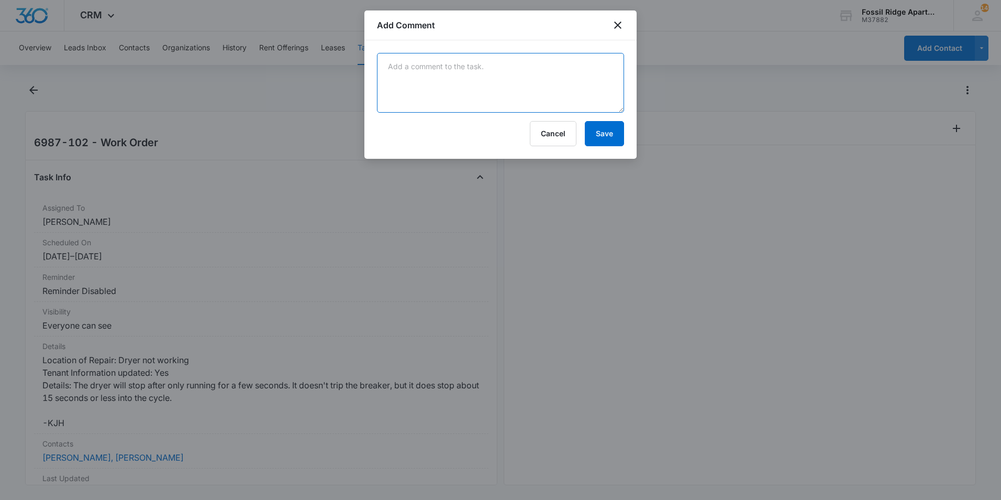
click at [579, 89] on textarea at bounding box center [500, 83] width 247 height 60
click at [439, 83] on textarea at bounding box center [500, 83] width 247 height 60
type textarea "Microwave began to work after it was diagnosed by maintenance."
click at [612, 135] on button "Save" at bounding box center [604, 133] width 39 height 25
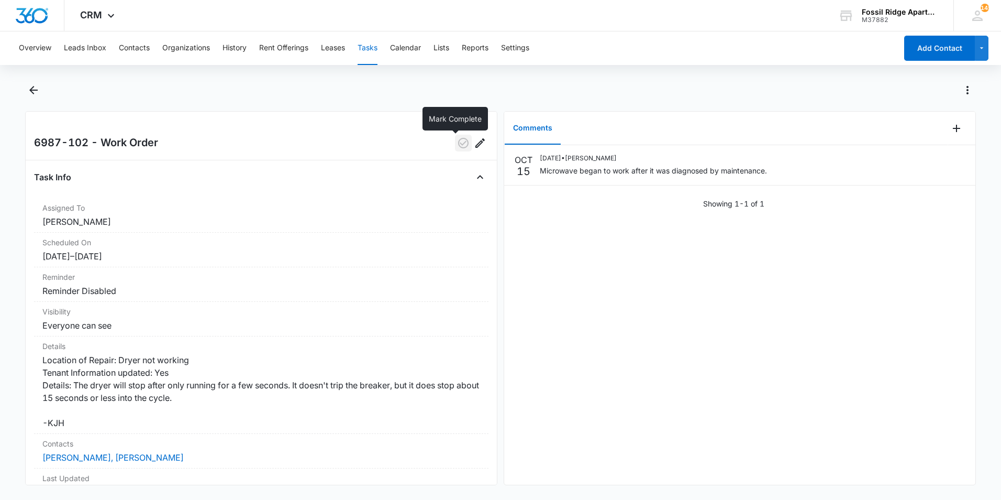
click at [458, 143] on icon "button" at bounding box center [463, 143] width 10 height 10
click at [36, 87] on icon "Back" at bounding box center [33, 90] width 13 height 13
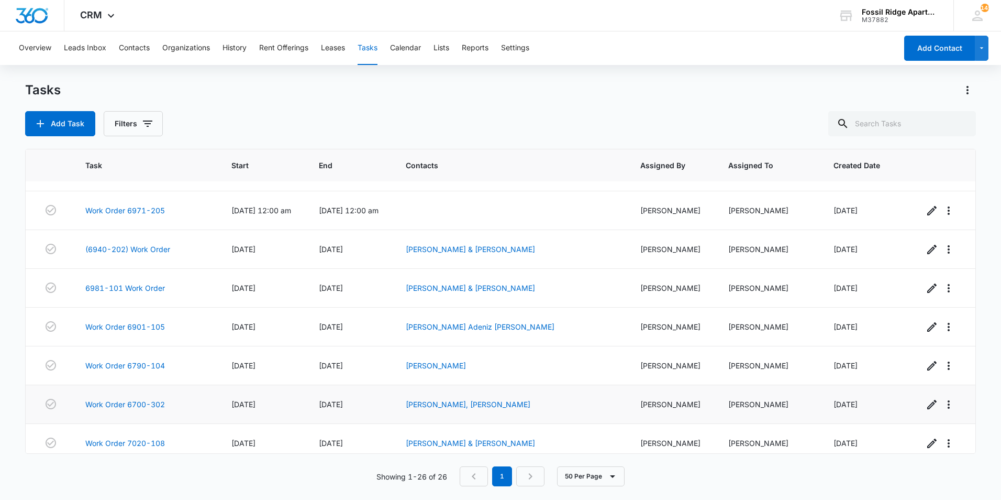
scroll to position [736, 0]
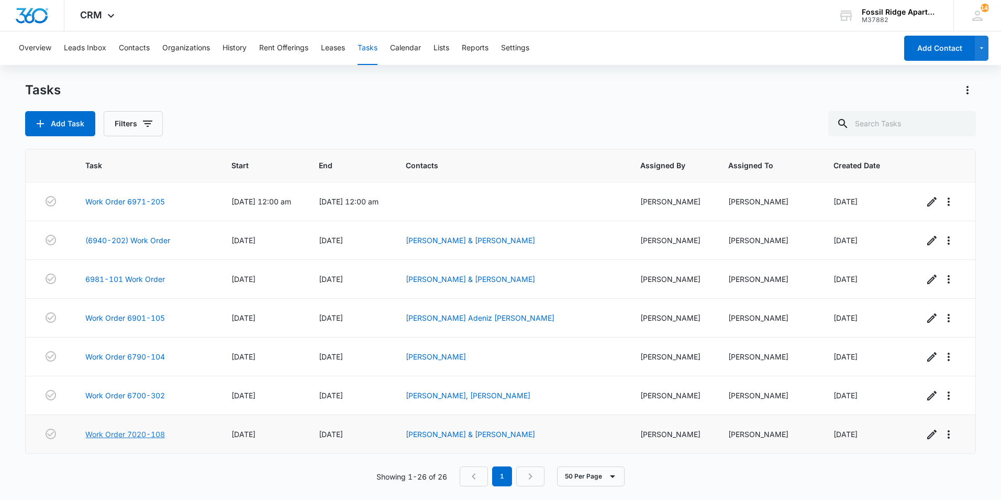
click at [118, 430] on link "Work Order 7020-108" at bounding box center [125, 433] width 80 height 11
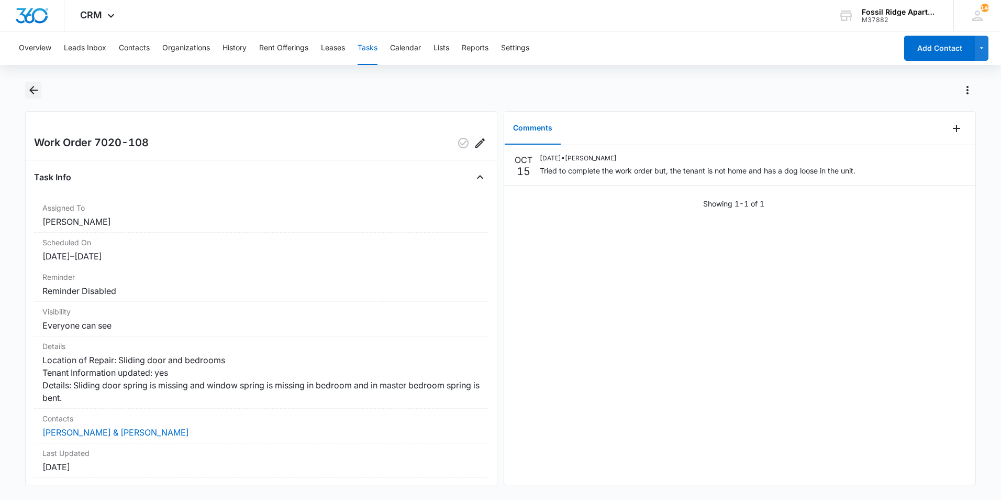
click at [35, 91] on icon "Back" at bounding box center [33, 90] width 13 height 13
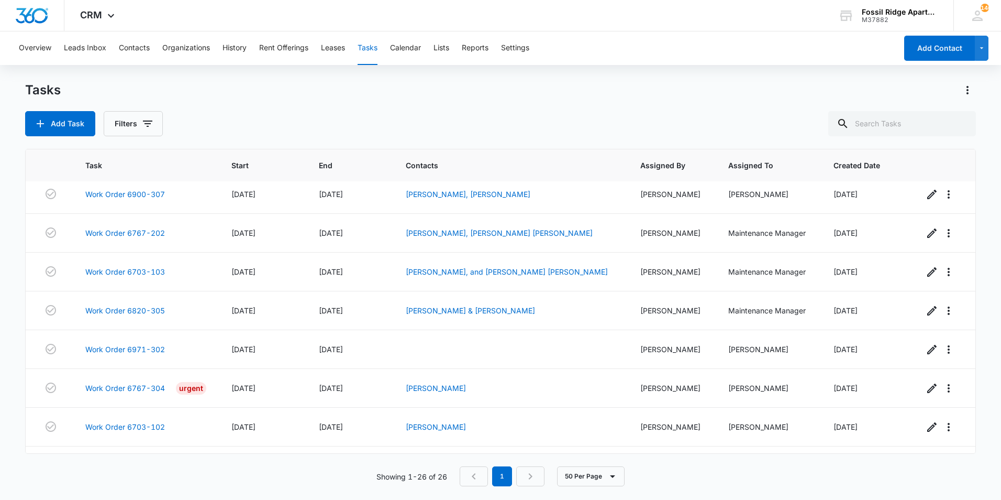
scroll to position [736, 0]
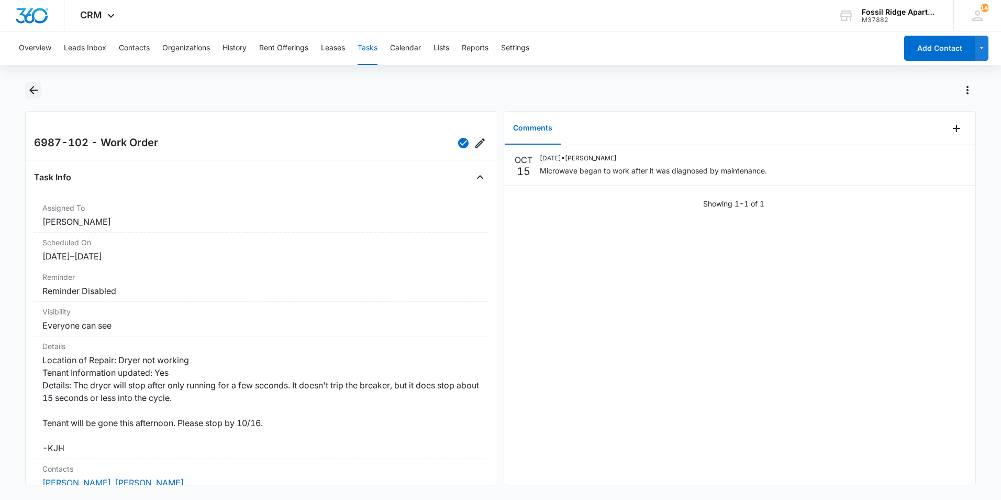
click at [34, 89] on icon "Back" at bounding box center [33, 90] width 13 height 13
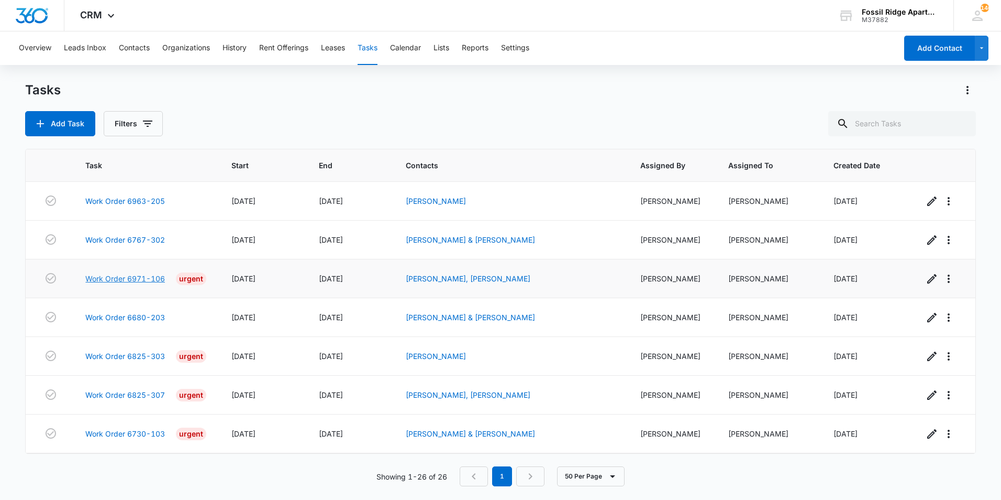
click at [143, 276] on link "Work Order 6971-106" at bounding box center [125, 278] width 80 height 11
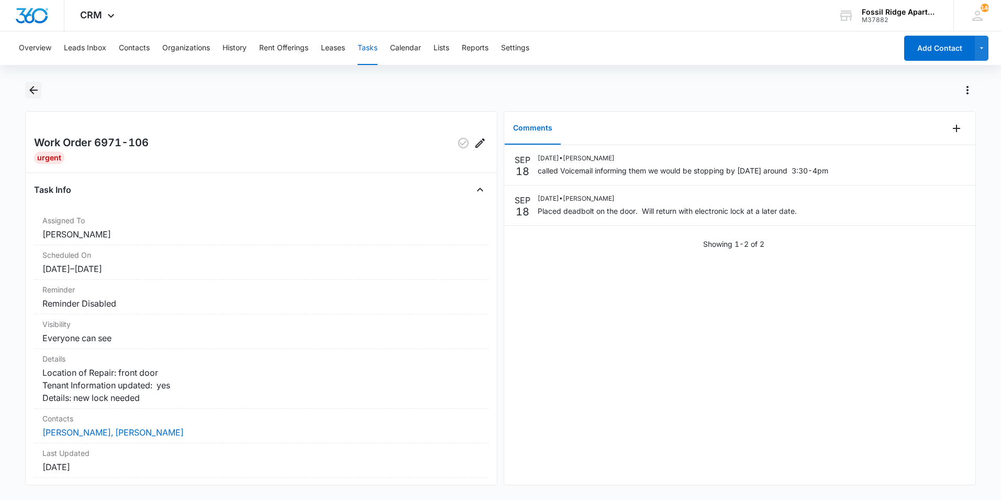
click at [39, 93] on icon "Back" at bounding box center [33, 90] width 13 height 13
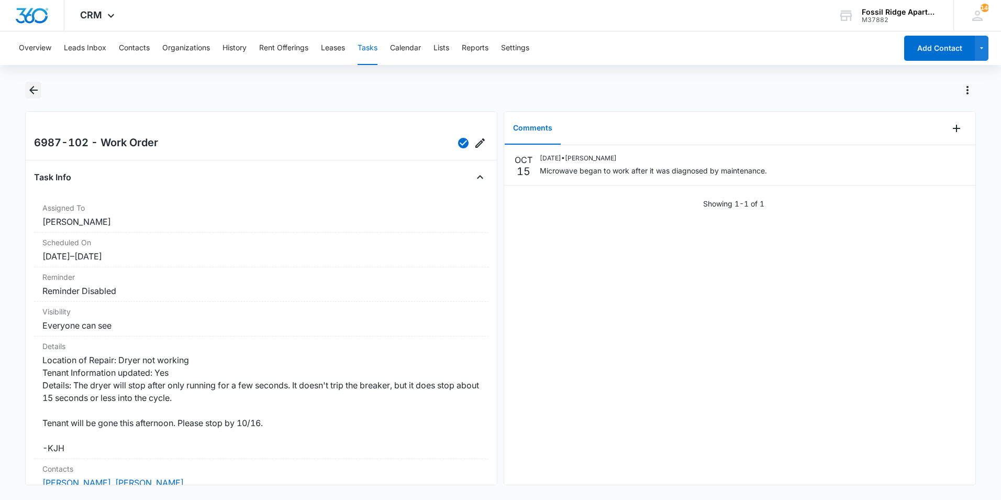
click at [32, 91] on icon "Back" at bounding box center [33, 90] width 13 height 13
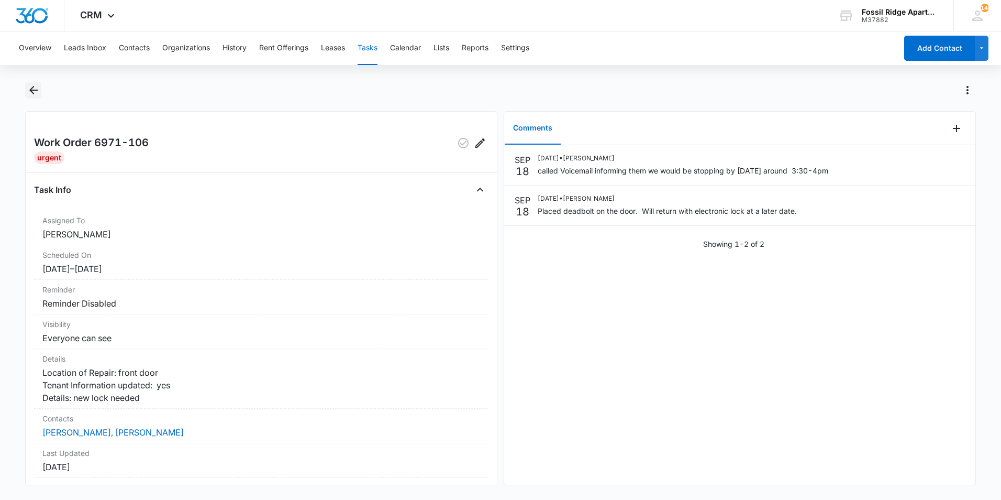
click at [36, 86] on icon "Back" at bounding box center [33, 90] width 13 height 13
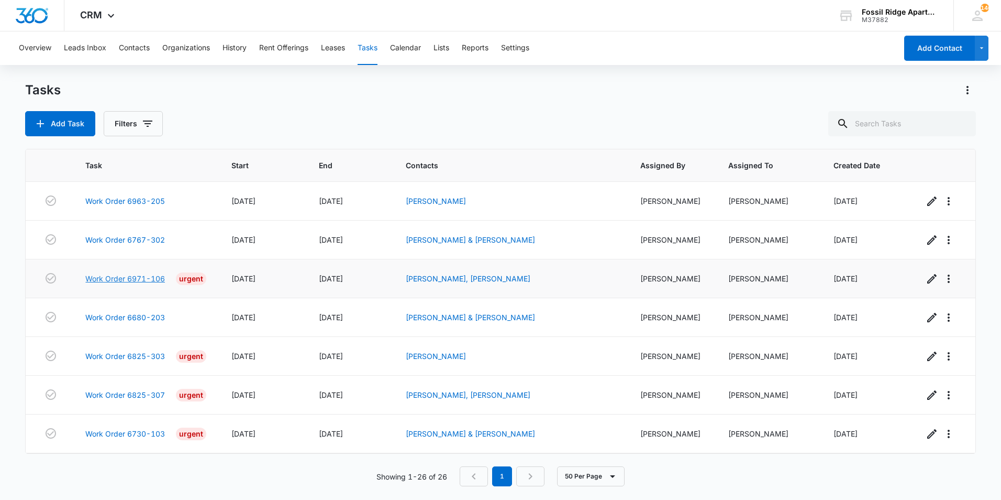
click at [120, 280] on link "Work Order 6971-106" at bounding box center [125, 278] width 80 height 11
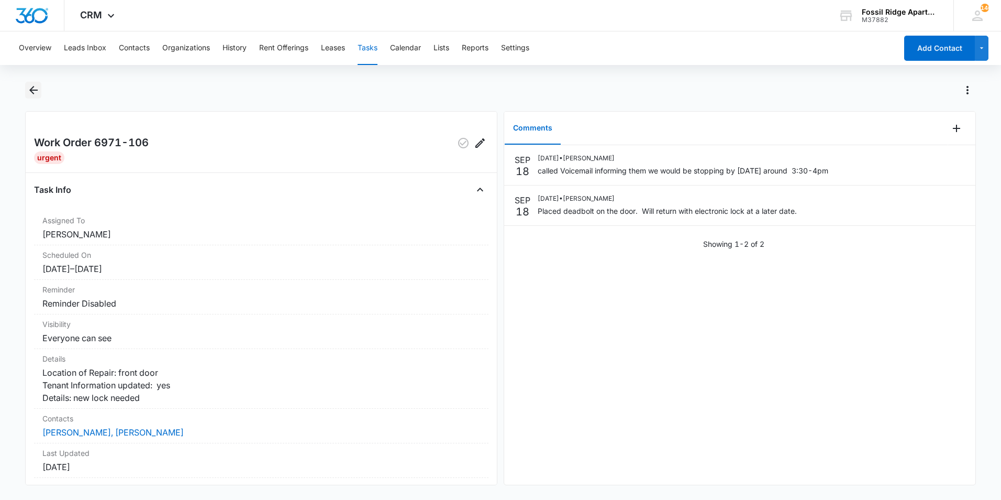
click at [34, 90] on icon "Back" at bounding box center [33, 90] width 13 height 13
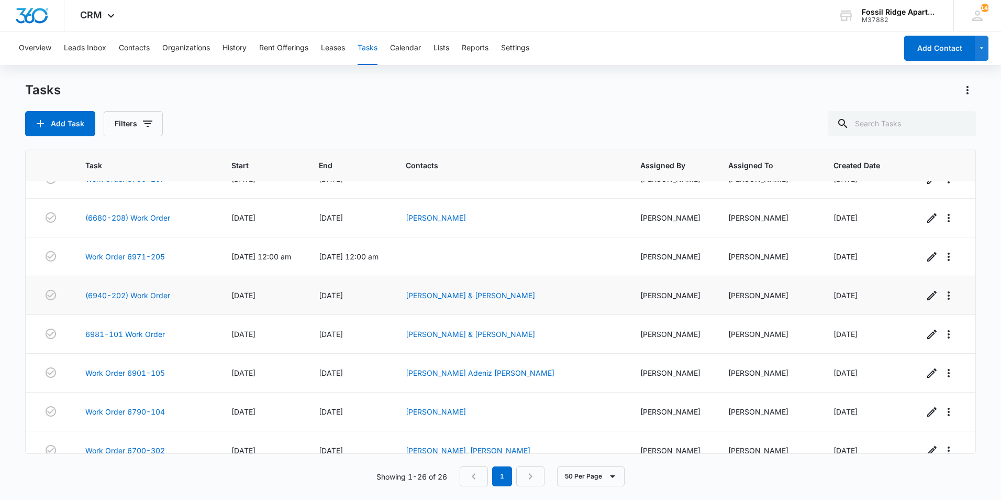
scroll to position [736, 0]
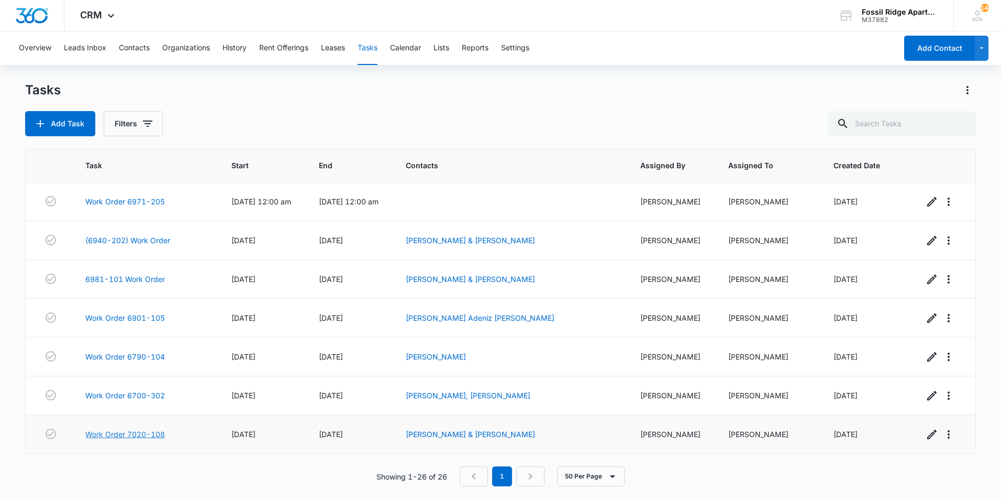
click at [125, 430] on link "Work Order 7020-108" at bounding box center [125, 433] width 80 height 11
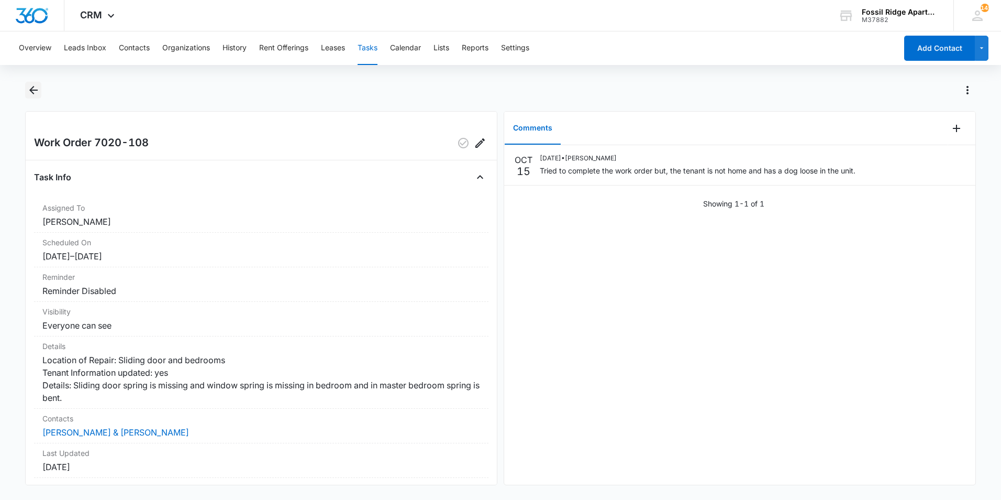
click at [32, 92] on icon "Back" at bounding box center [33, 90] width 13 height 13
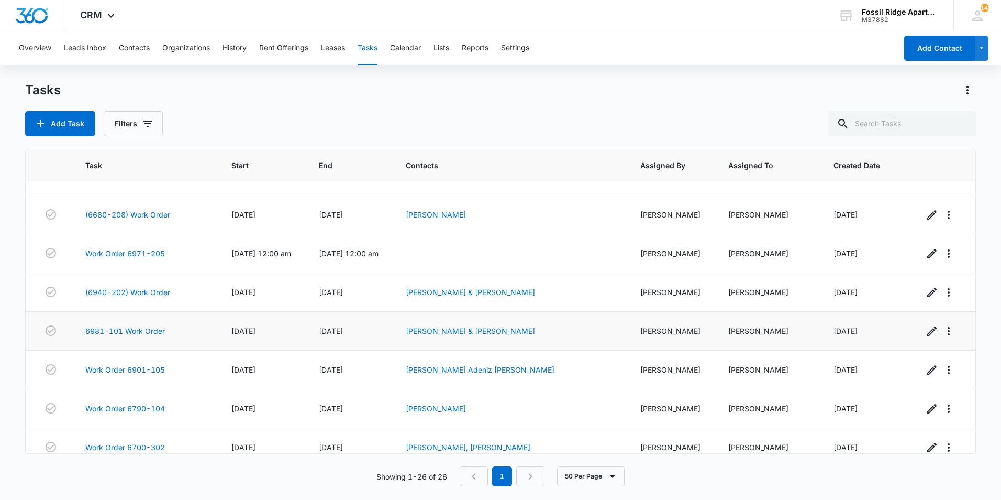
scroll to position [736, 0]
